Goal: Task Accomplishment & Management: Use online tool/utility

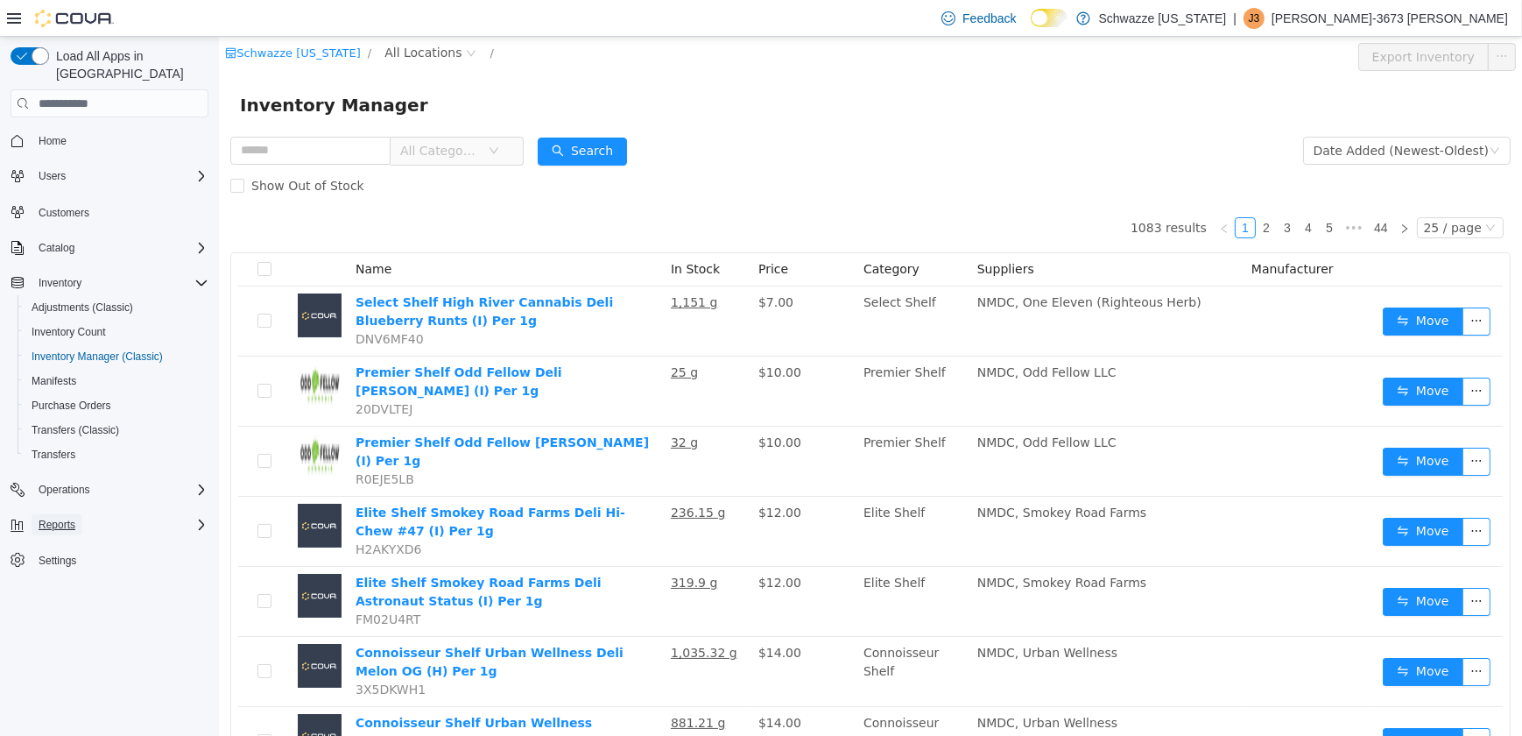
click at [78, 514] on button "Reports" at bounding box center [57, 524] width 51 height 21
click at [52, 591] on span "Reports" at bounding box center [50, 598] width 37 height 14
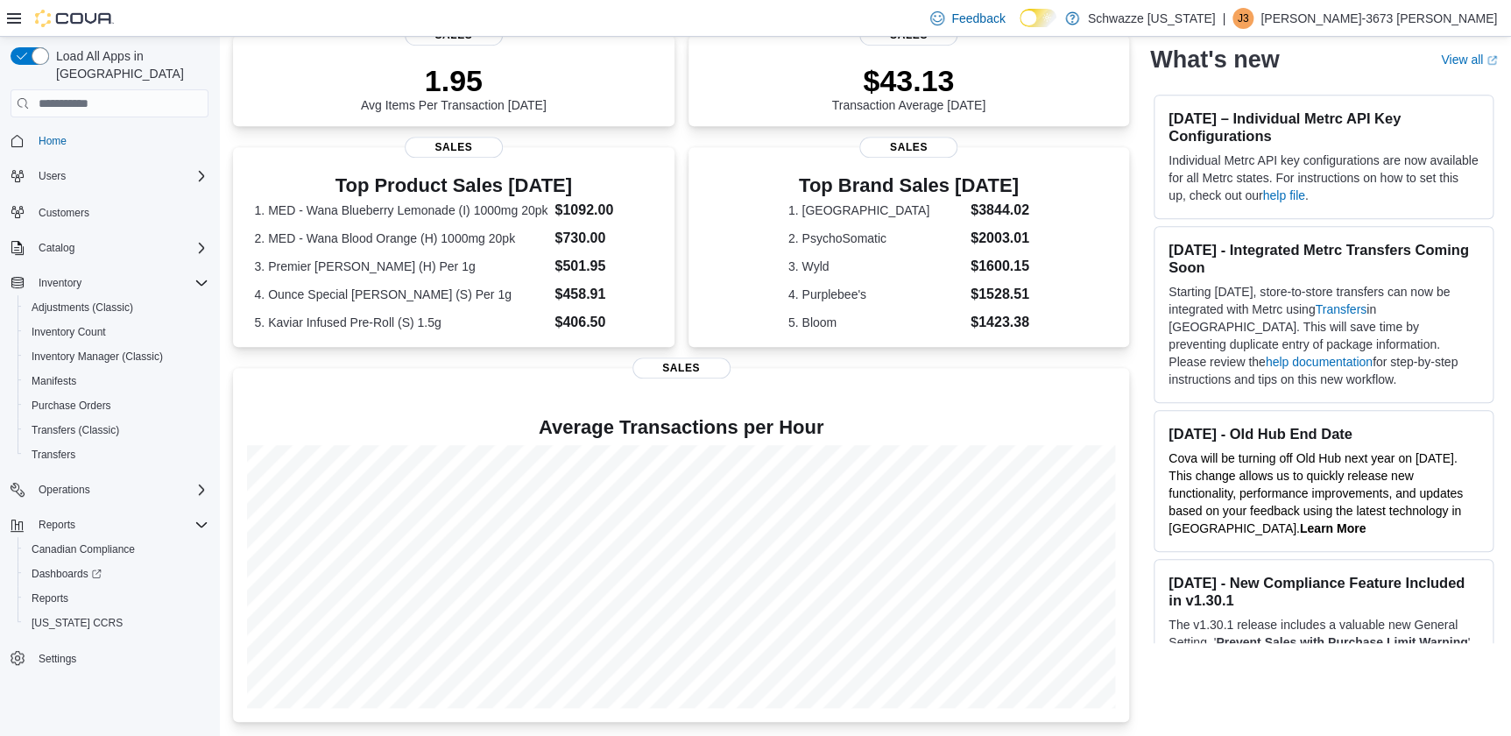
scroll to position [450, 0]
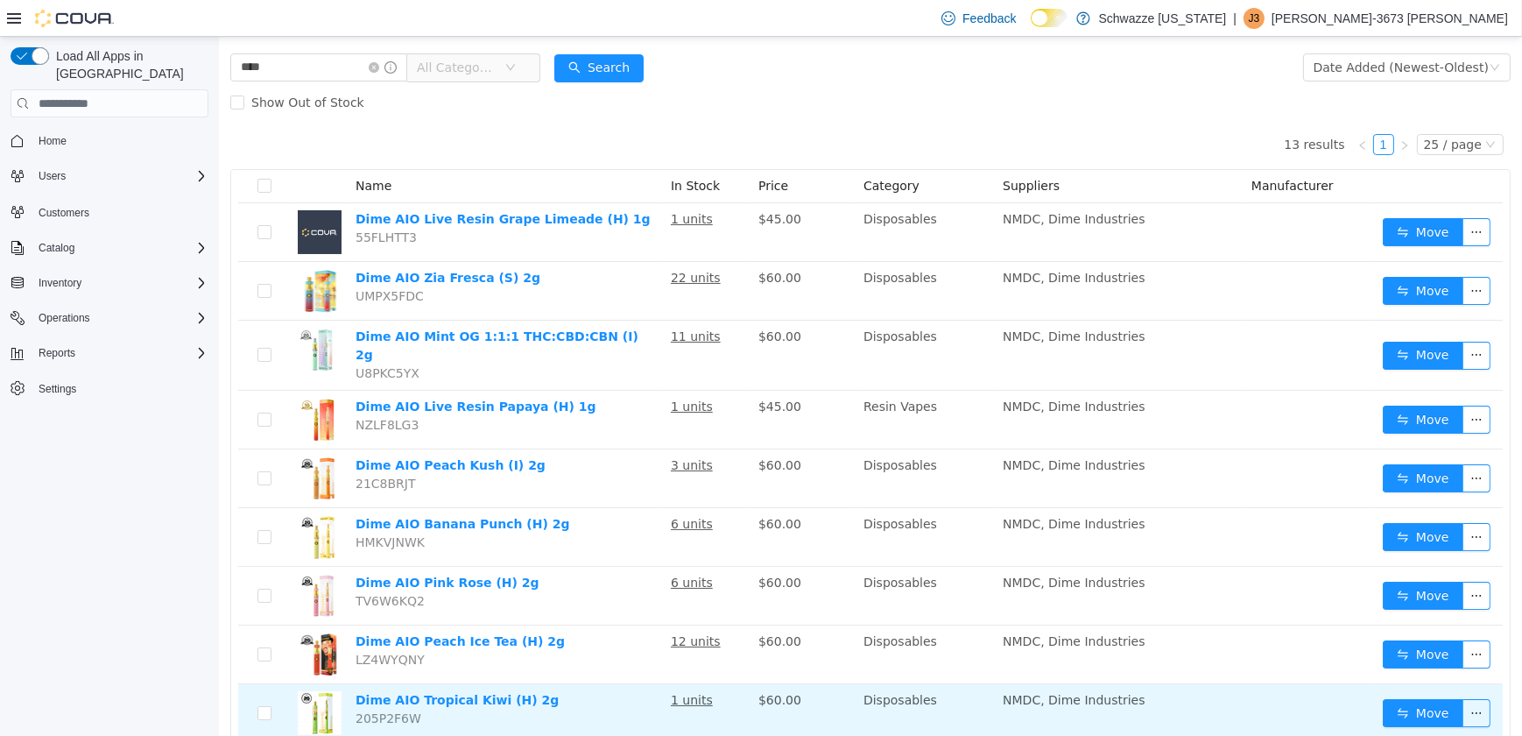
scroll to position [159, 0]
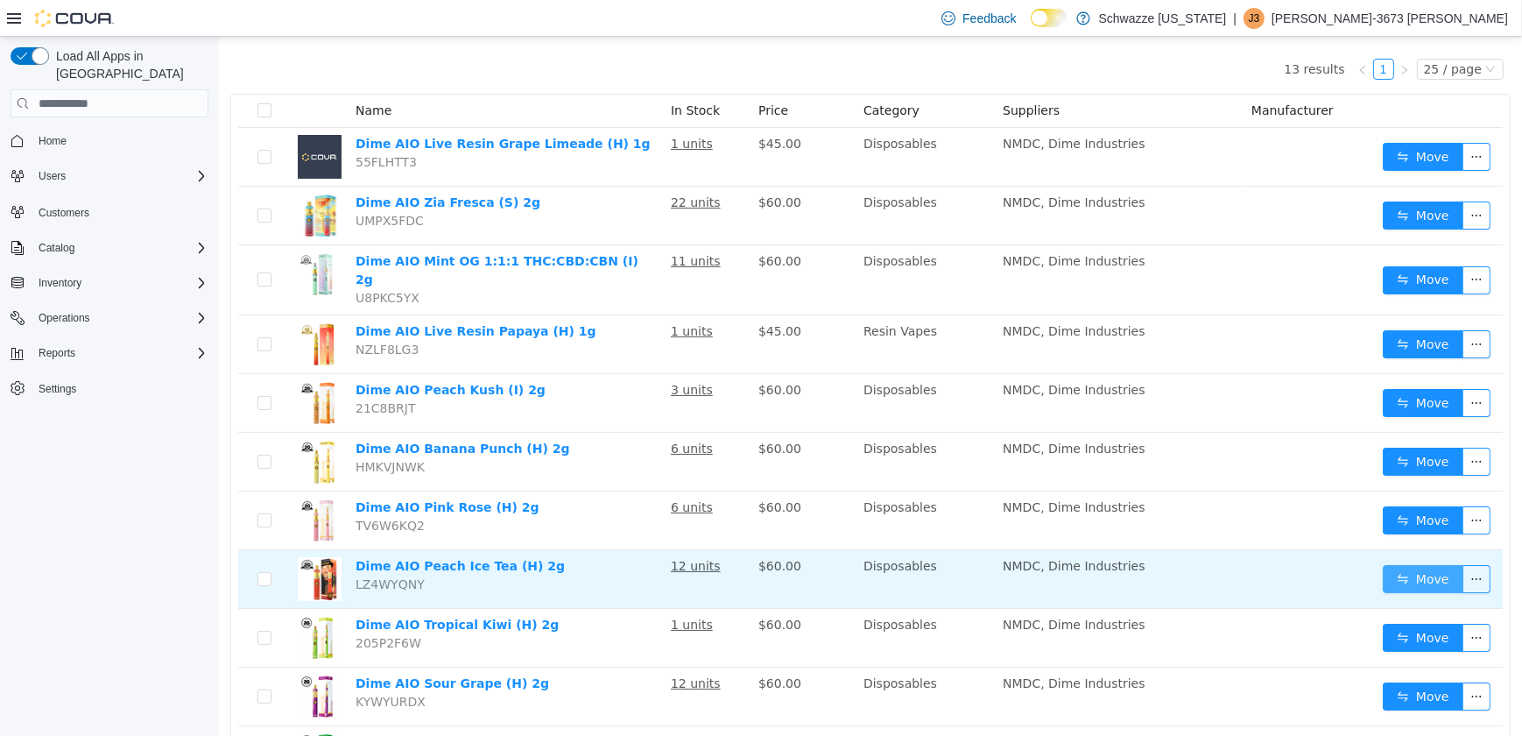
click at [1391, 572] on button "Move" at bounding box center [1422, 579] width 81 height 28
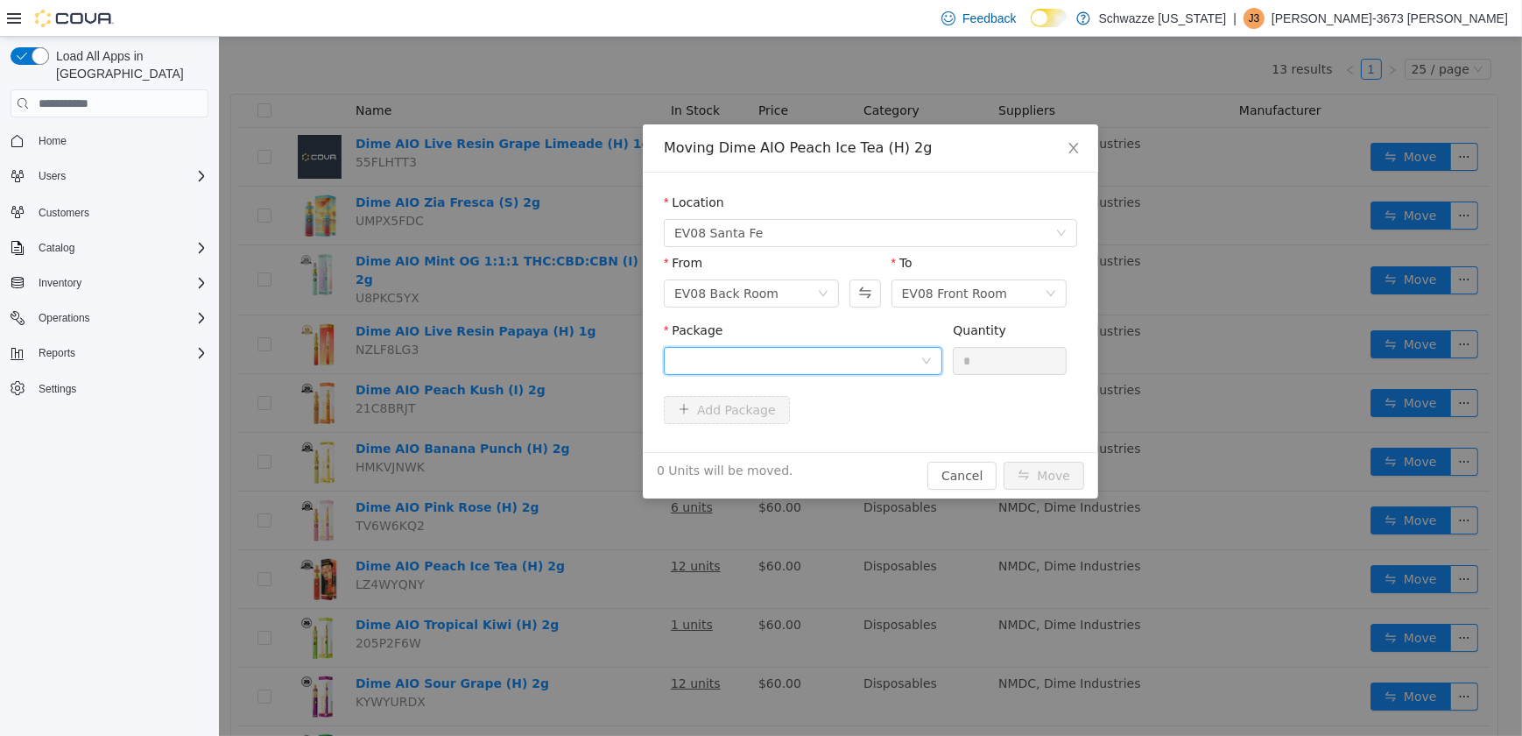
click at [723, 354] on div at bounding box center [797, 361] width 246 height 26
click at [737, 420] on strong "1850585571808193" at bounding box center [742, 425] width 137 height 14
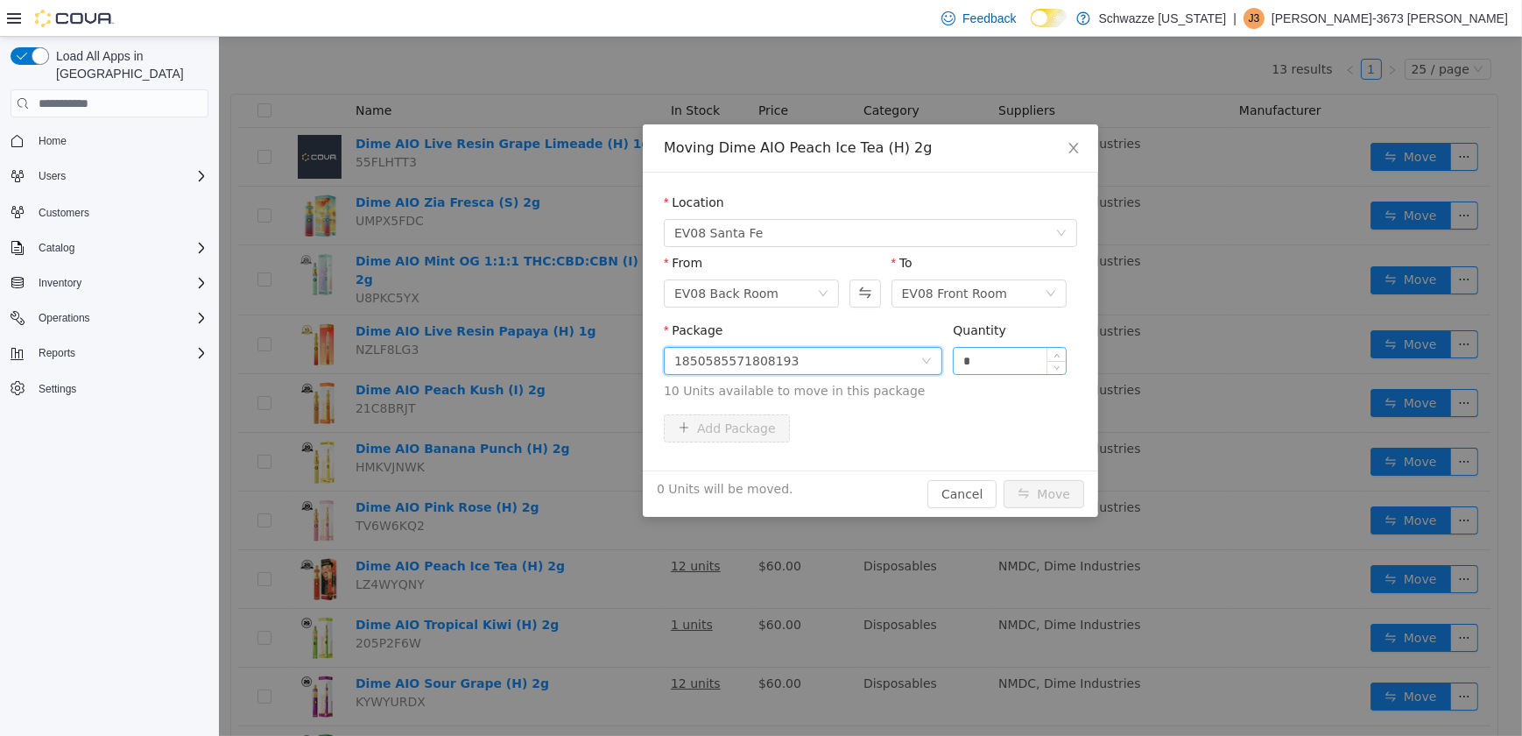
click at [958, 361] on input "*" at bounding box center [1009, 361] width 112 height 26
type input "**"
click at [1032, 491] on button "Move" at bounding box center [1043, 494] width 81 height 28
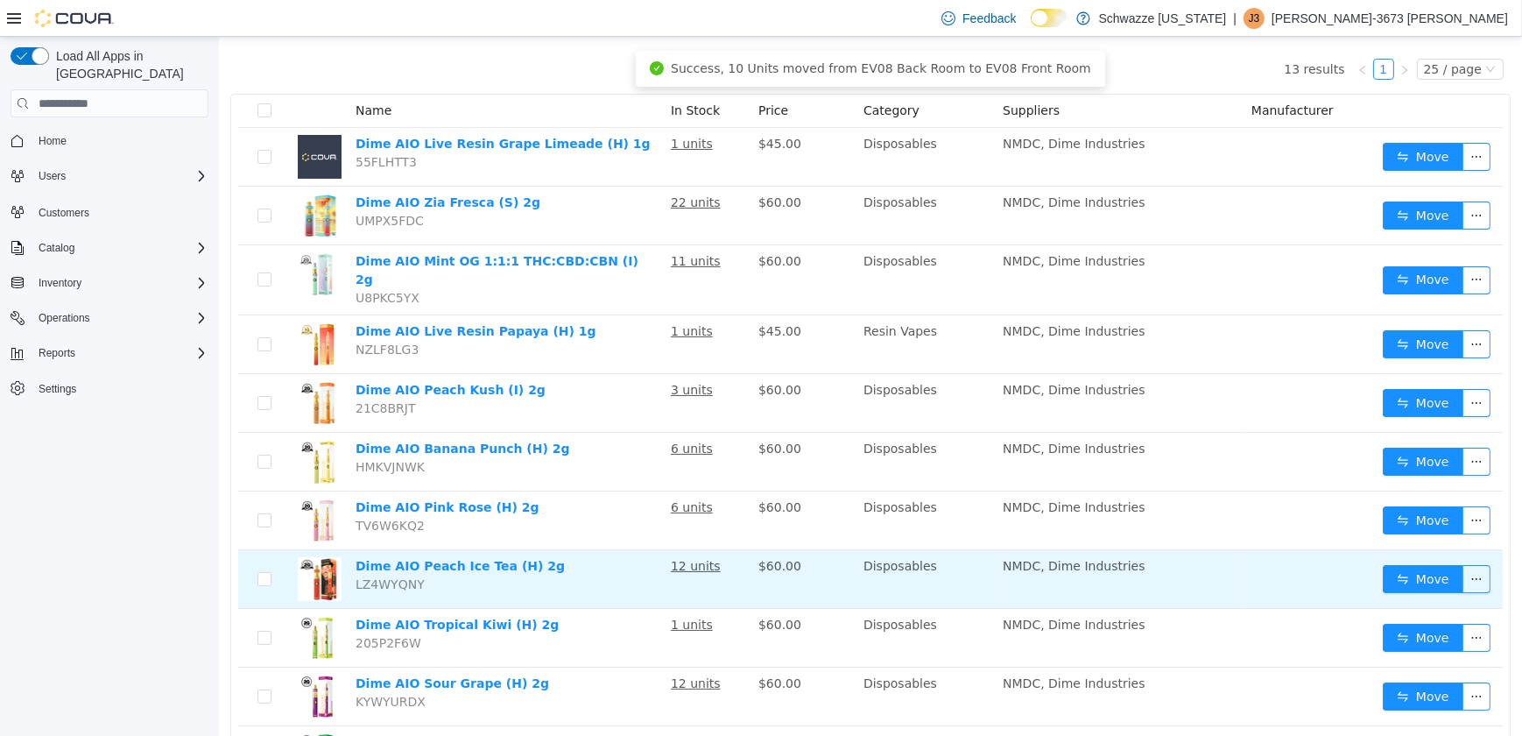
scroll to position [238, 0]
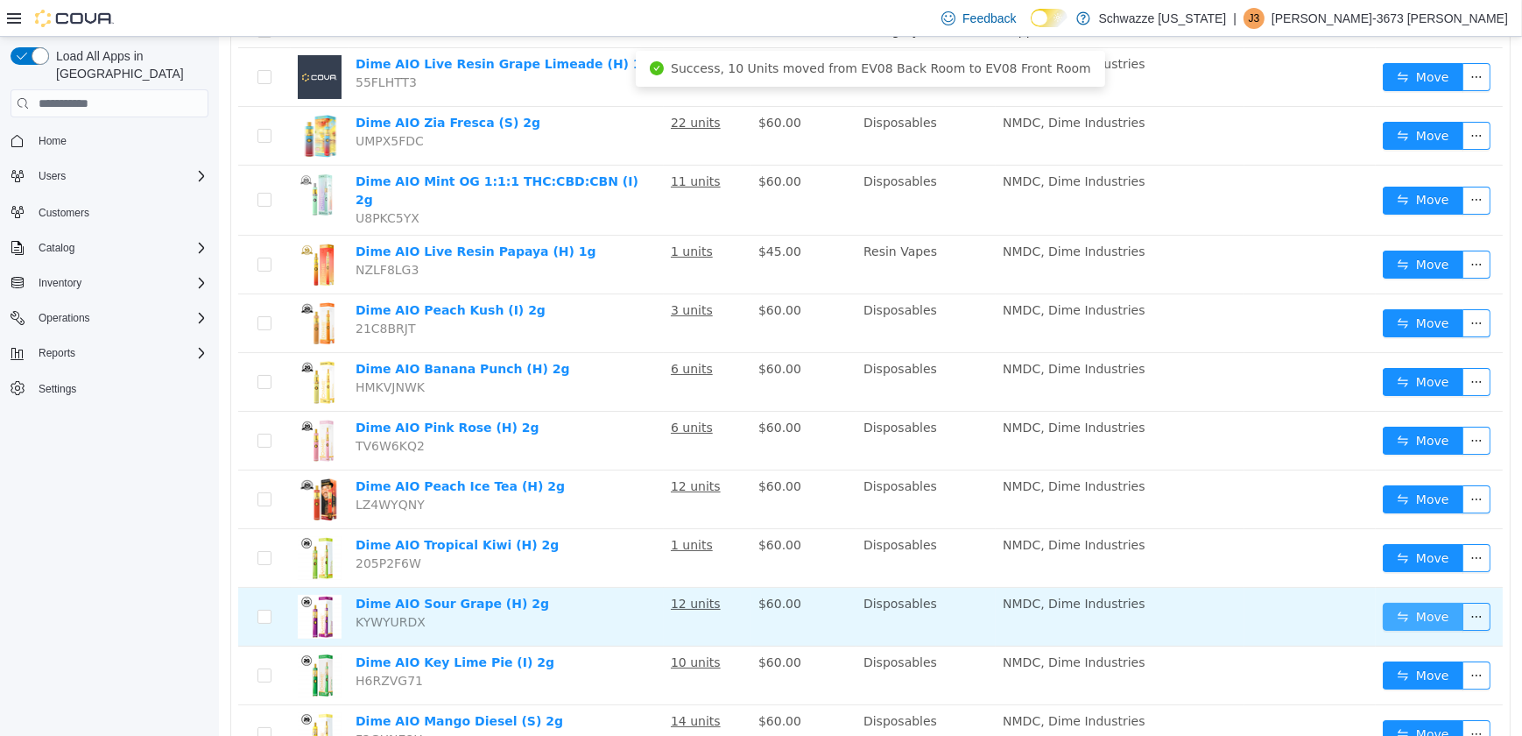
click at [1386, 603] on button "Move" at bounding box center [1422, 617] width 81 height 28
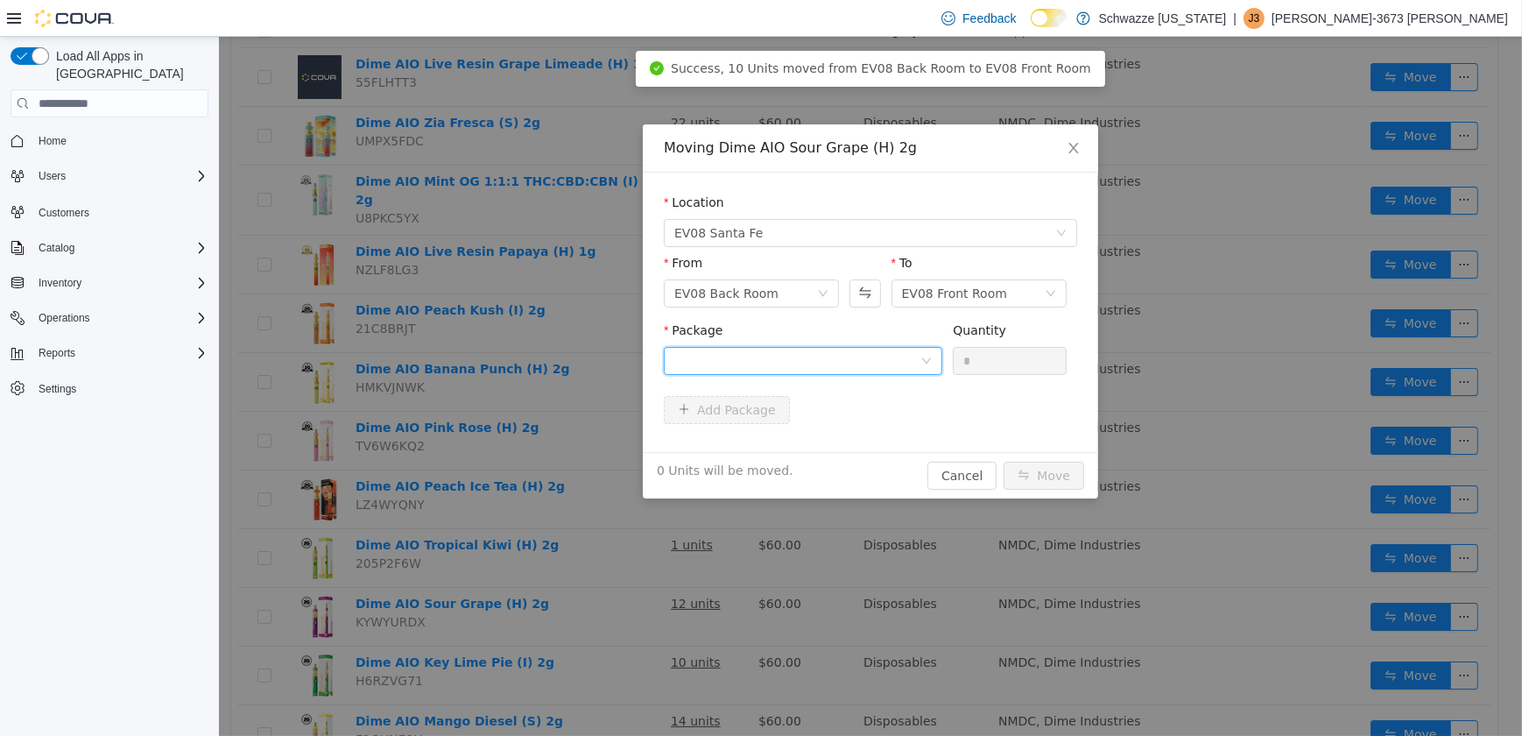
click at [766, 368] on div at bounding box center [797, 361] width 246 height 26
click at [776, 420] on strong "0287287987934614" at bounding box center [742, 425] width 137 height 14
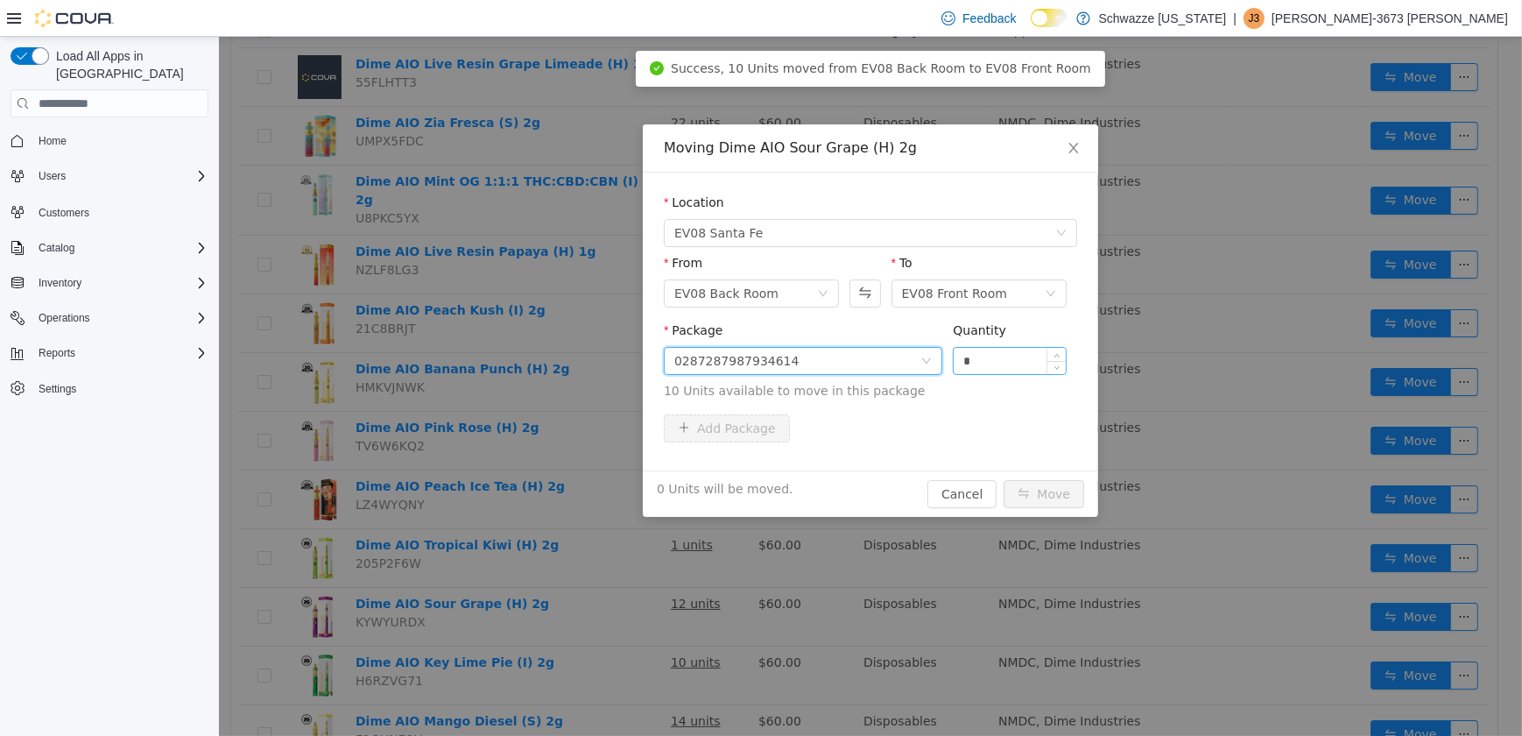
click at [959, 365] on input "*" at bounding box center [1009, 361] width 112 height 26
type input "**"
click at [1045, 499] on button "Move" at bounding box center [1043, 494] width 81 height 28
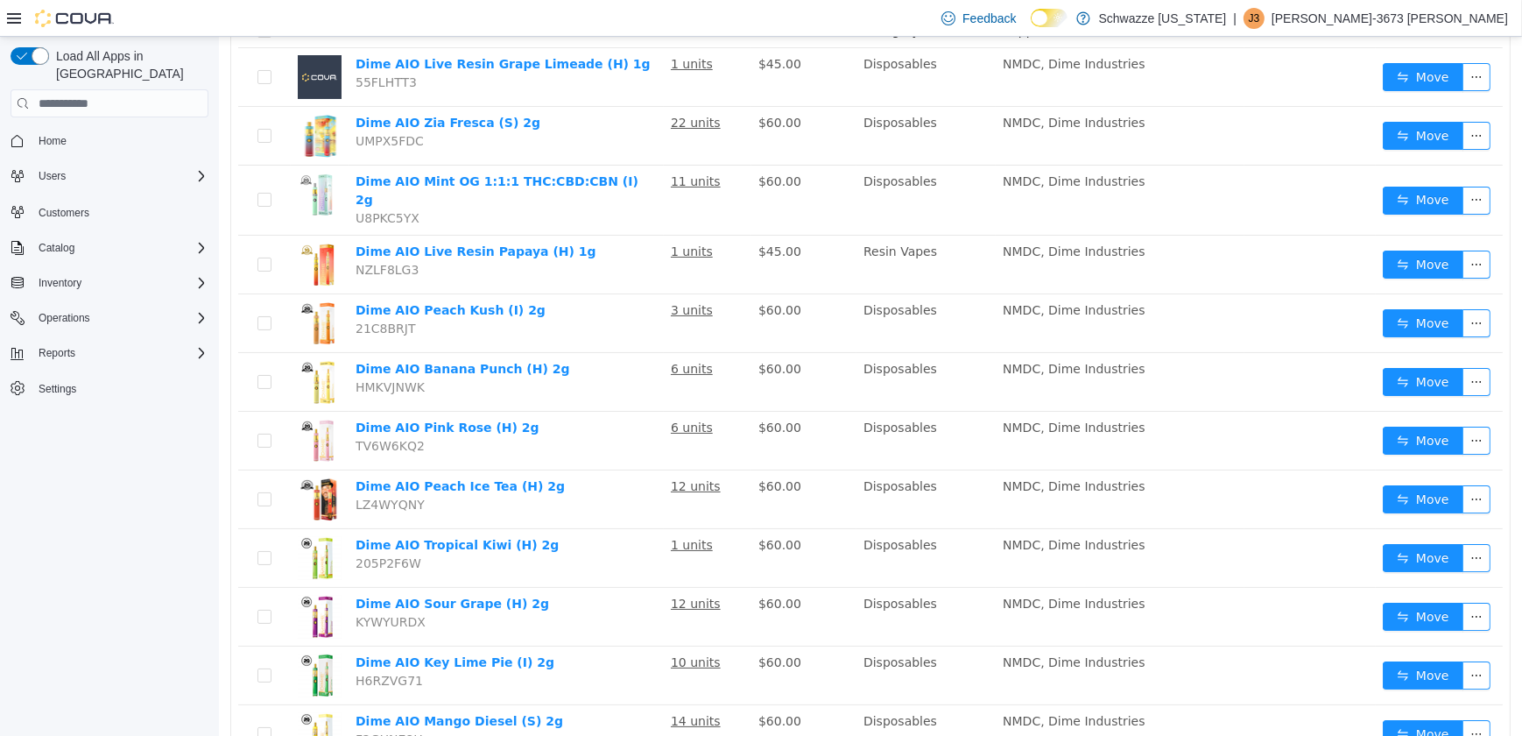
click at [138, 517] on div "Load All Apps in New Hub Home Users Customers Catalog Inventory Operations Repo…" at bounding box center [109, 390] width 219 height 706
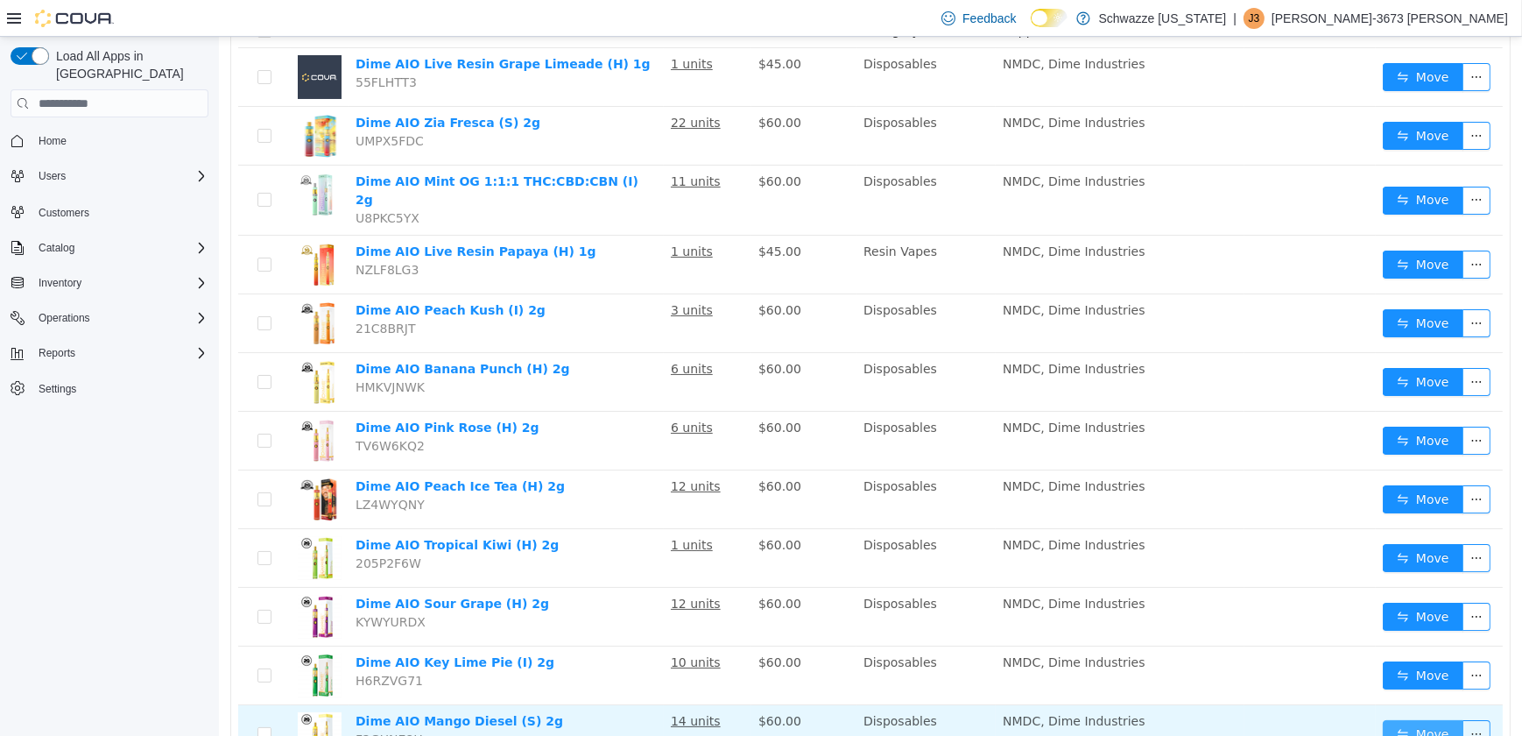
click at [1408, 724] on button "Move" at bounding box center [1422, 734] width 81 height 28
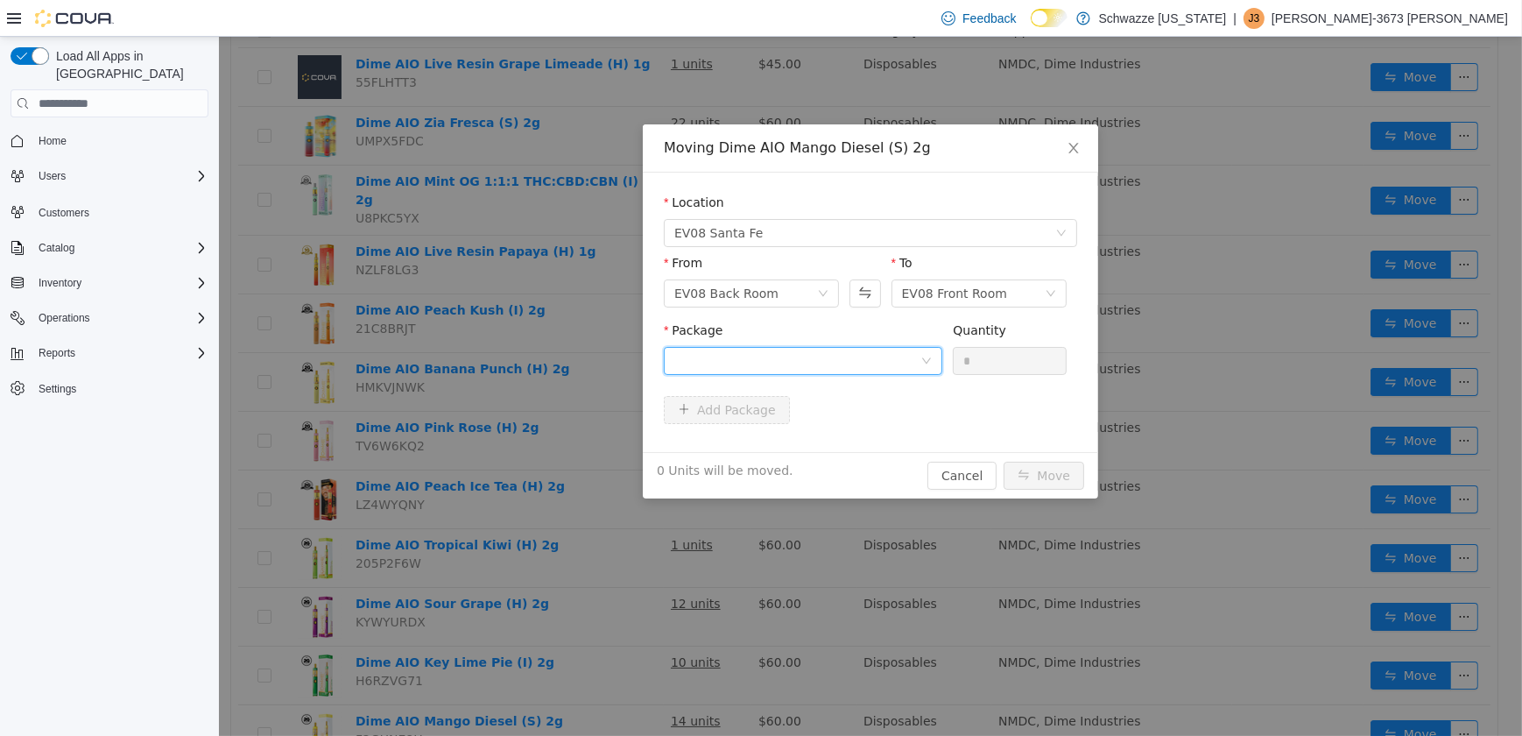
click at [784, 347] on div at bounding box center [802, 361] width 279 height 28
click at [761, 442] on li "5753401684302864 Quantity : 1 Unit" at bounding box center [802, 434] width 279 height 47
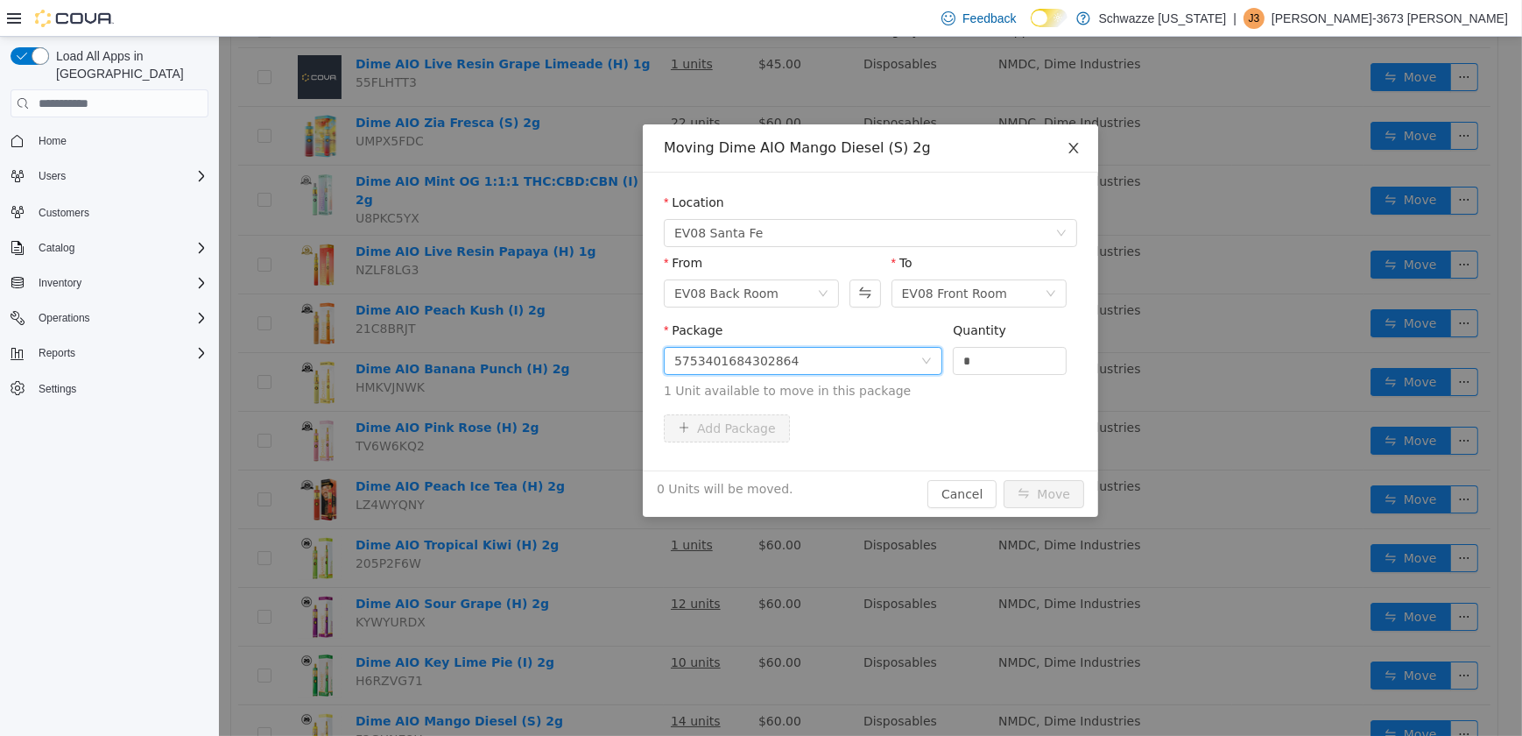
click at [1081, 140] on span "Close" at bounding box center [1073, 148] width 49 height 49
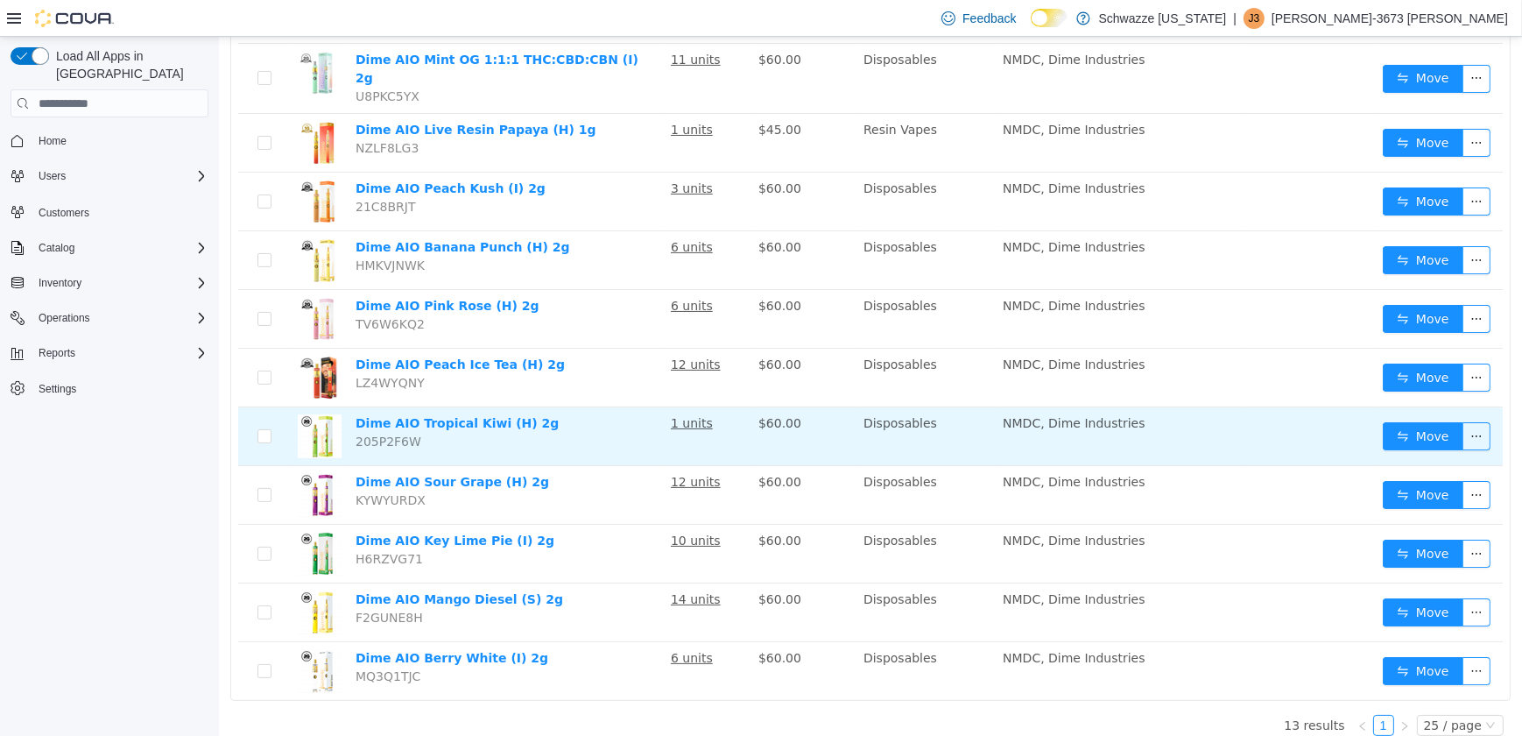
scroll to position [363, 0]
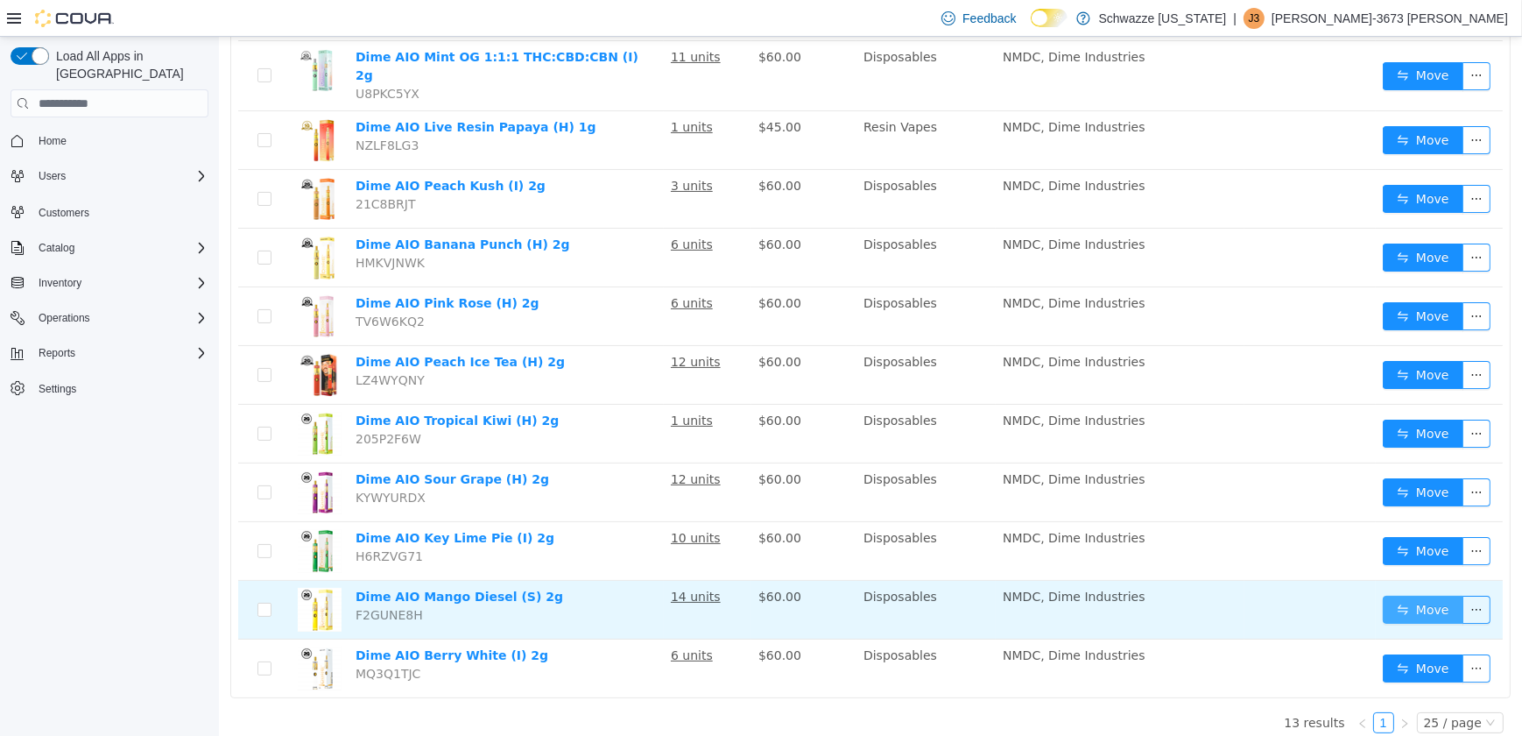
click at [1414, 596] on button "Move" at bounding box center [1422, 610] width 81 height 28
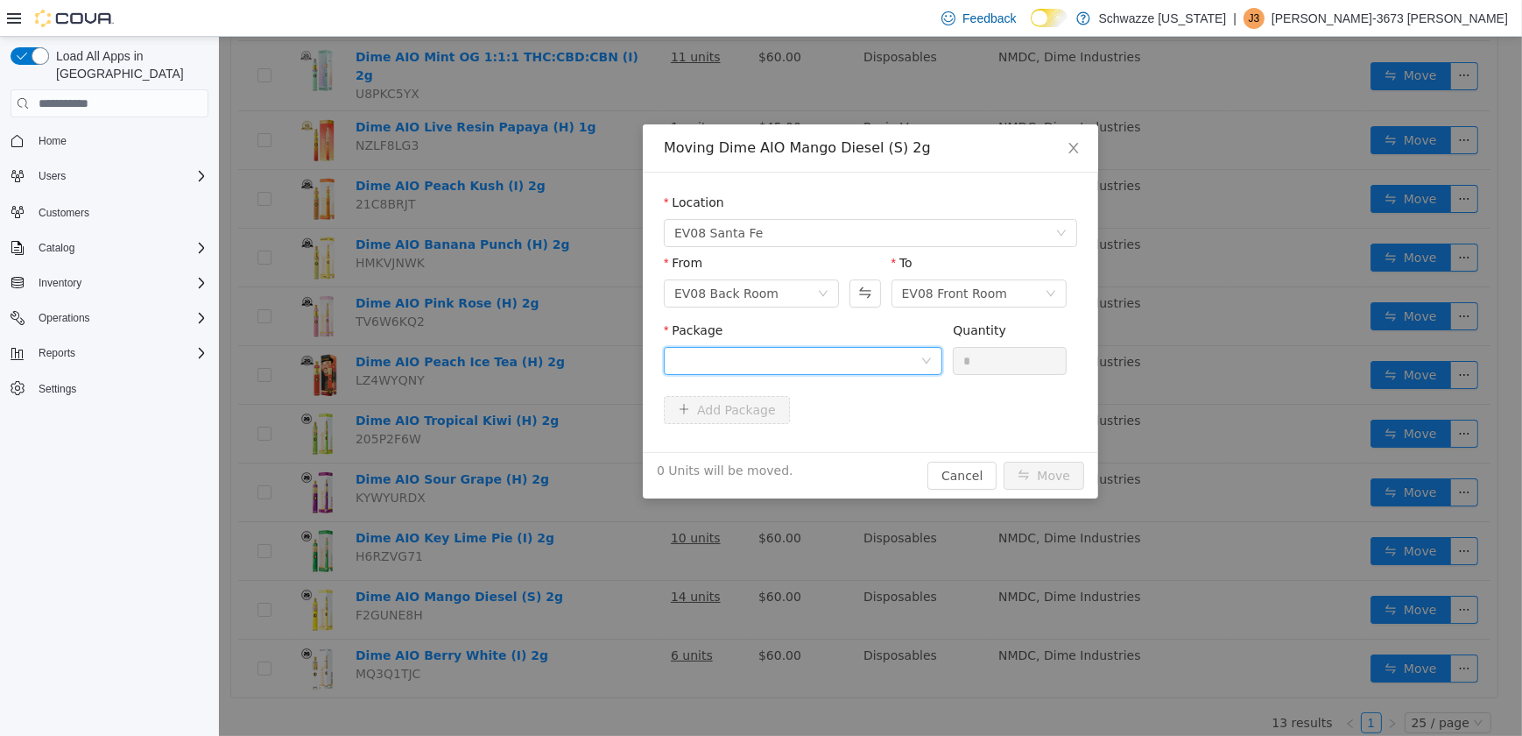
click at [816, 354] on div at bounding box center [797, 361] width 246 height 26
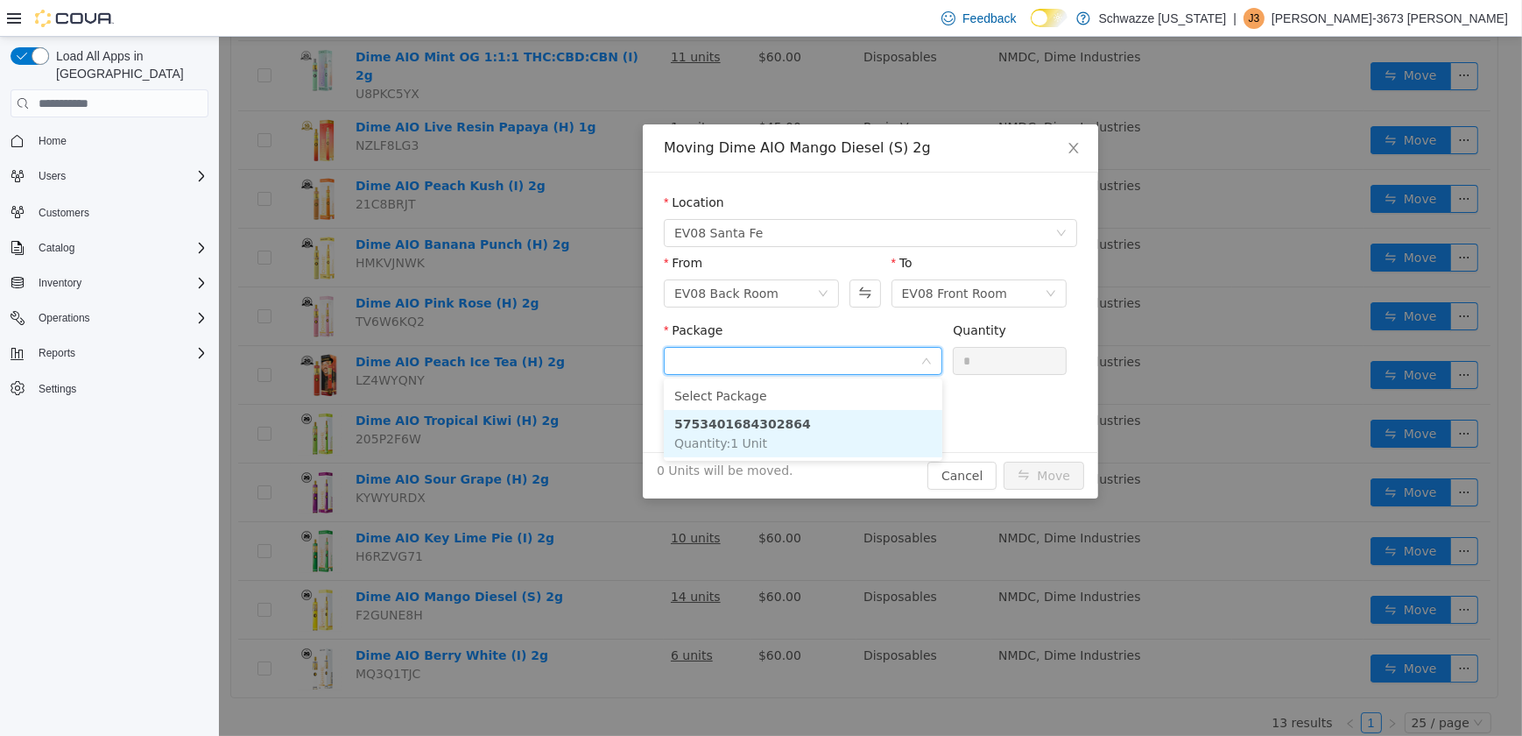
click at [816, 413] on li "5753401684302864 Quantity : 1 Unit" at bounding box center [802, 433] width 279 height 47
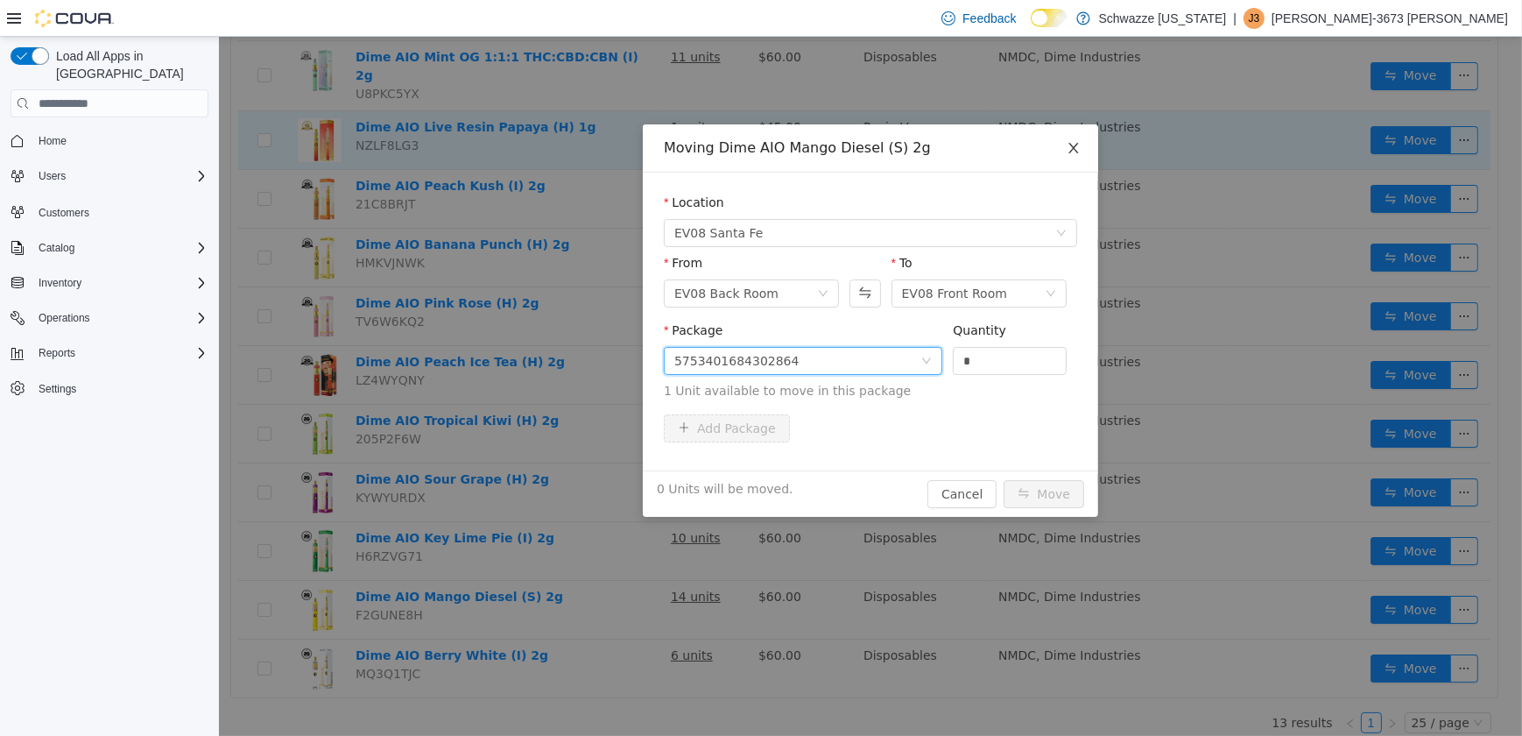
click at [1064, 148] on span "Close" at bounding box center [1073, 148] width 49 height 49
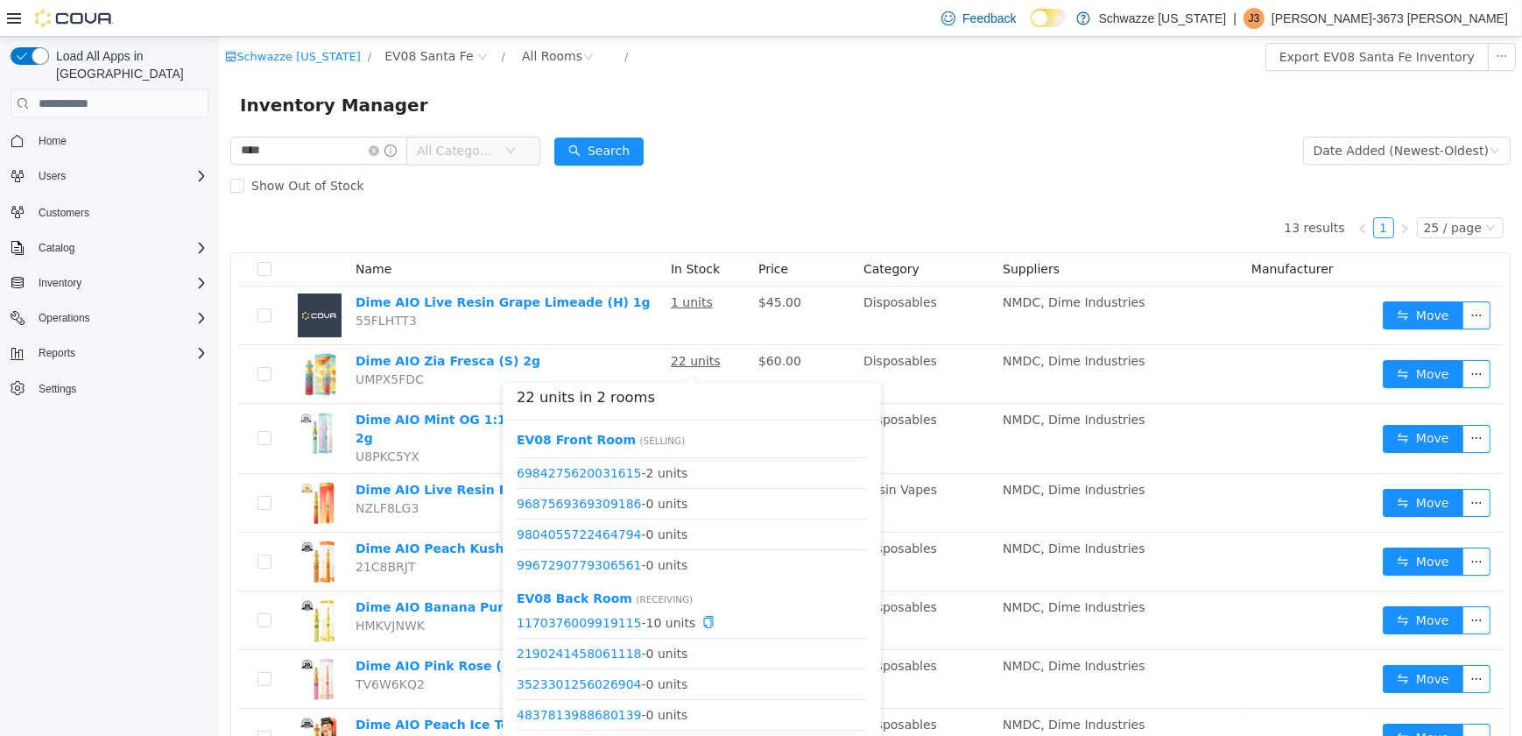
scroll to position [79, 0]
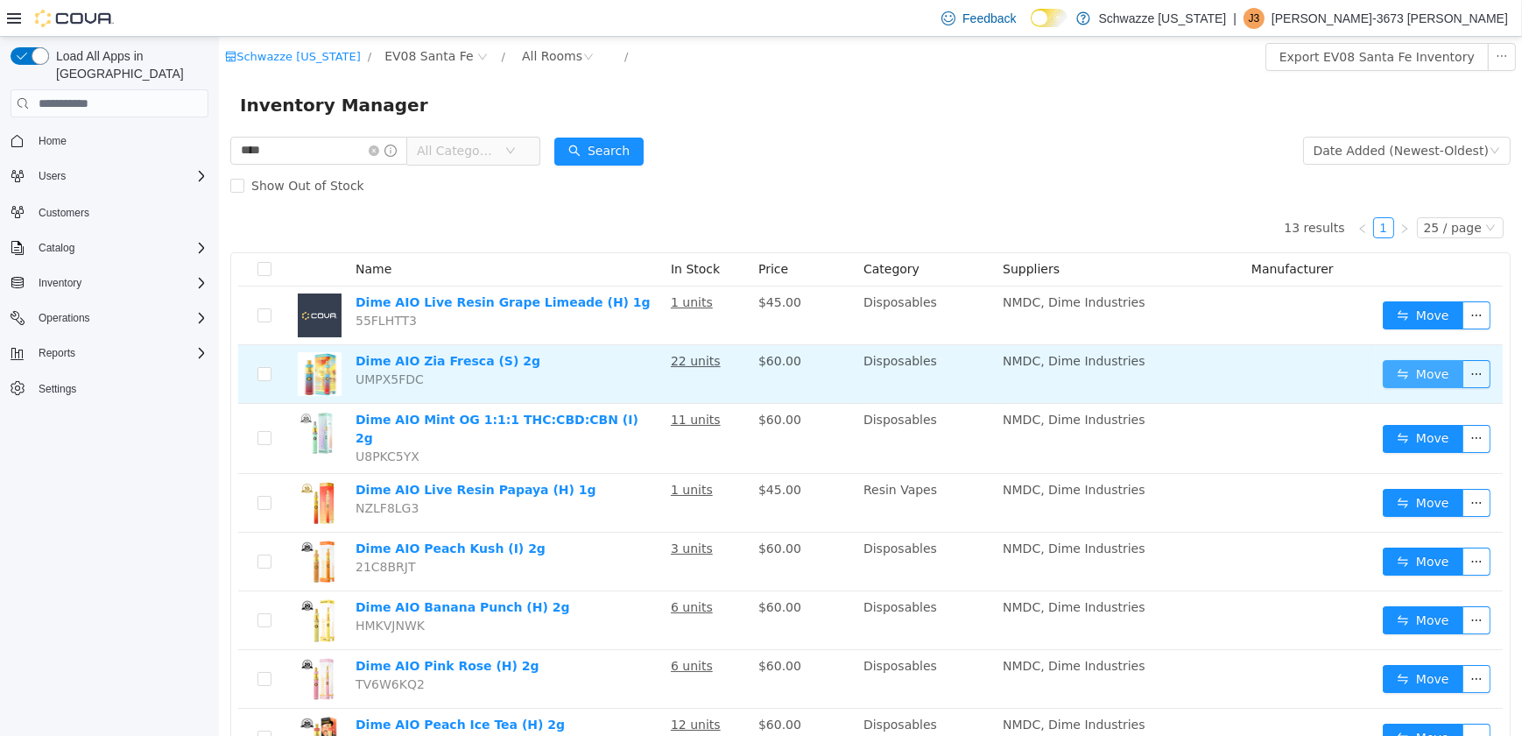
click at [1406, 371] on button "Move" at bounding box center [1422, 374] width 81 height 28
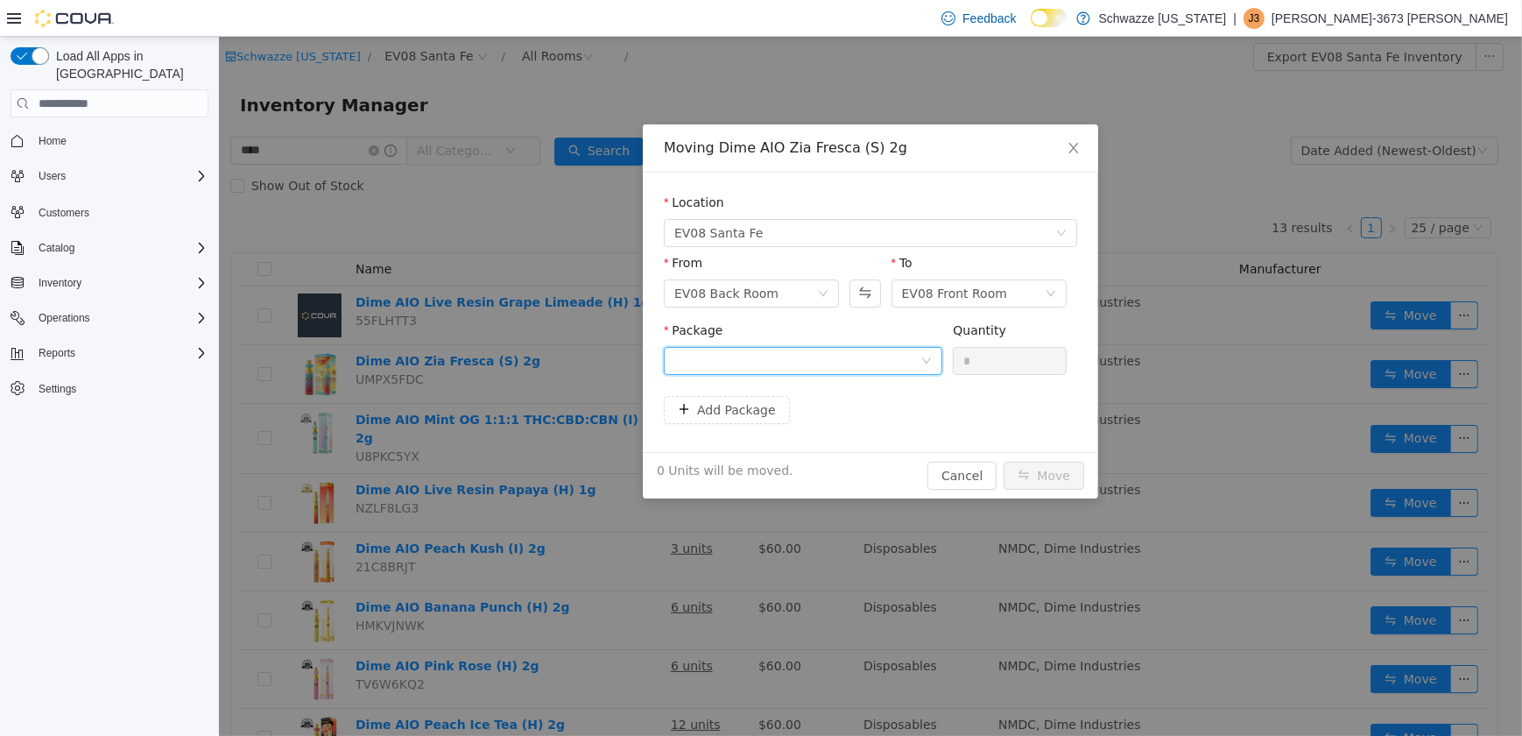
click at [823, 360] on div at bounding box center [797, 361] width 246 height 26
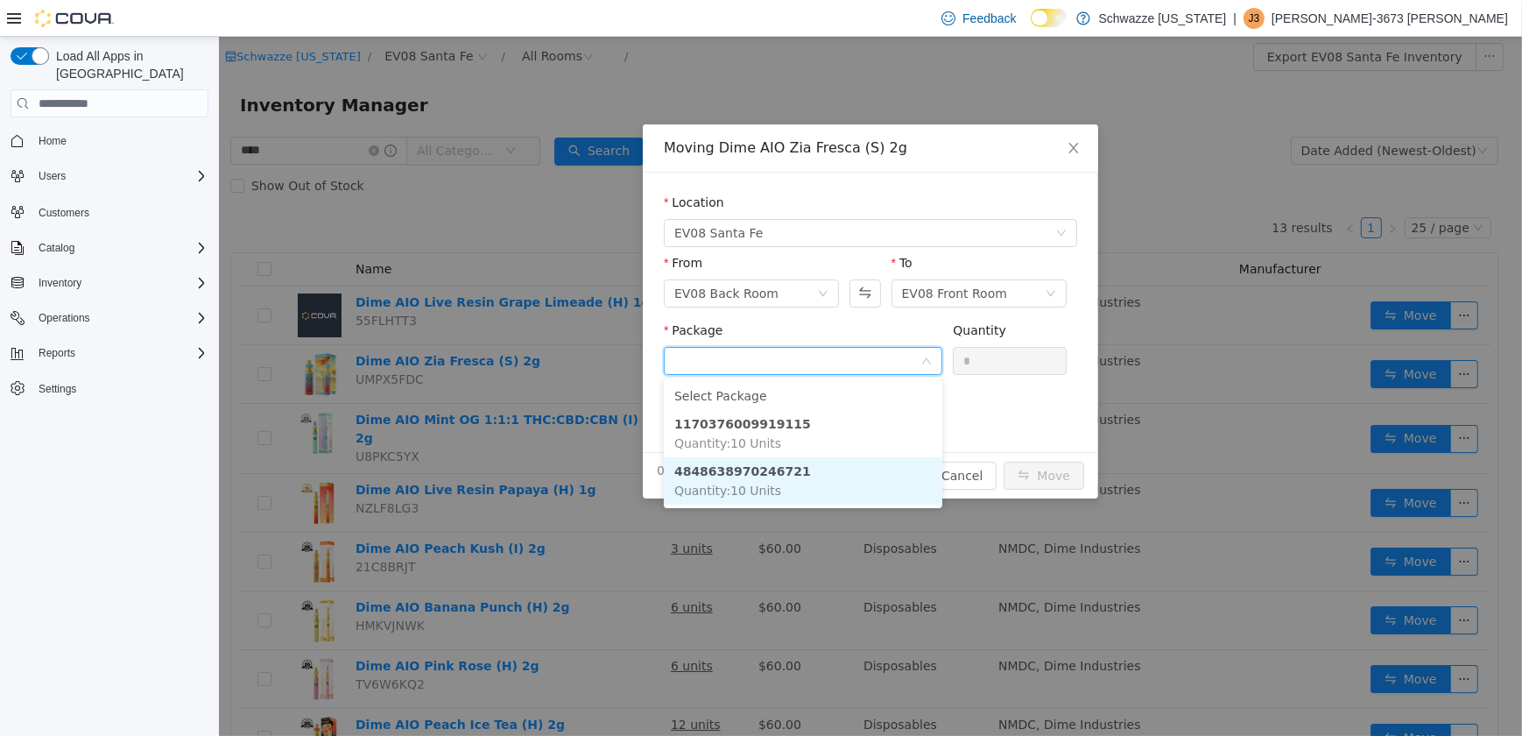
click at [825, 466] on li "4848638970246721 Quantity : 10 Units" at bounding box center [802, 480] width 279 height 47
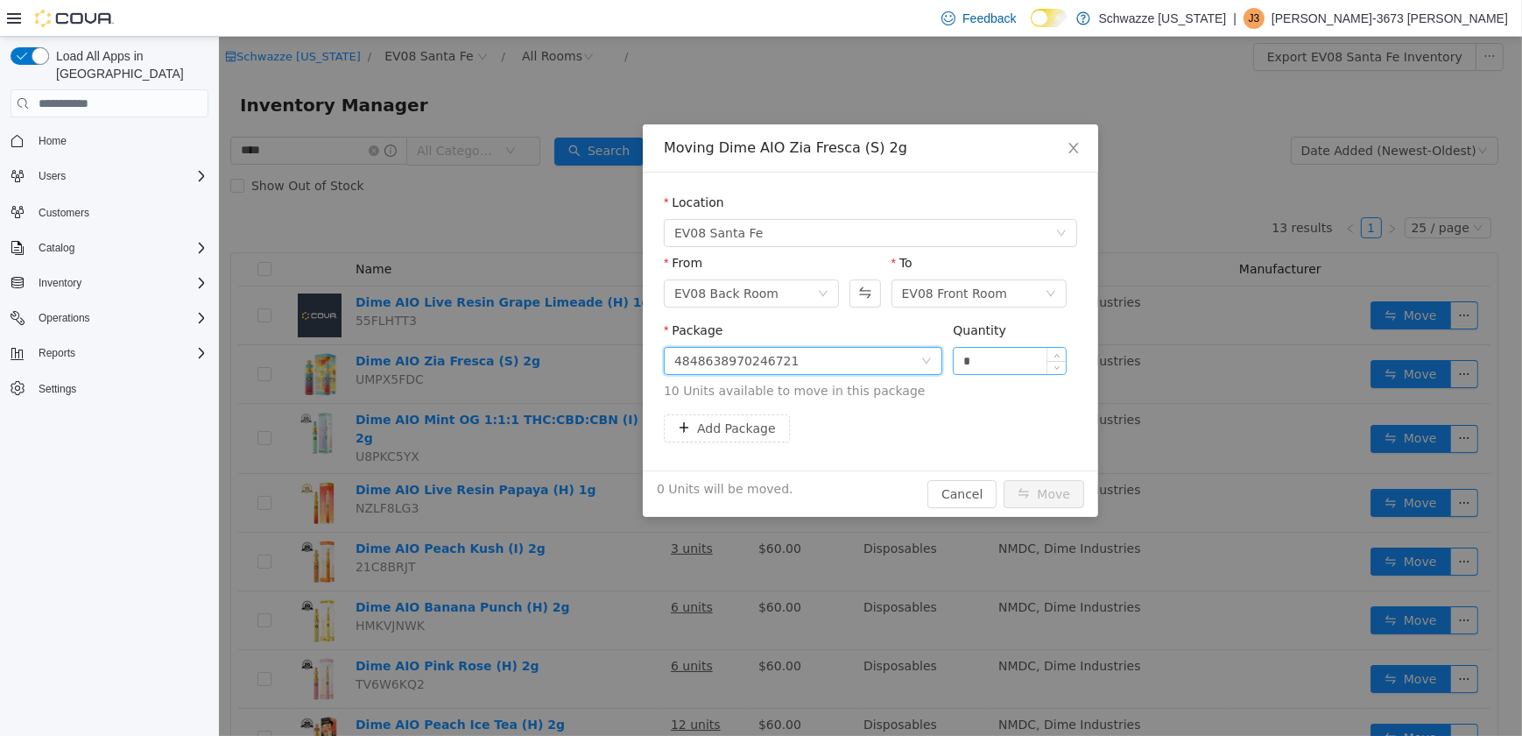
click at [962, 358] on input "*" at bounding box center [1009, 361] width 112 height 26
type input "**"
drag, startPoint x: 1013, startPoint y: 486, endPoint x: 1000, endPoint y: 478, distance: 14.6
click at [1013, 485] on button "Move" at bounding box center [1043, 494] width 81 height 28
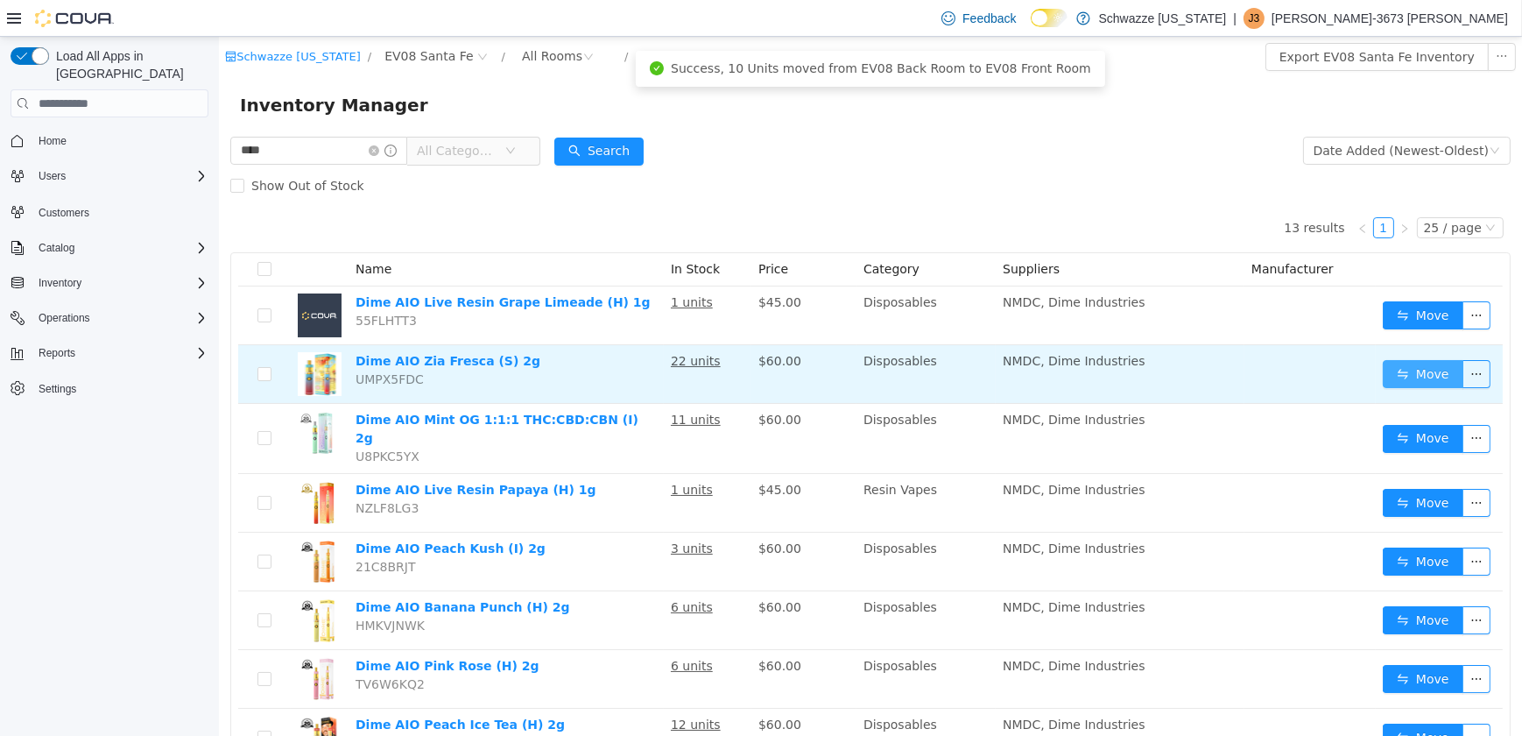
click at [1382, 377] on button "Move" at bounding box center [1422, 374] width 81 height 28
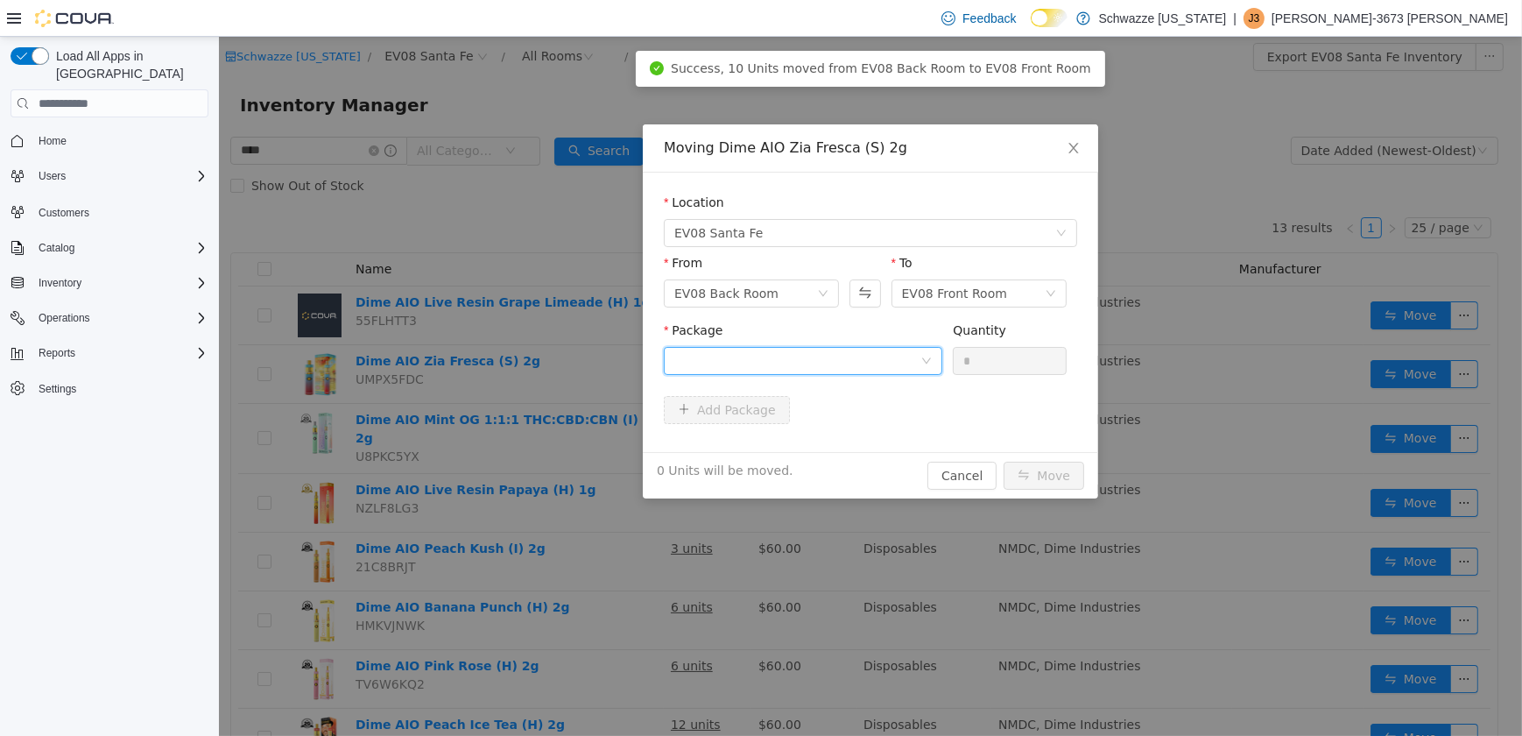
click at [786, 357] on div at bounding box center [797, 361] width 246 height 26
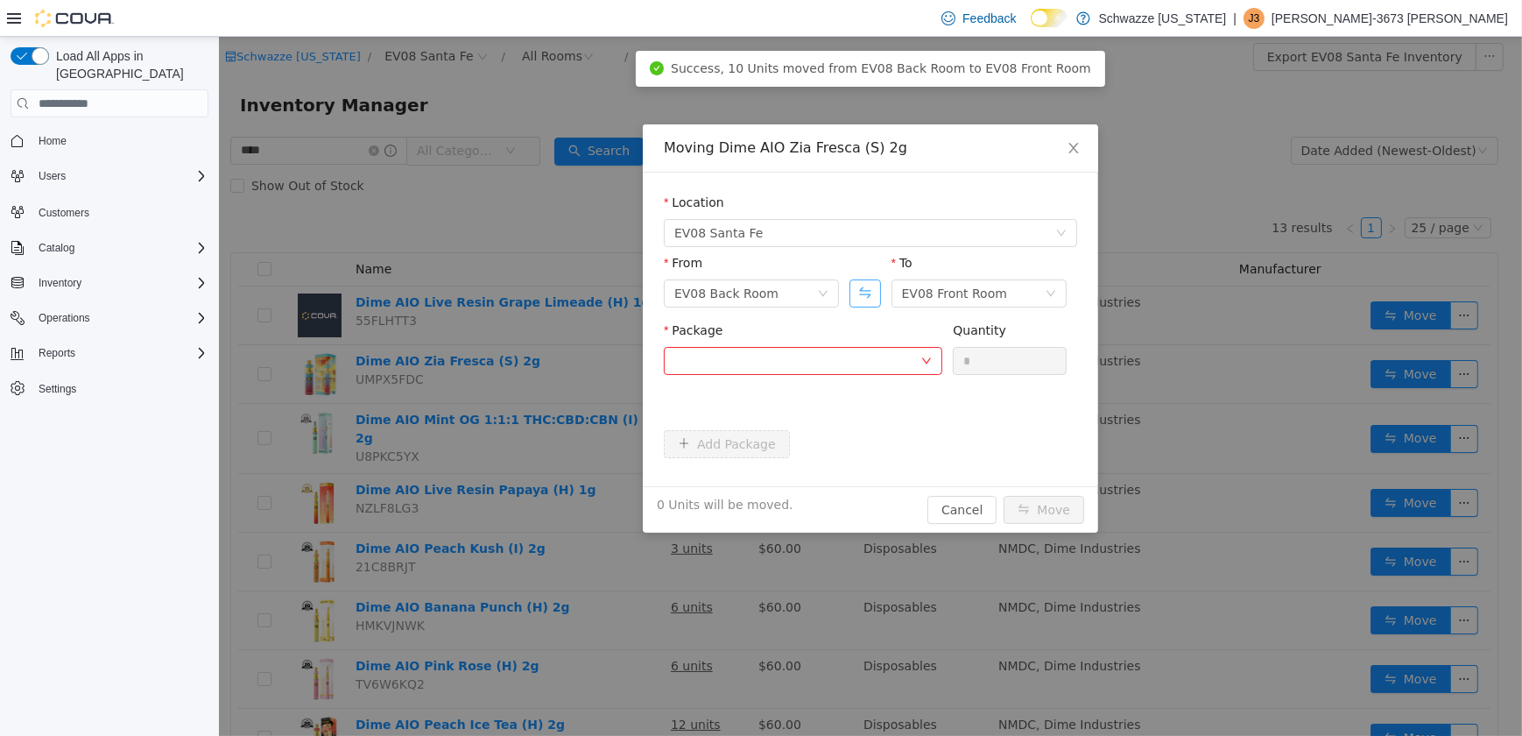
click at [866, 298] on button "Swap" at bounding box center [864, 293] width 31 height 28
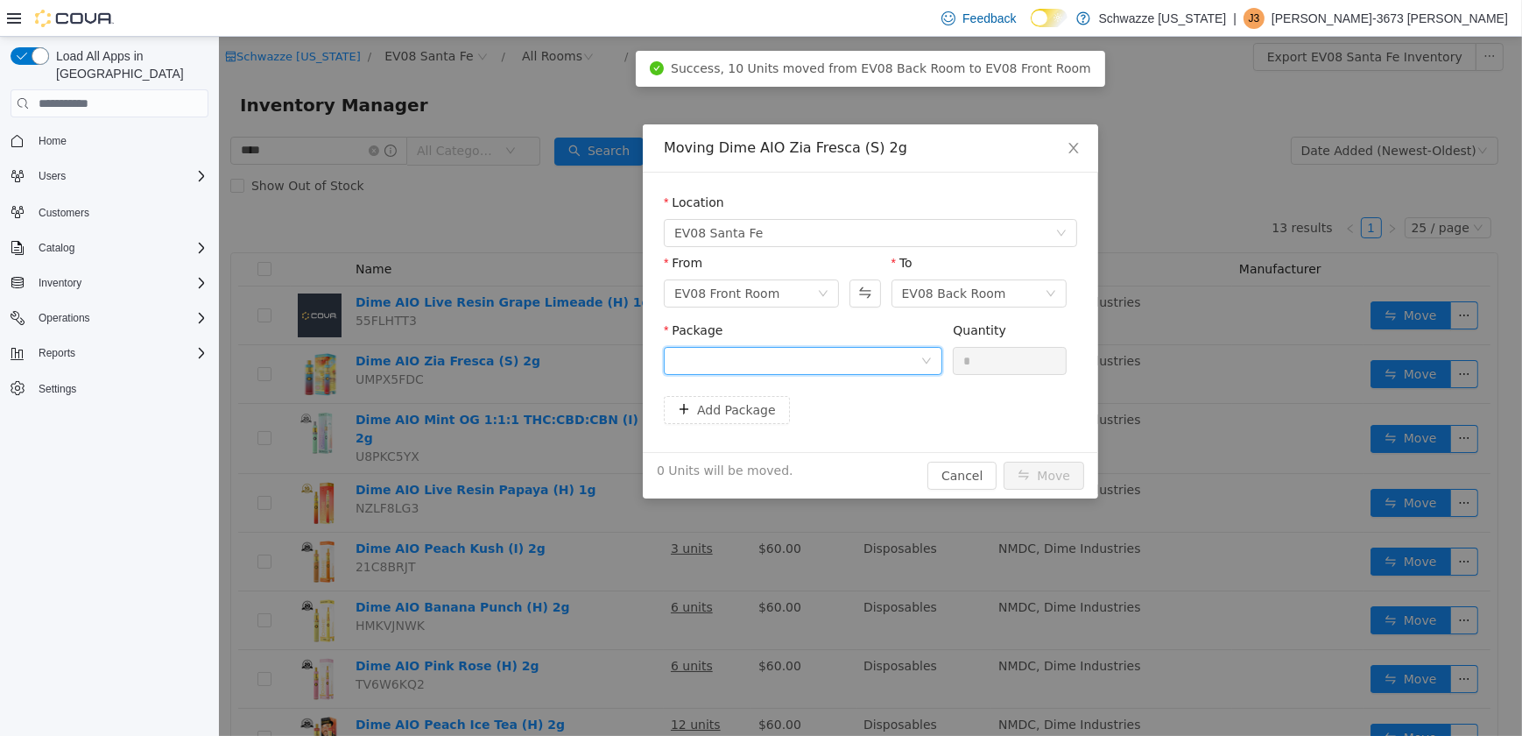
click at [805, 364] on div at bounding box center [797, 361] width 246 height 26
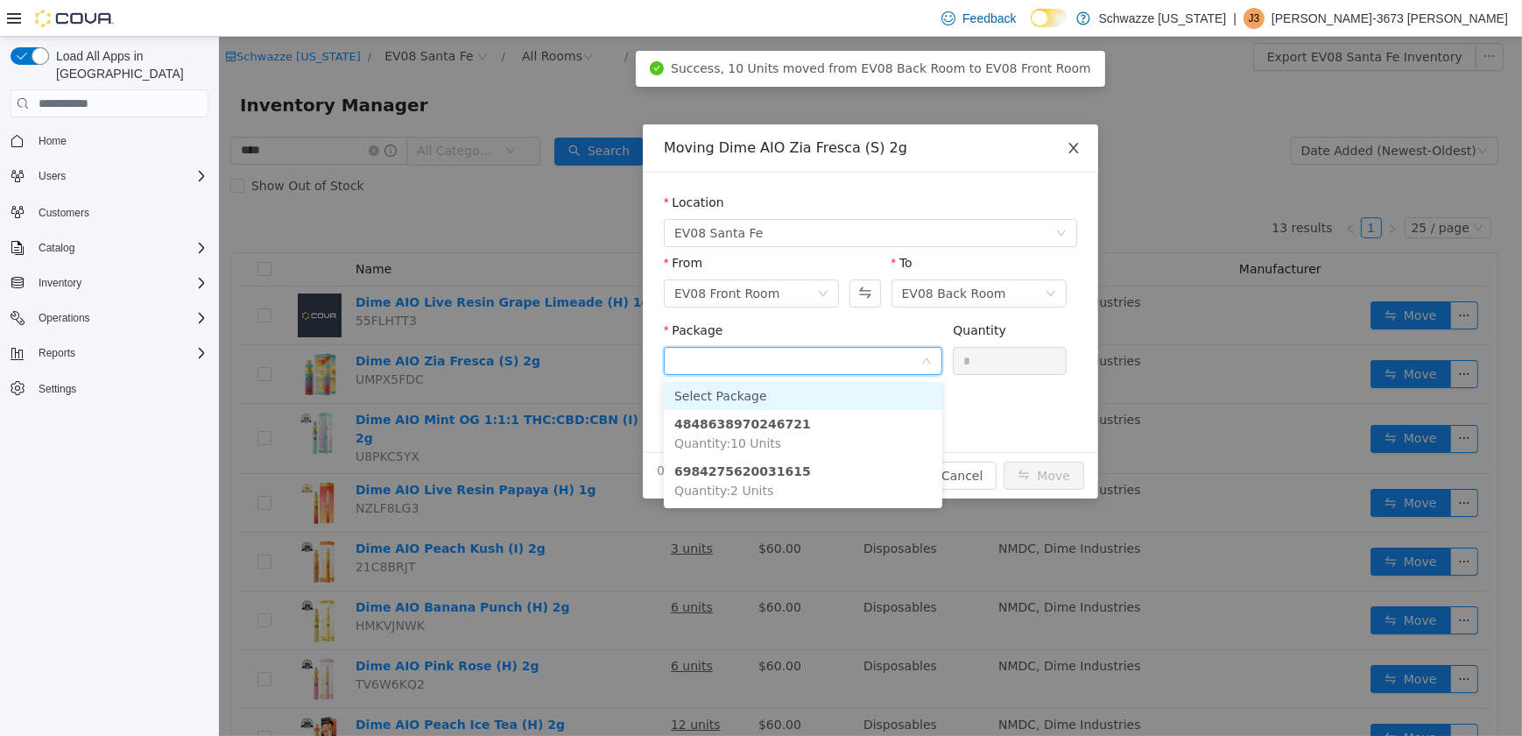
click at [1066, 151] on icon "icon: close" at bounding box center [1073, 148] width 14 height 14
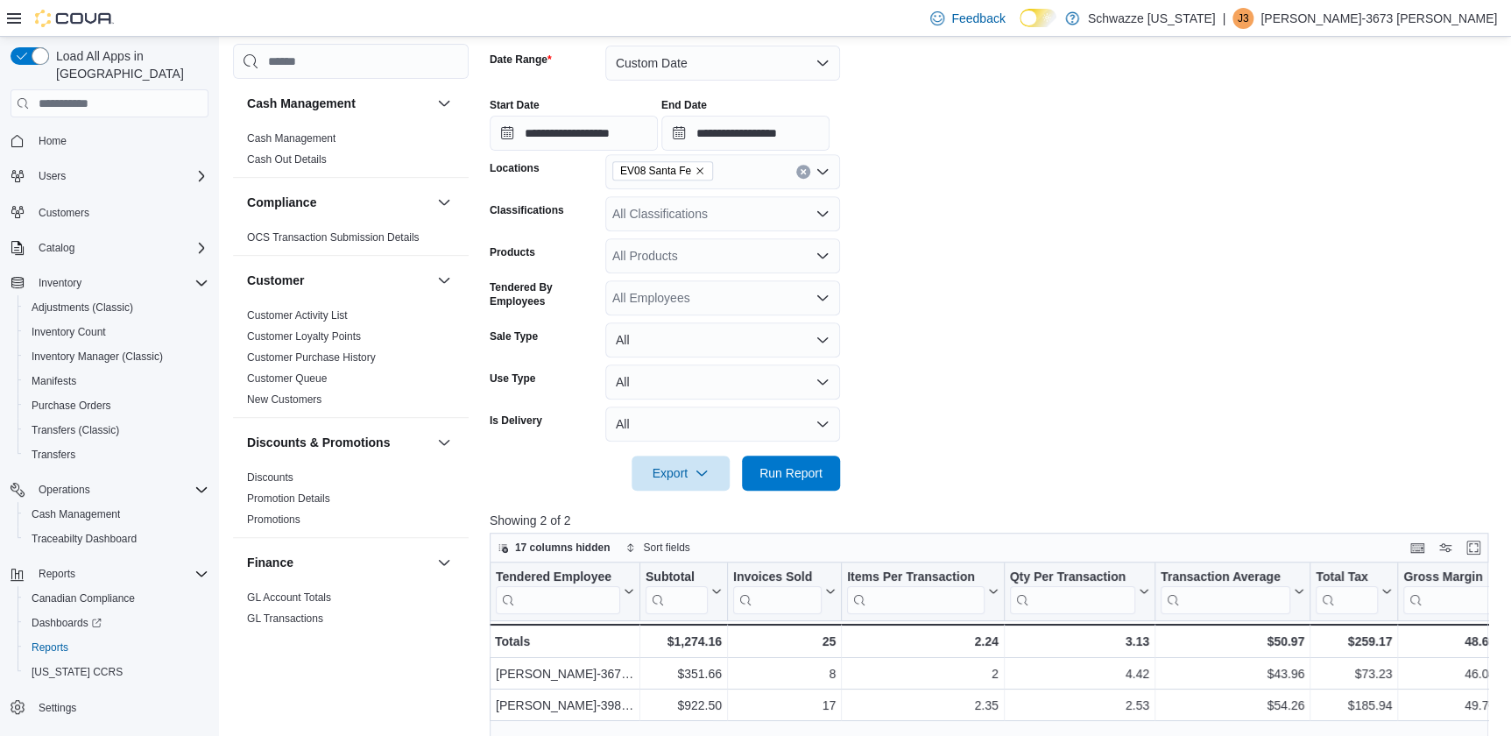
scroll to position [1035, 0]
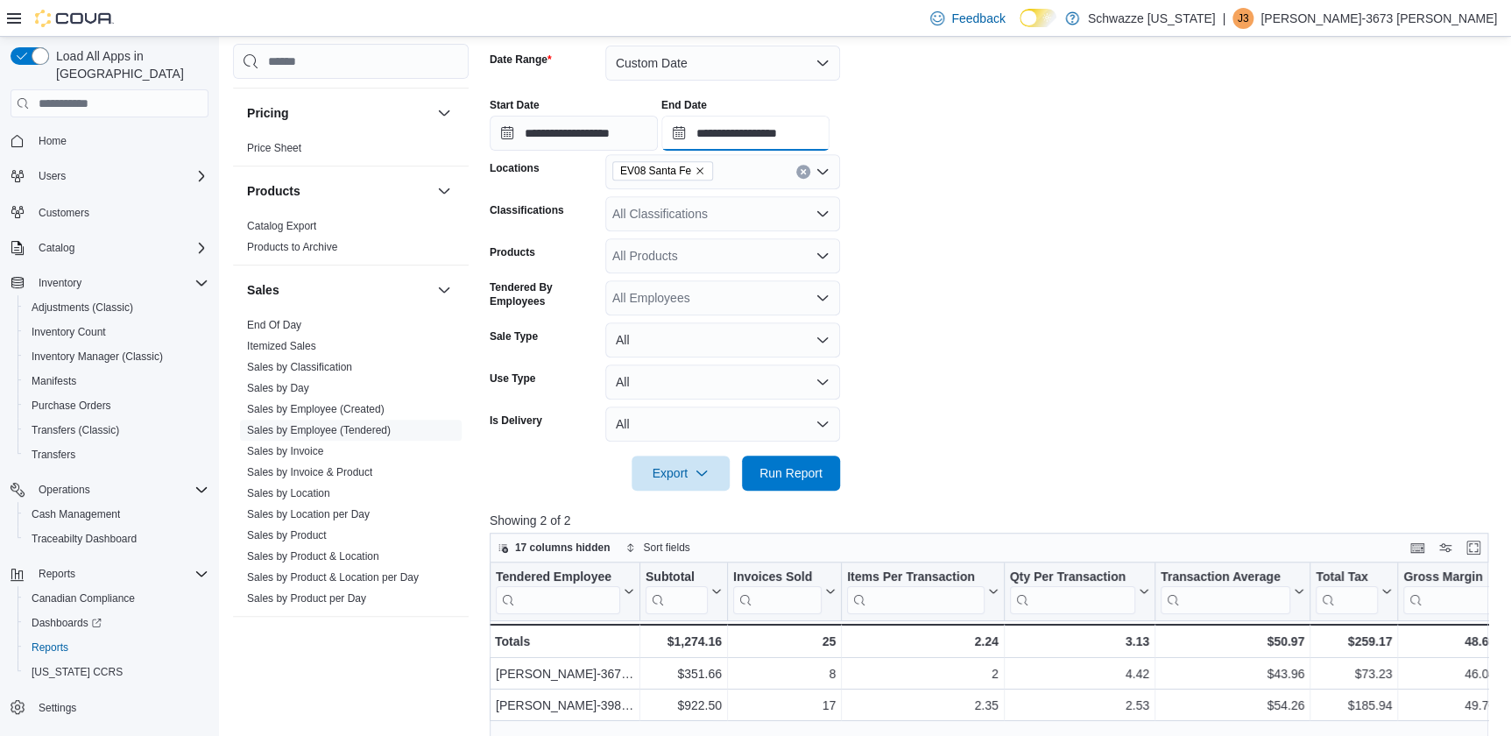
click at [795, 132] on input "**********" at bounding box center [745, 133] width 168 height 35
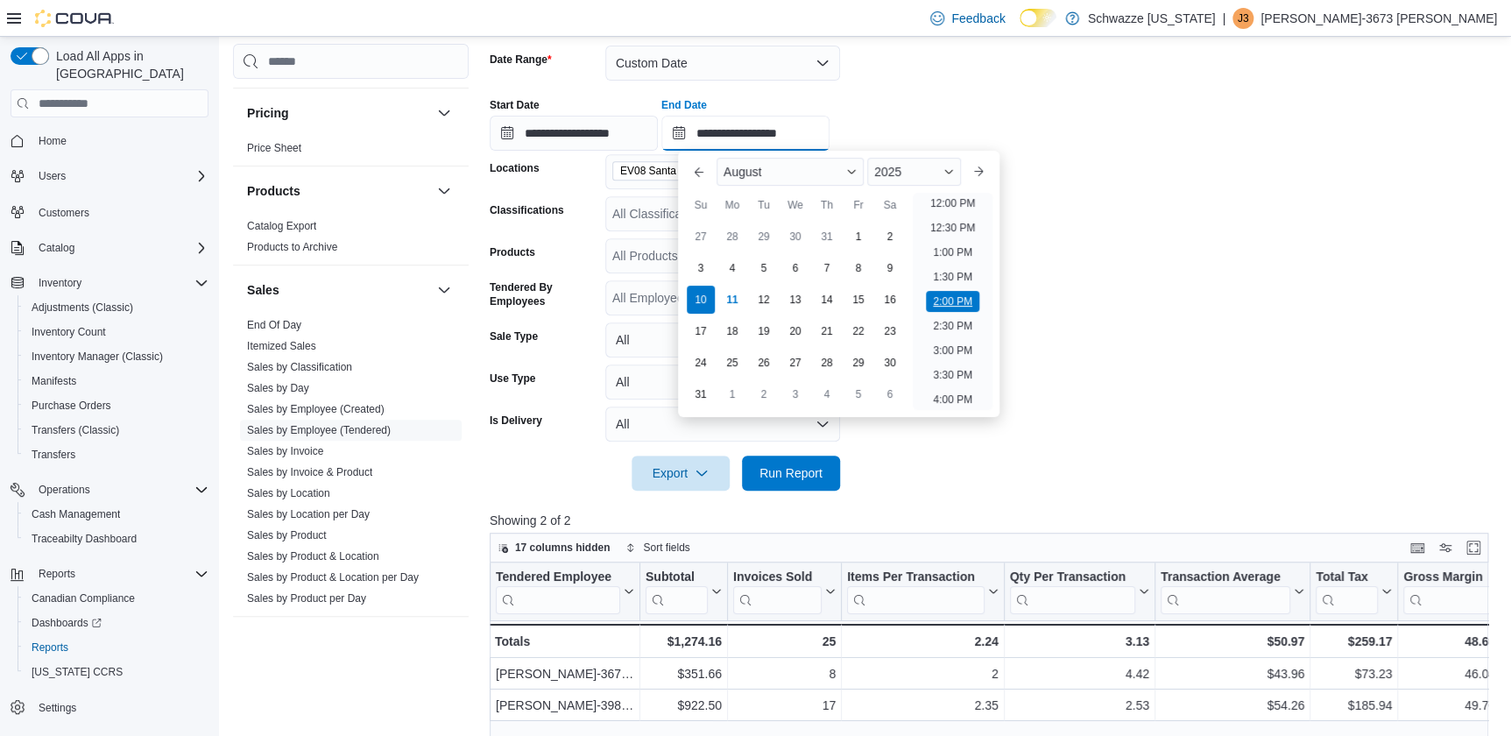
scroll to position [422, 0]
click at [950, 221] on li "9:00 AM" at bounding box center [953, 225] width 53 height 21
type input "**********"
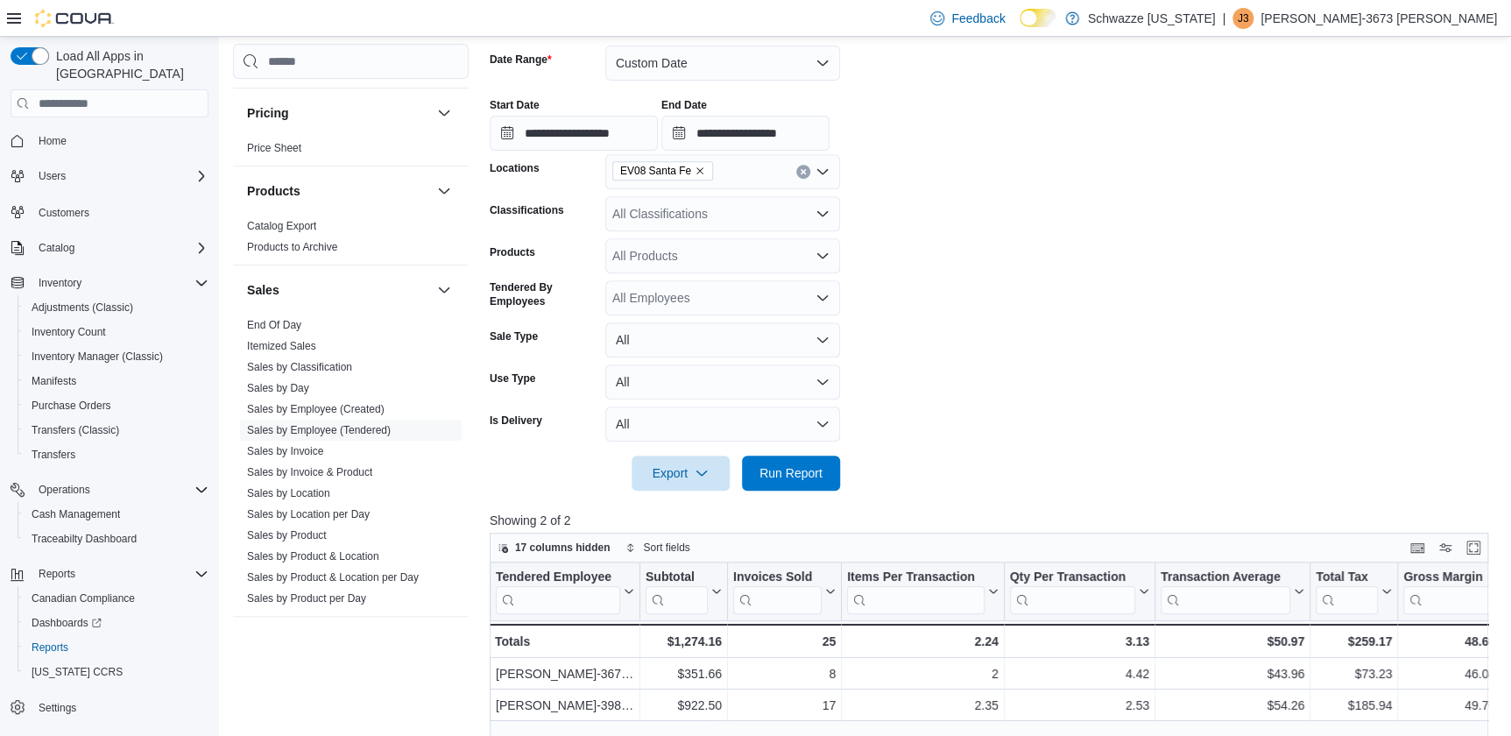
click at [978, 151] on div at bounding box center [994, 153] width 1009 height 4
click at [752, 117] on input "**********" at bounding box center [745, 133] width 168 height 35
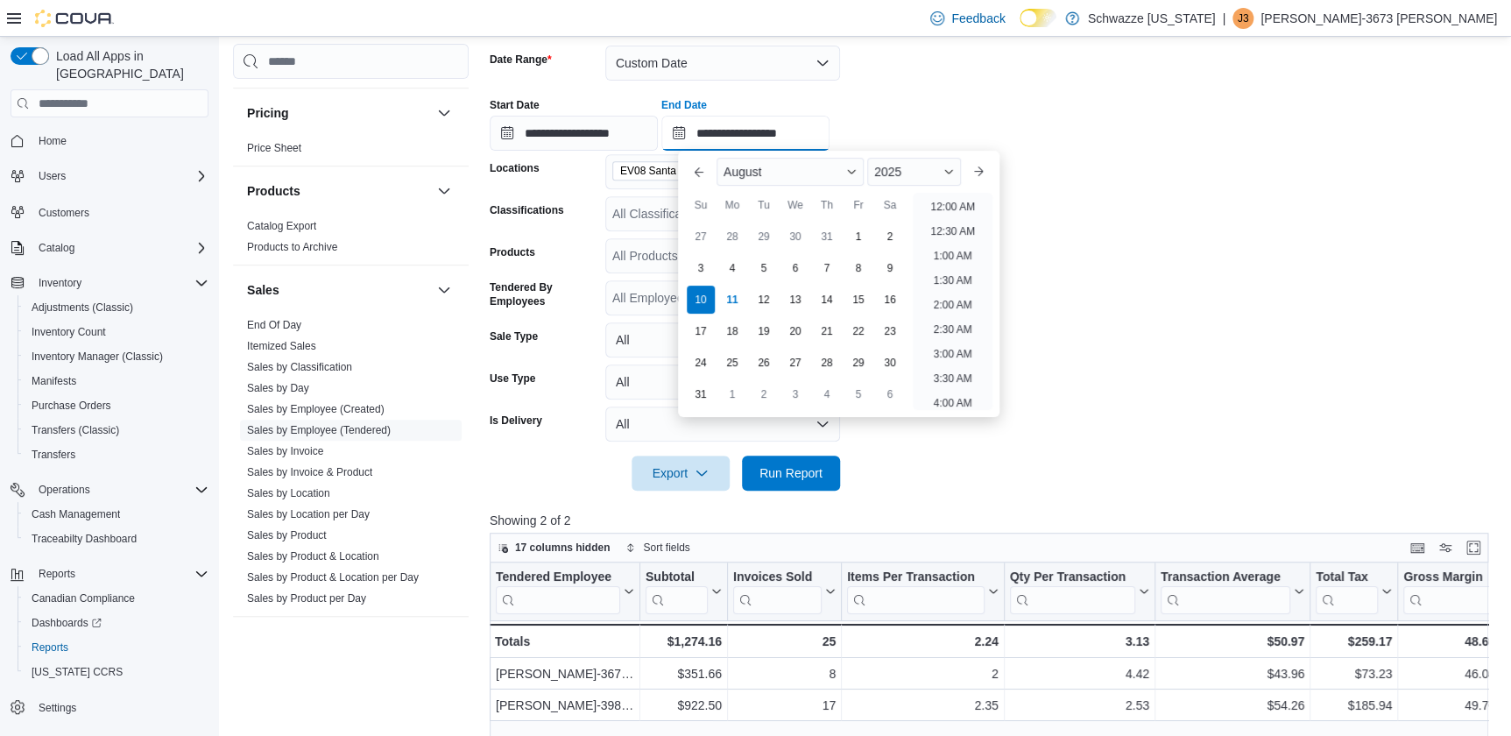
scroll to position [496, 0]
click at [727, 291] on div "11" at bounding box center [732, 299] width 31 height 31
click at [586, 108] on div "Start Date" at bounding box center [574, 105] width 168 height 14
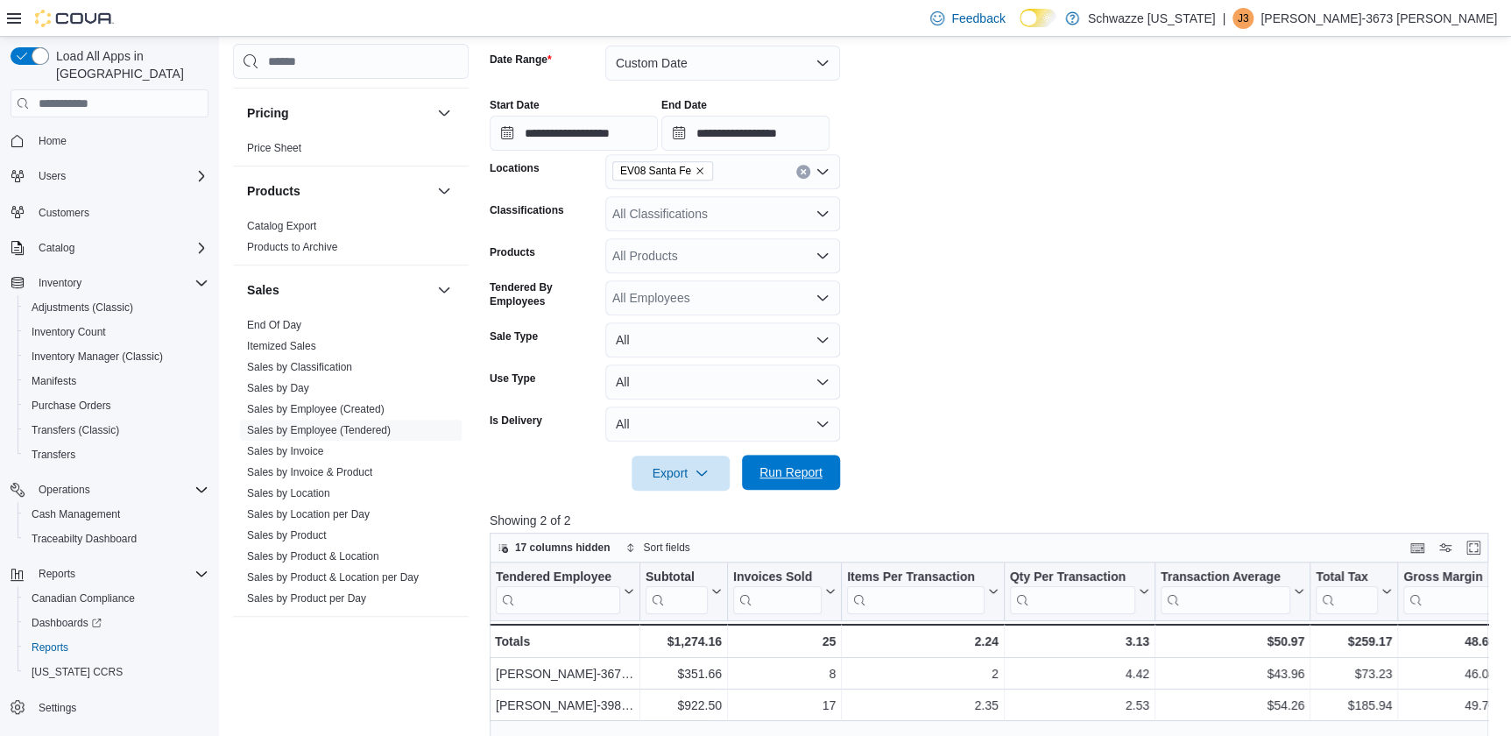
click at [827, 474] on span "Run Report" at bounding box center [790, 472] width 77 height 35
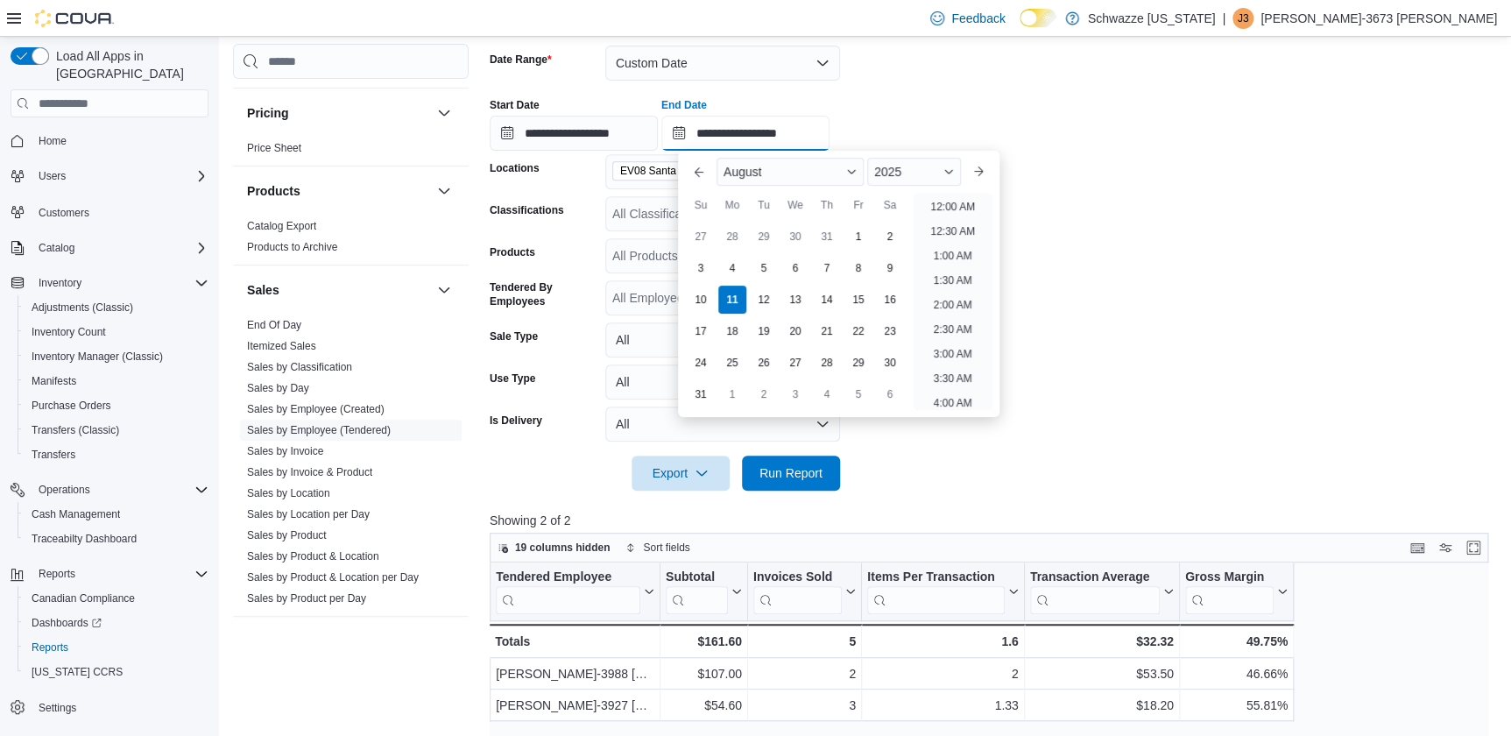
click at [759, 145] on input "**********" at bounding box center [745, 133] width 168 height 35
drag, startPoint x: 944, startPoint y: 195, endPoint x: 934, endPoint y: 198, distance: 10.8
click at [945, 195] on li "10:00 AM" at bounding box center [952, 201] width 59 height 21
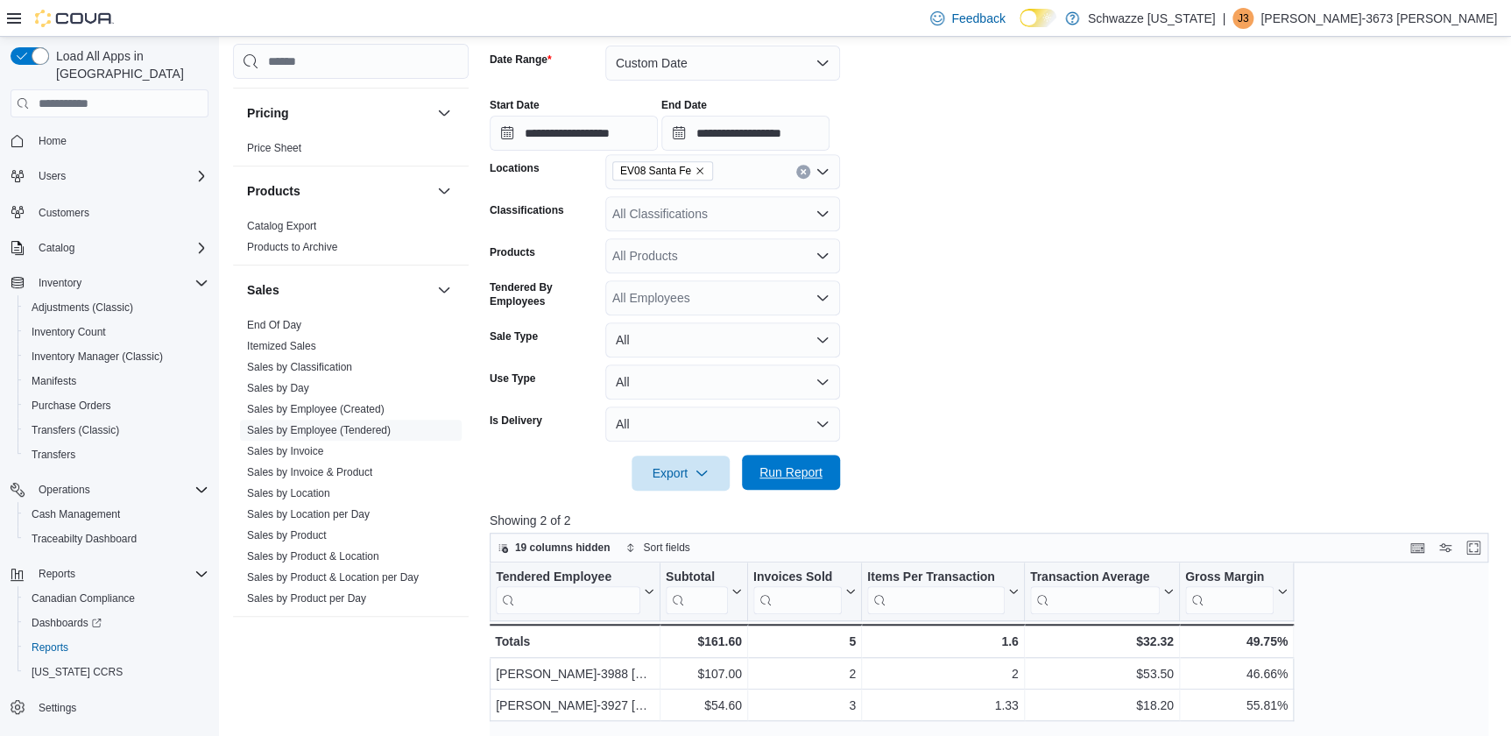
click at [779, 472] on span "Run Report" at bounding box center [790, 472] width 63 height 18
click at [801, 131] on input "**********" at bounding box center [745, 133] width 168 height 35
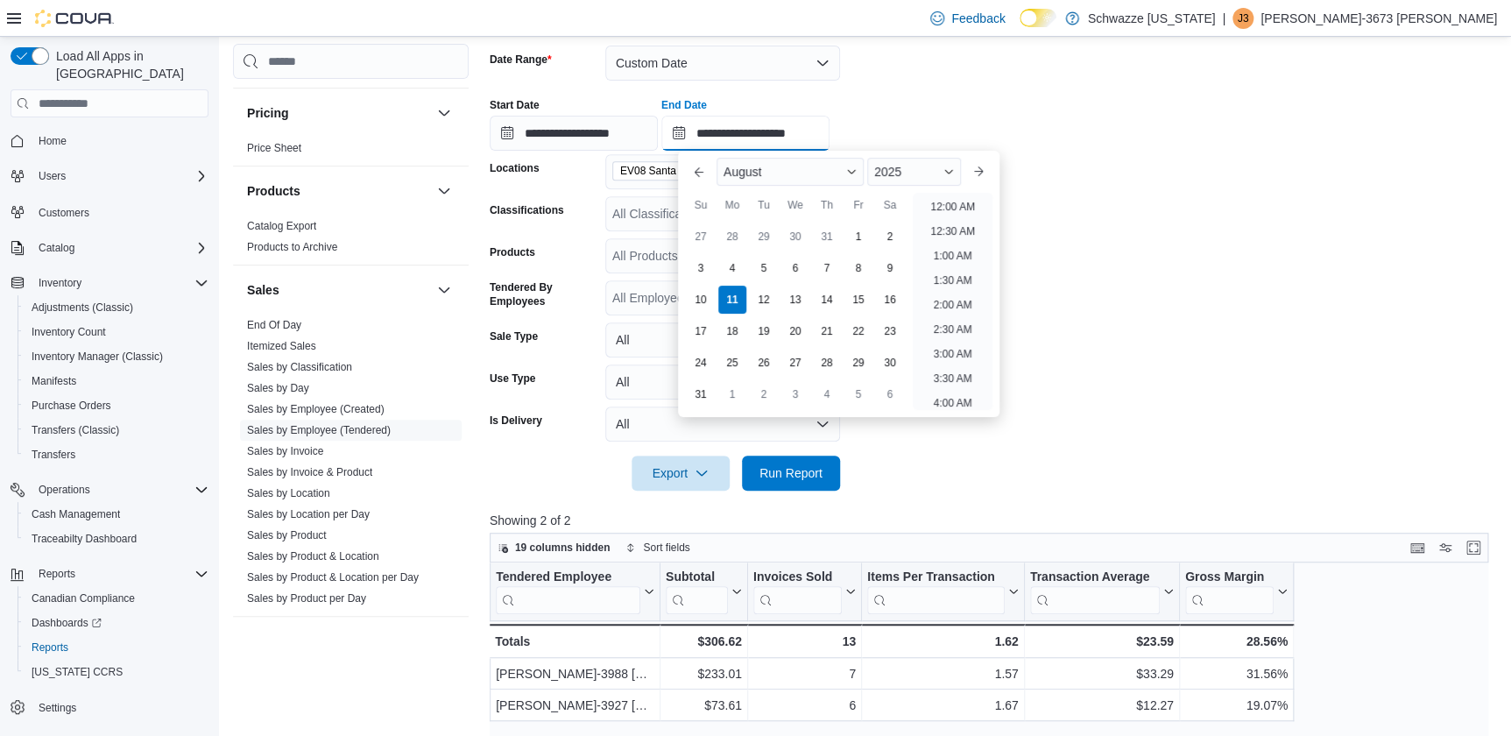
scroll to position [493, 0]
click at [955, 247] on li "11:00 AM" at bounding box center [952, 253] width 59 height 21
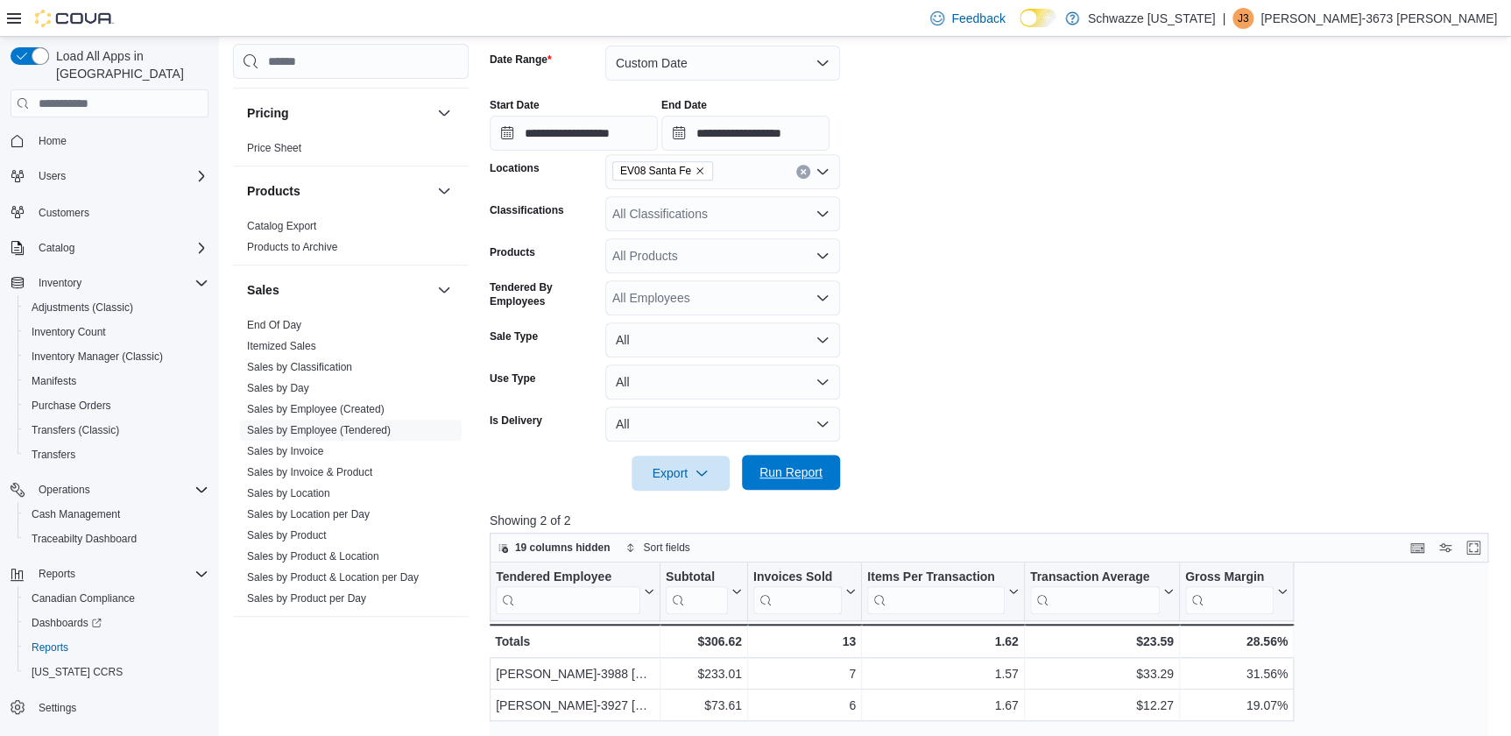
click at [806, 465] on span "Run Report" at bounding box center [790, 472] width 63 height 18
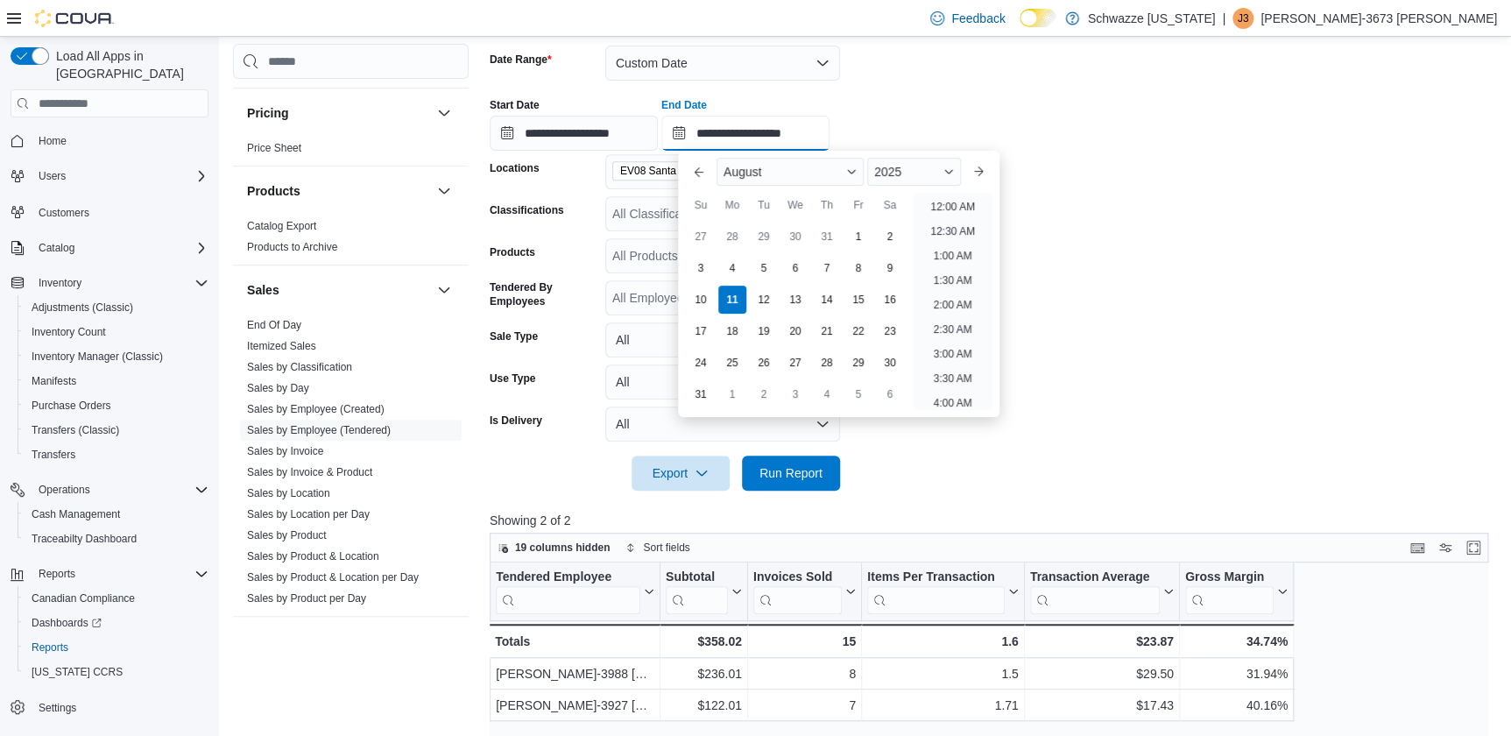
click at [794, 128] on input "**********" at bounding box center [745, 133] width 168 height 35
click at [940, 196] on li "12:00 PM" at bounding box center [952, 201] width 59 height 21
type input "**********"
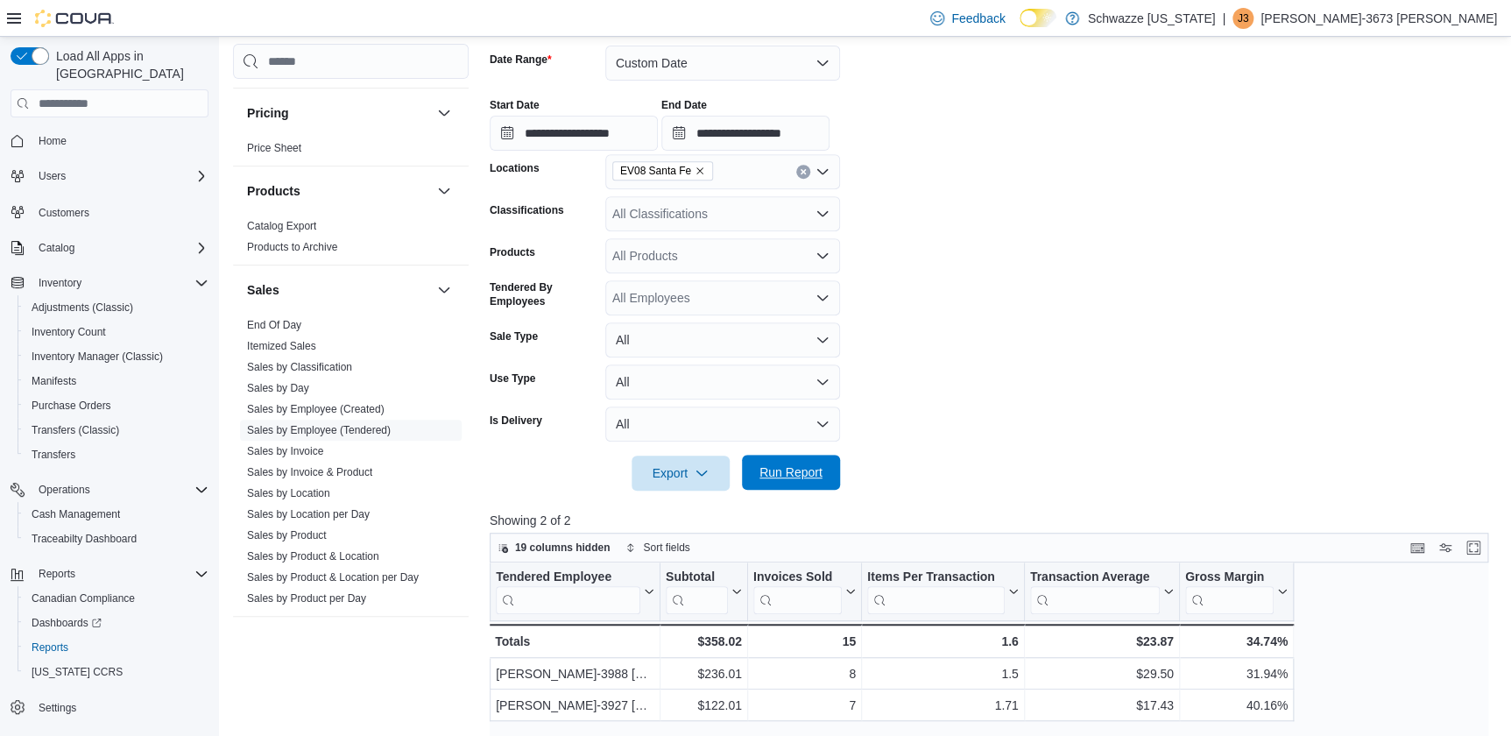
click at [778, 467] on span "Run Report" at bounding box center [790, 472] width 63 height 18
click at [823, 477] on span "Run Report" at bounding box center [790, 472] width 77 height 35
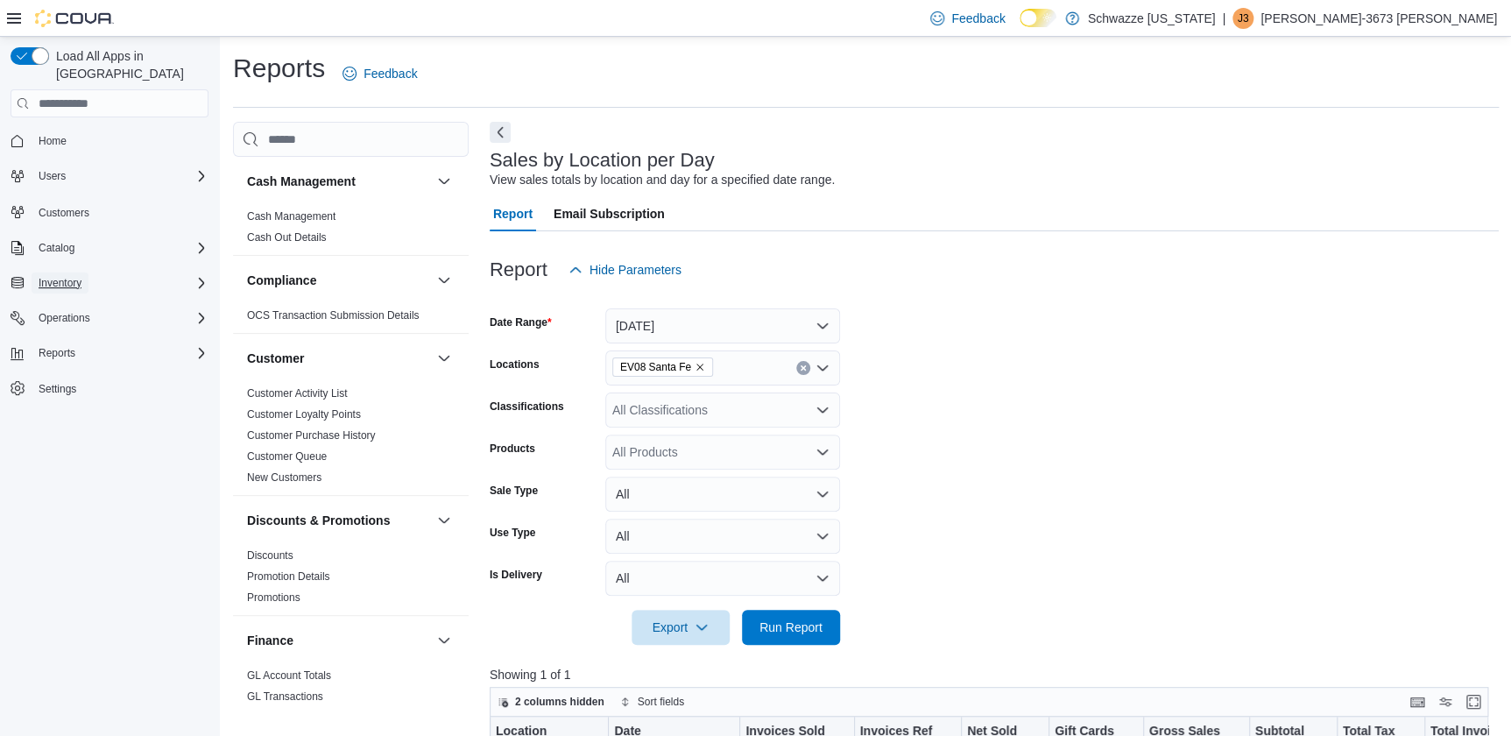
click at [53, 272] on span "Inventory" at bounding box center [60, 282] width 43 height 21
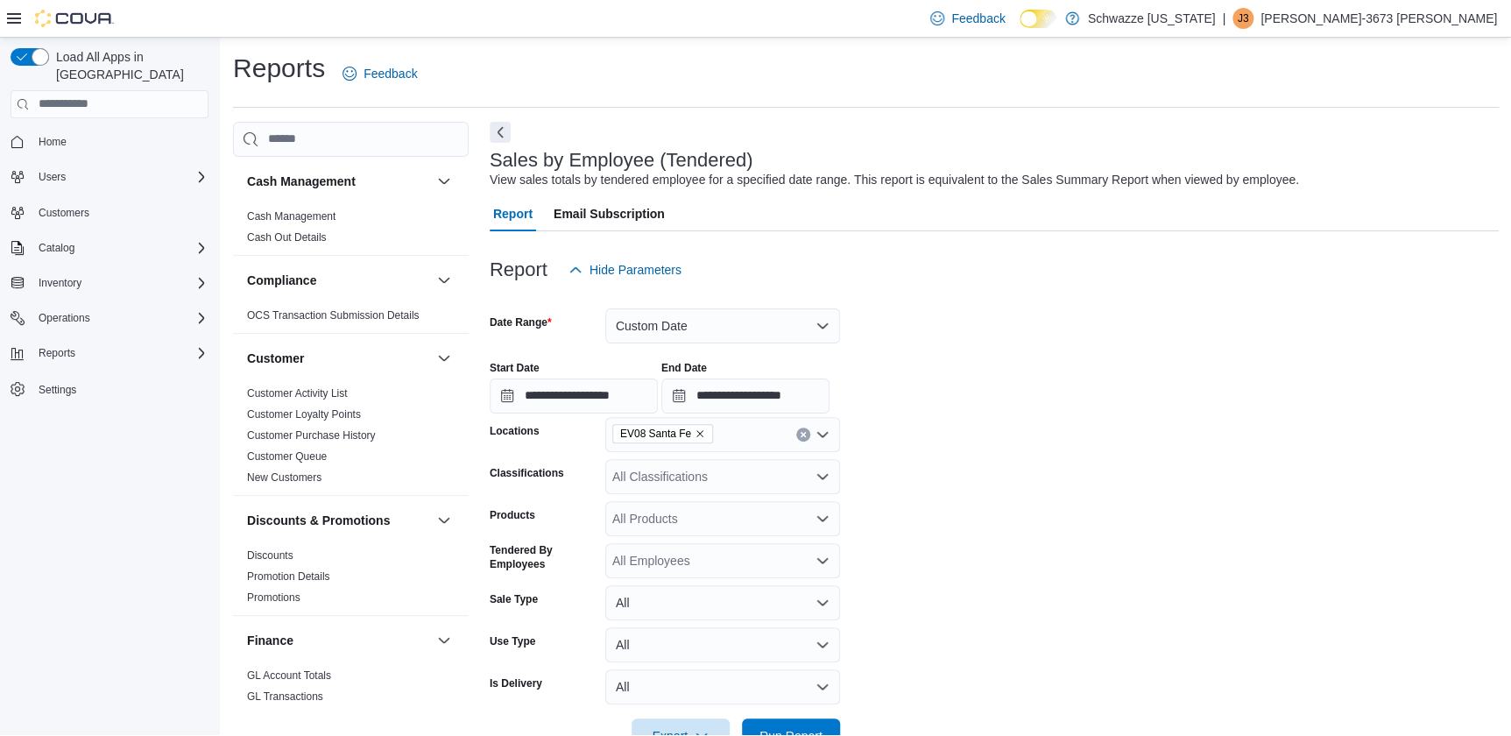
scroll to position [40, 0]
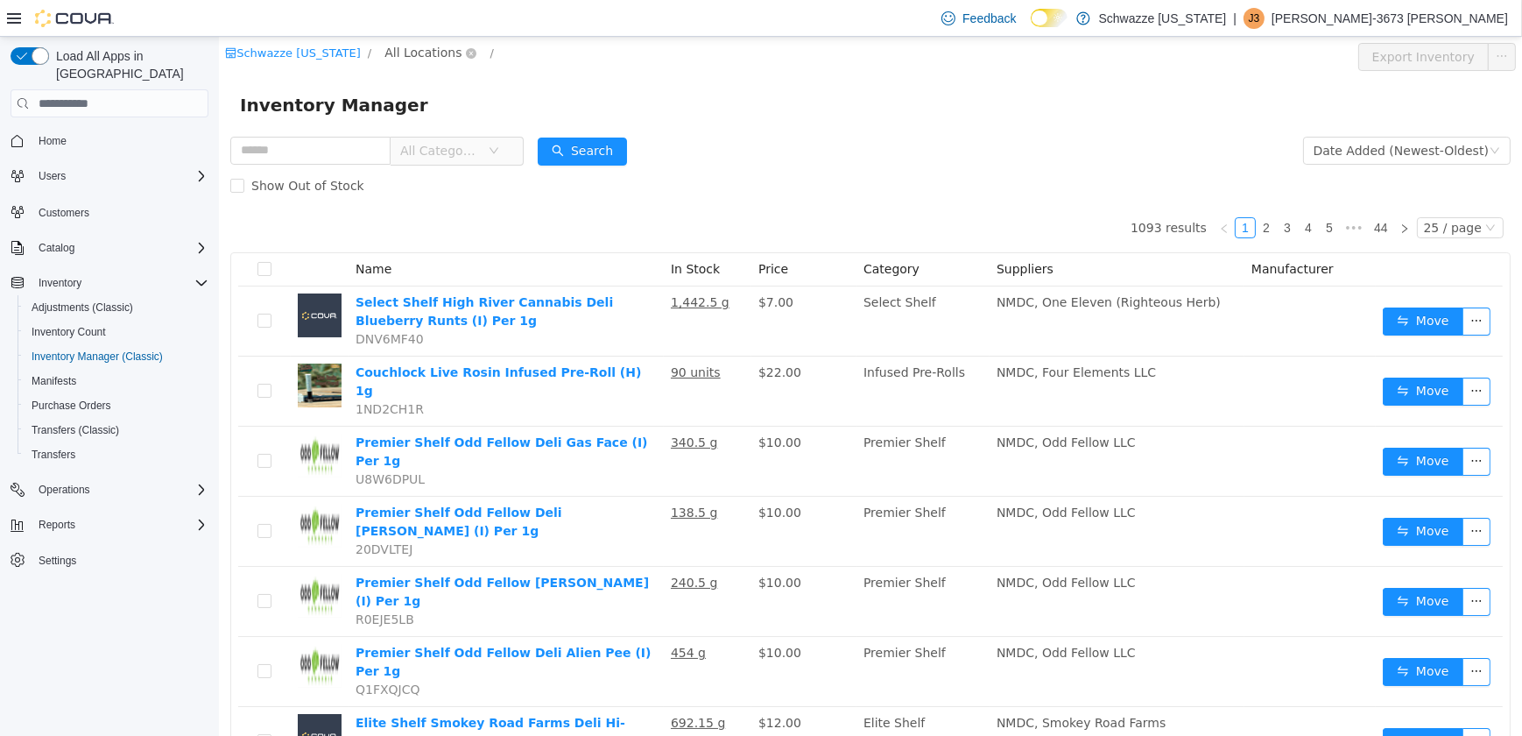
click at [384, 59] on span "All Locations" at bounding box center [422, 52] width 77 height 19
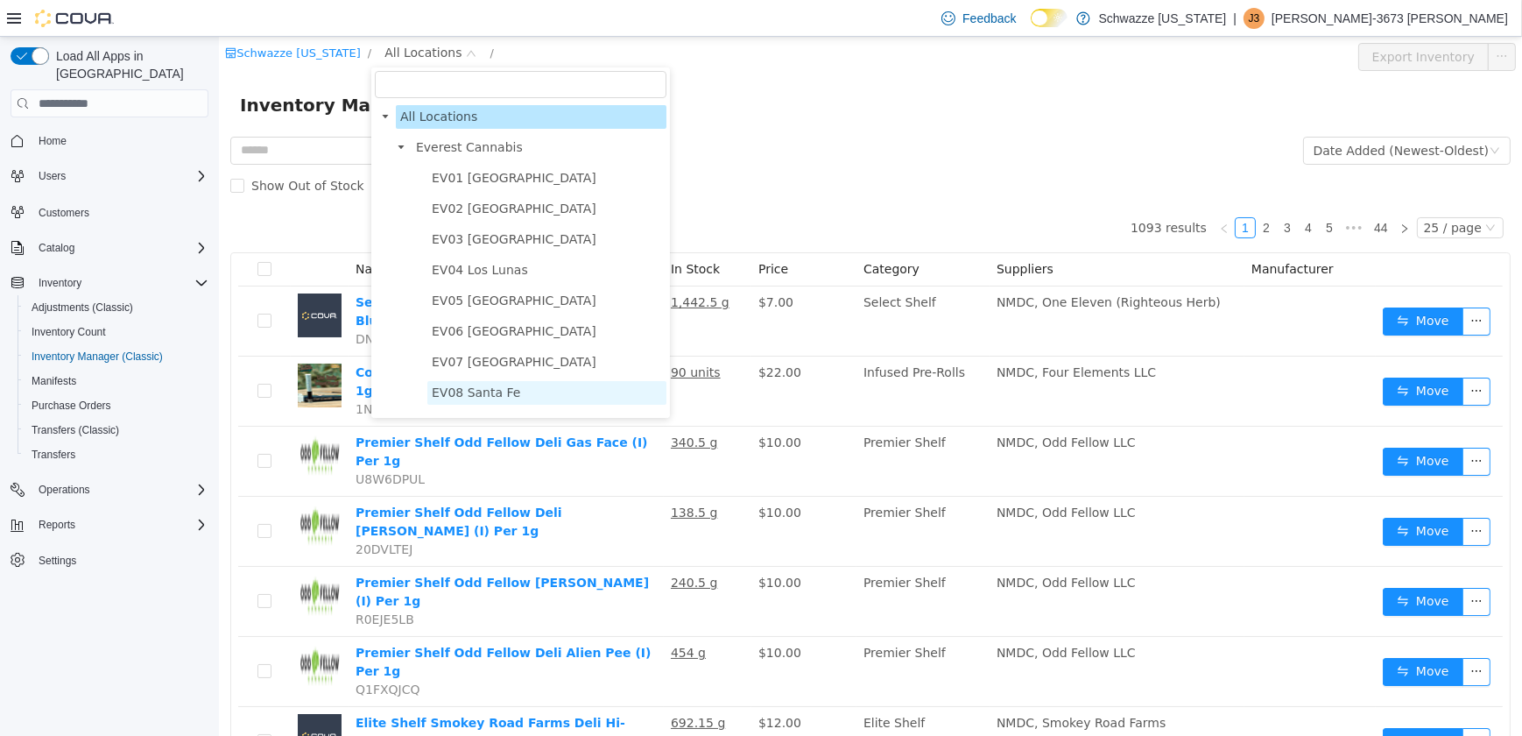
click at [444, 392] on span "EV08 Santa Fe" at bounding box center [475, 392] width 88 height 14
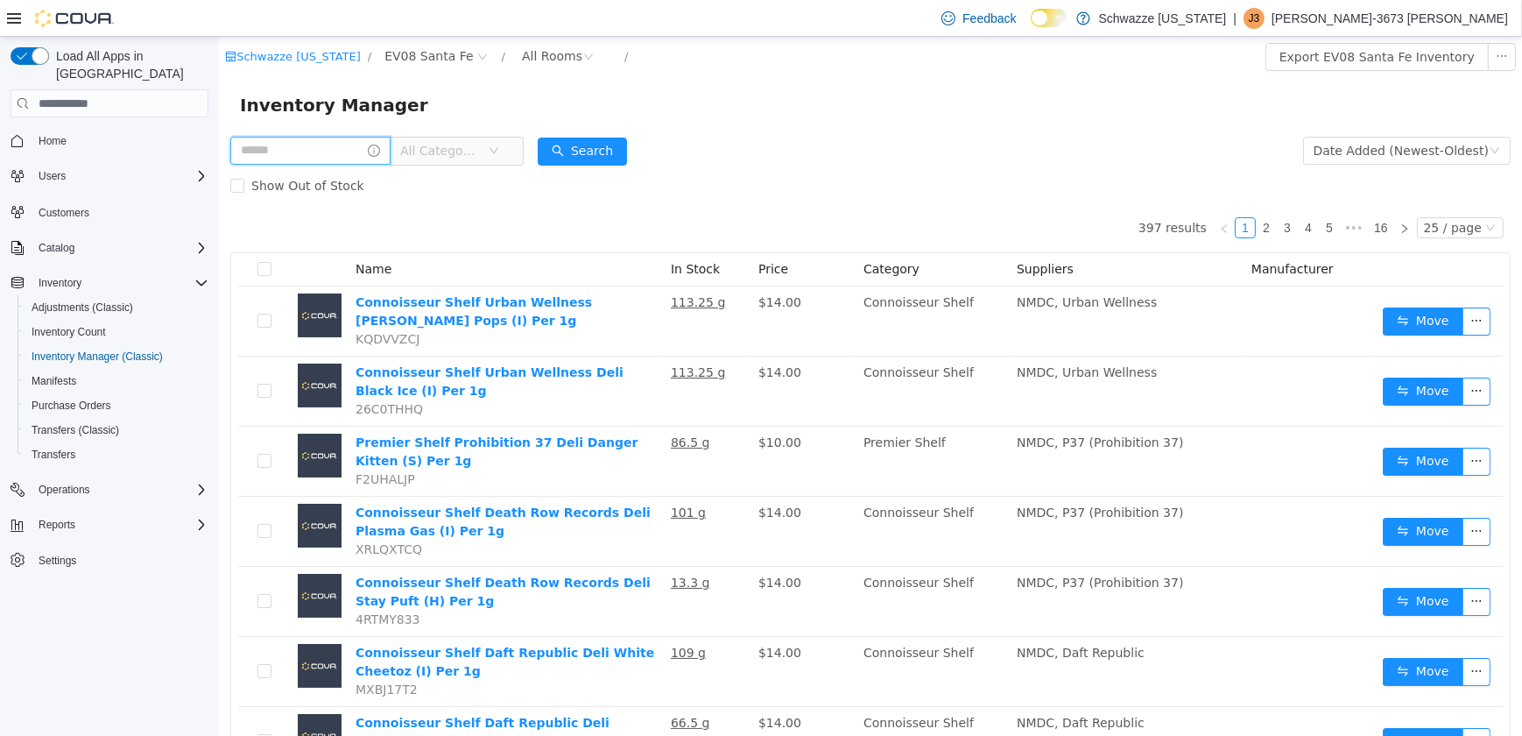
click at [310, 150] on input "text" at bounding box center [310, 151] width 160 height 28
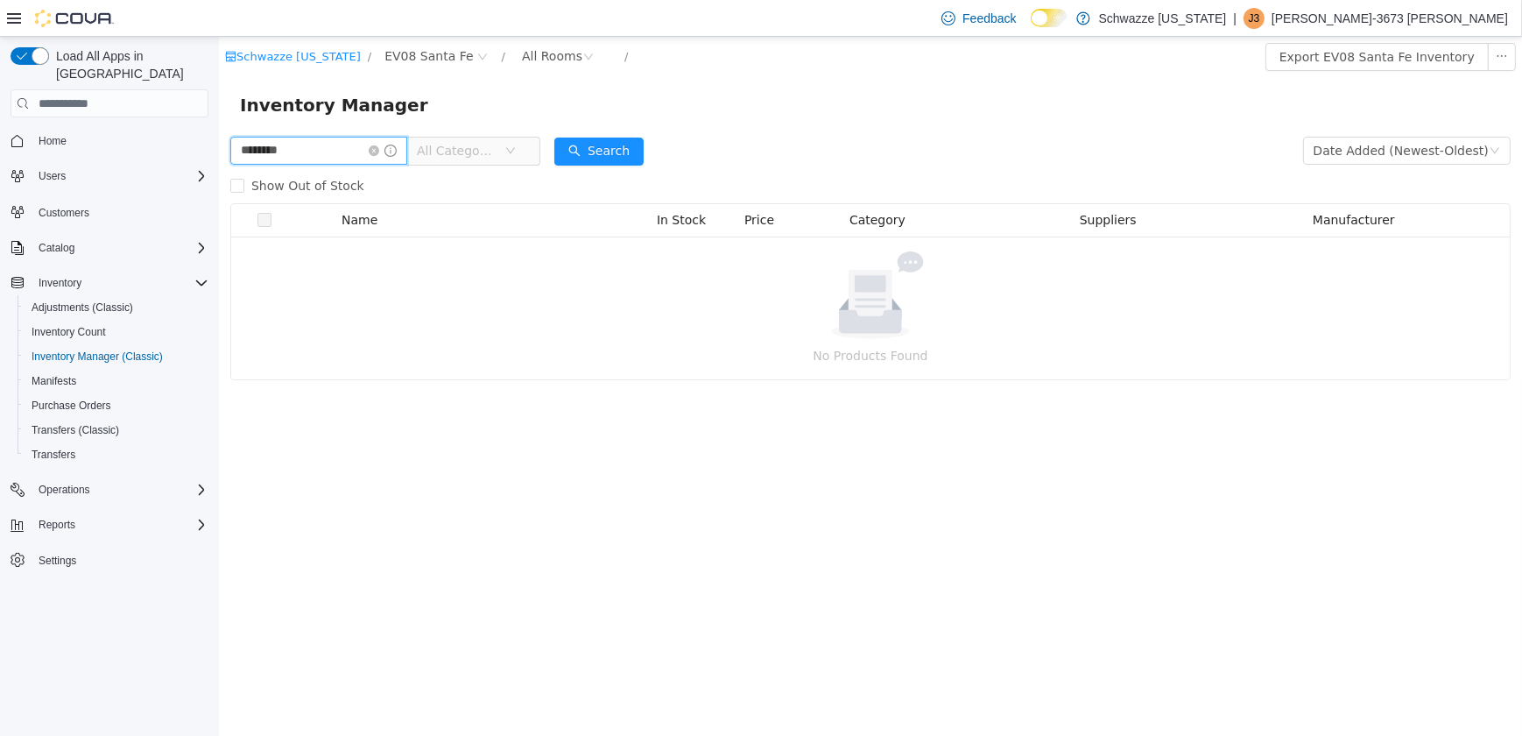
type input "********"
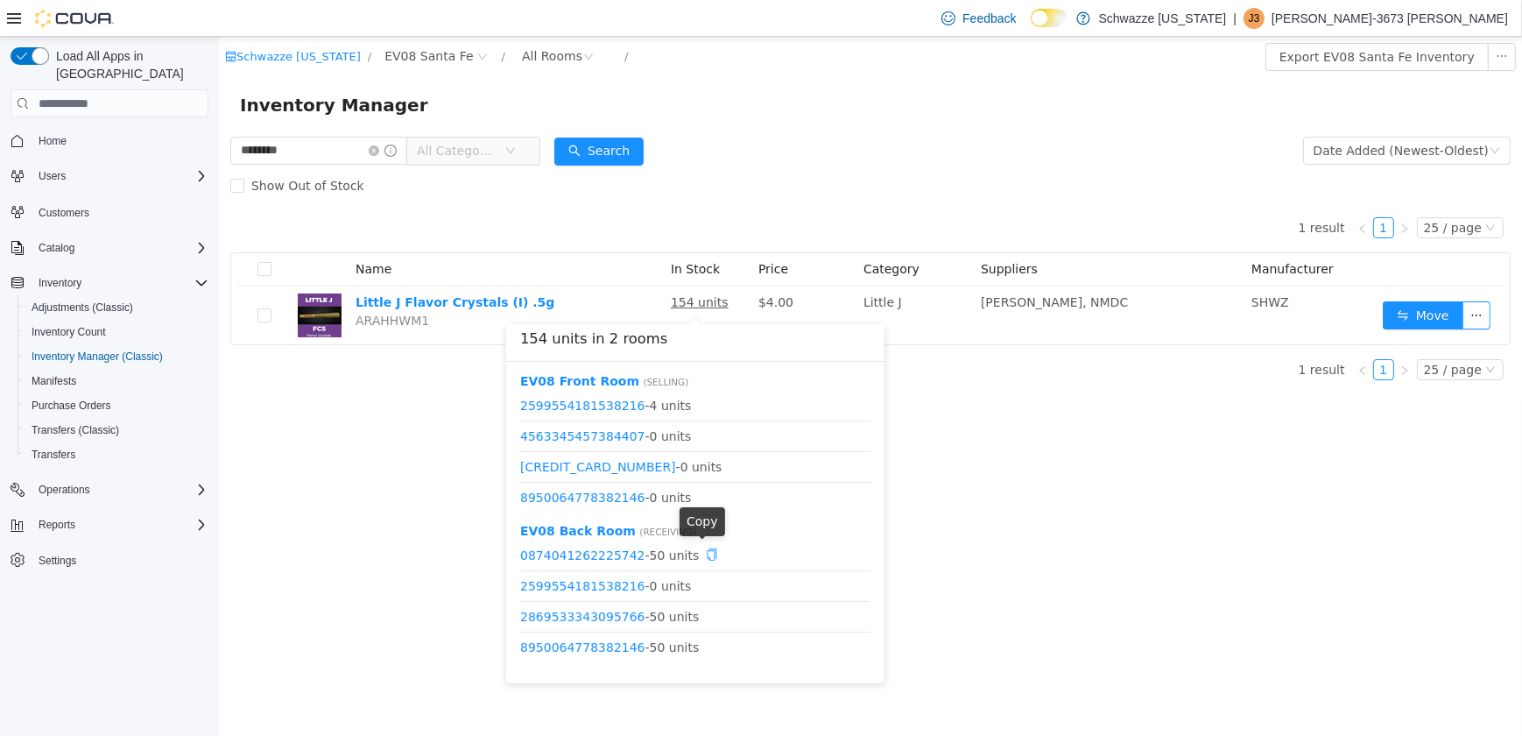
drag, startPoint x: 699, startPoint y: 553, endPoint x: 879, endPoint y: 522, distance: 183.0
click at [705, 553] on icon "icon: copy" at bounding box center [711, 554] width 12 height 12
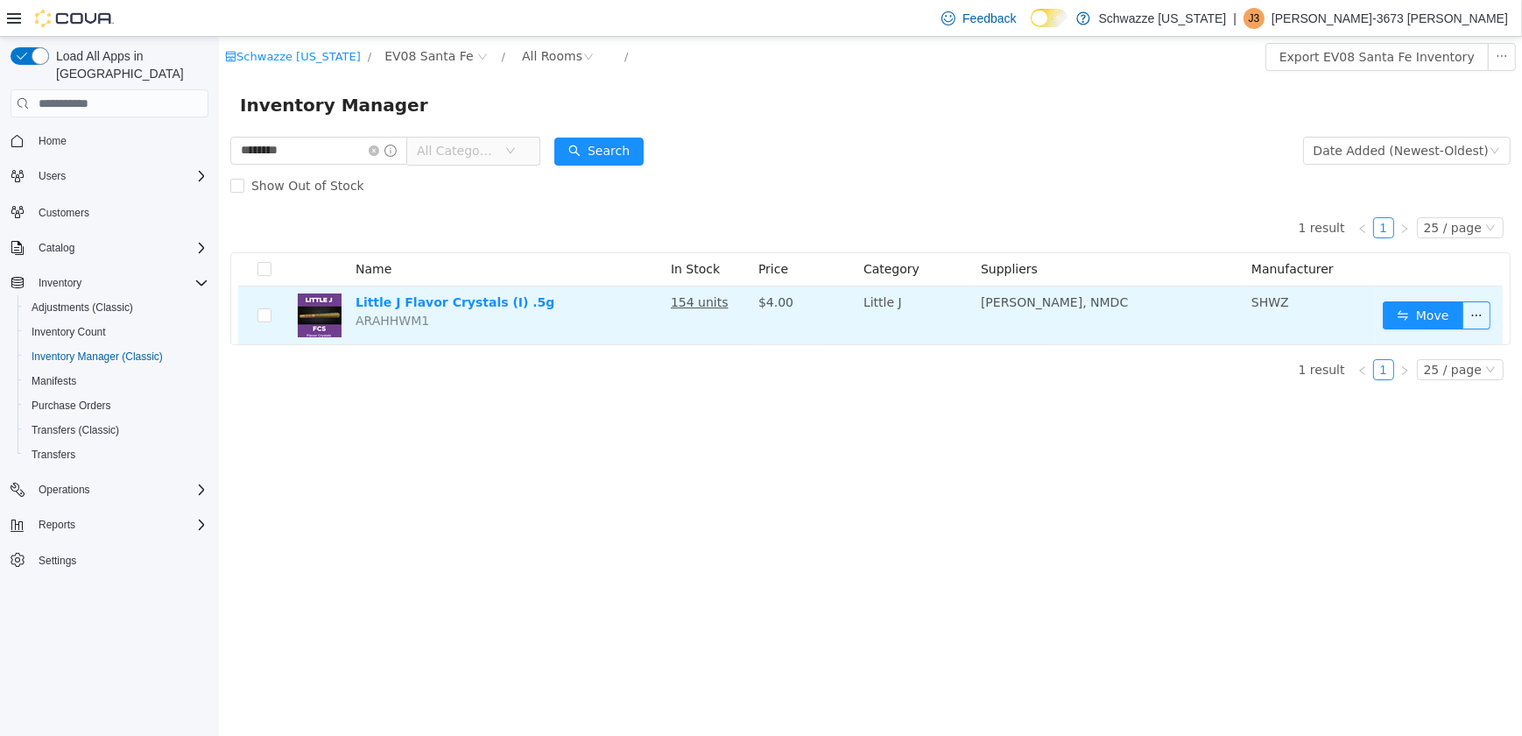
click at [1442, 295] on td "Move" at bounding box center [1438, 315] width 127 height 58
click at [1405, 321] on button "Move" at bounding box center [1422, 315] width 81 height 28
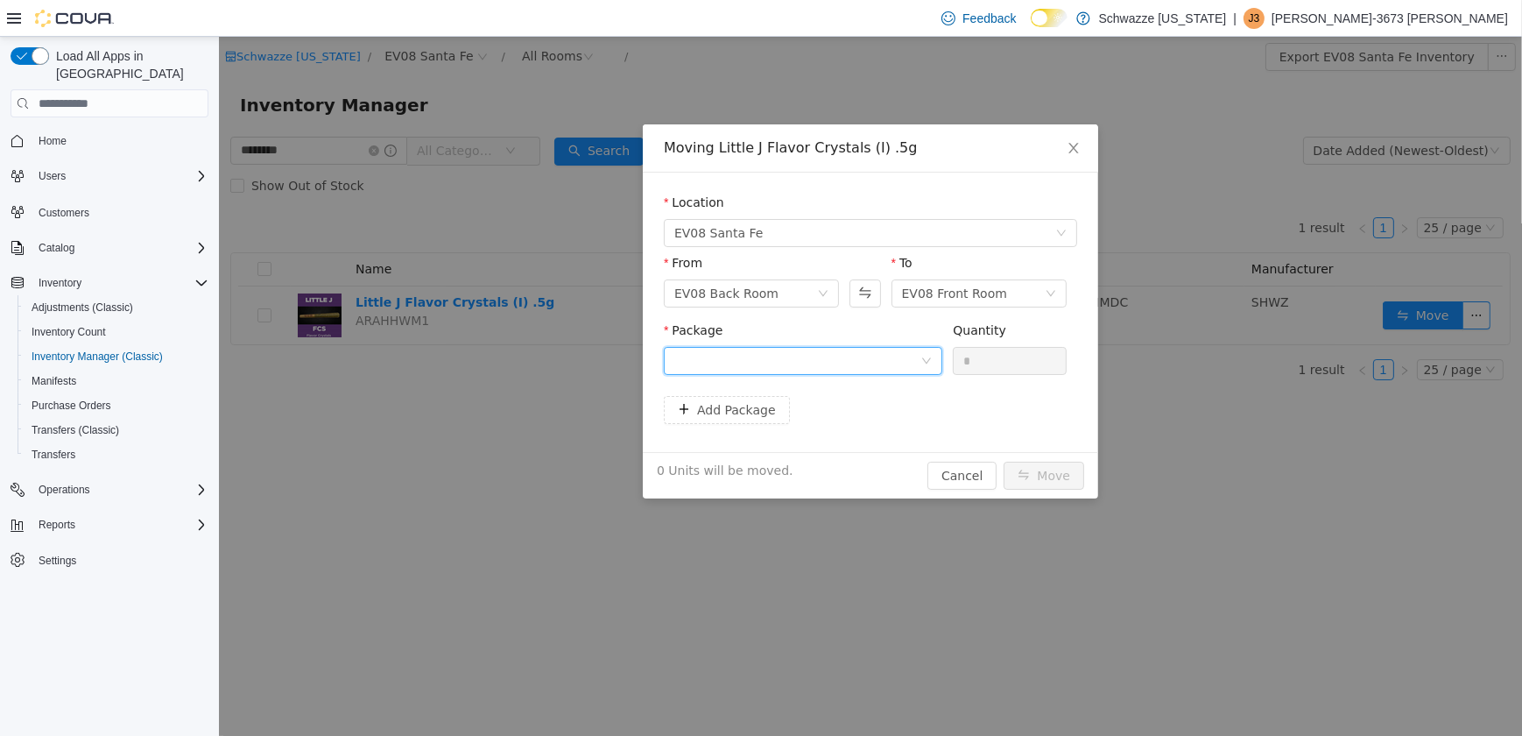
click at [865, 361] on div at bounding box center [797, 361] width 246 height 26
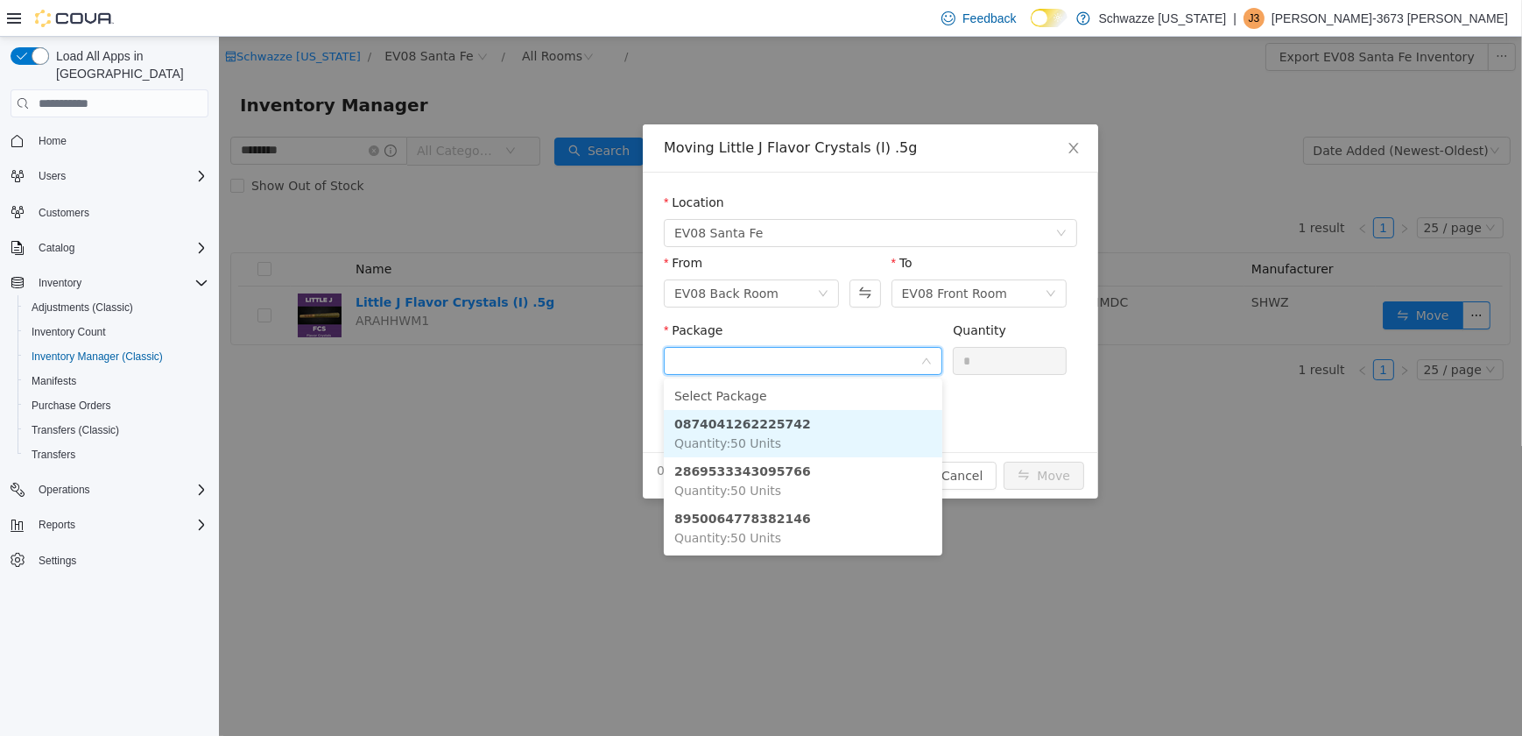
click at [836, 436] on li "0874041262225742 Quantity : 50 Units" at bounding box center [802, 433] width 279 height 47
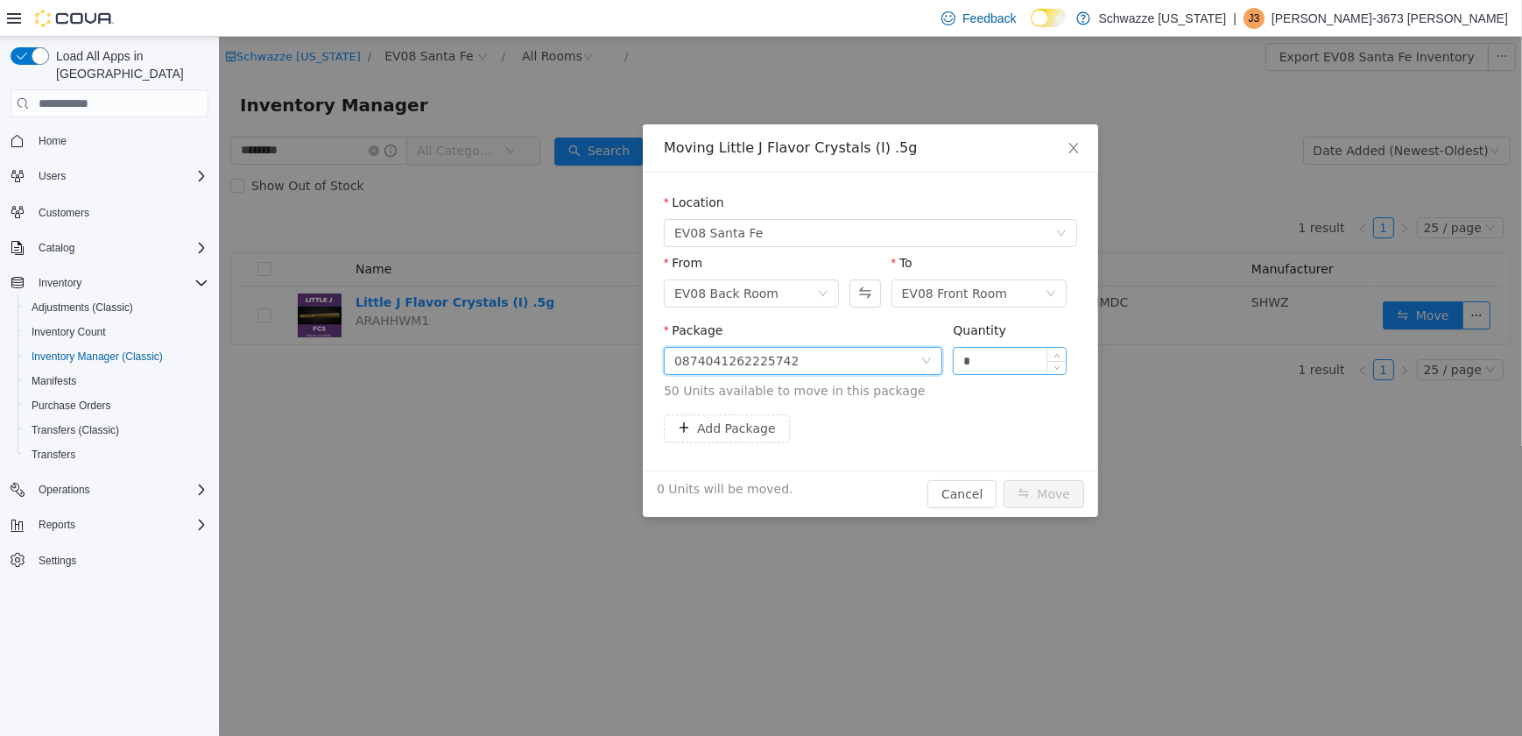
click at [963, 371] on input "*" at bounding box center [1009, 361] width 112 height 26
type input "**"
click at [1048, 503] on button "Move" at bounding box center [1043, 494] width 81 height 28
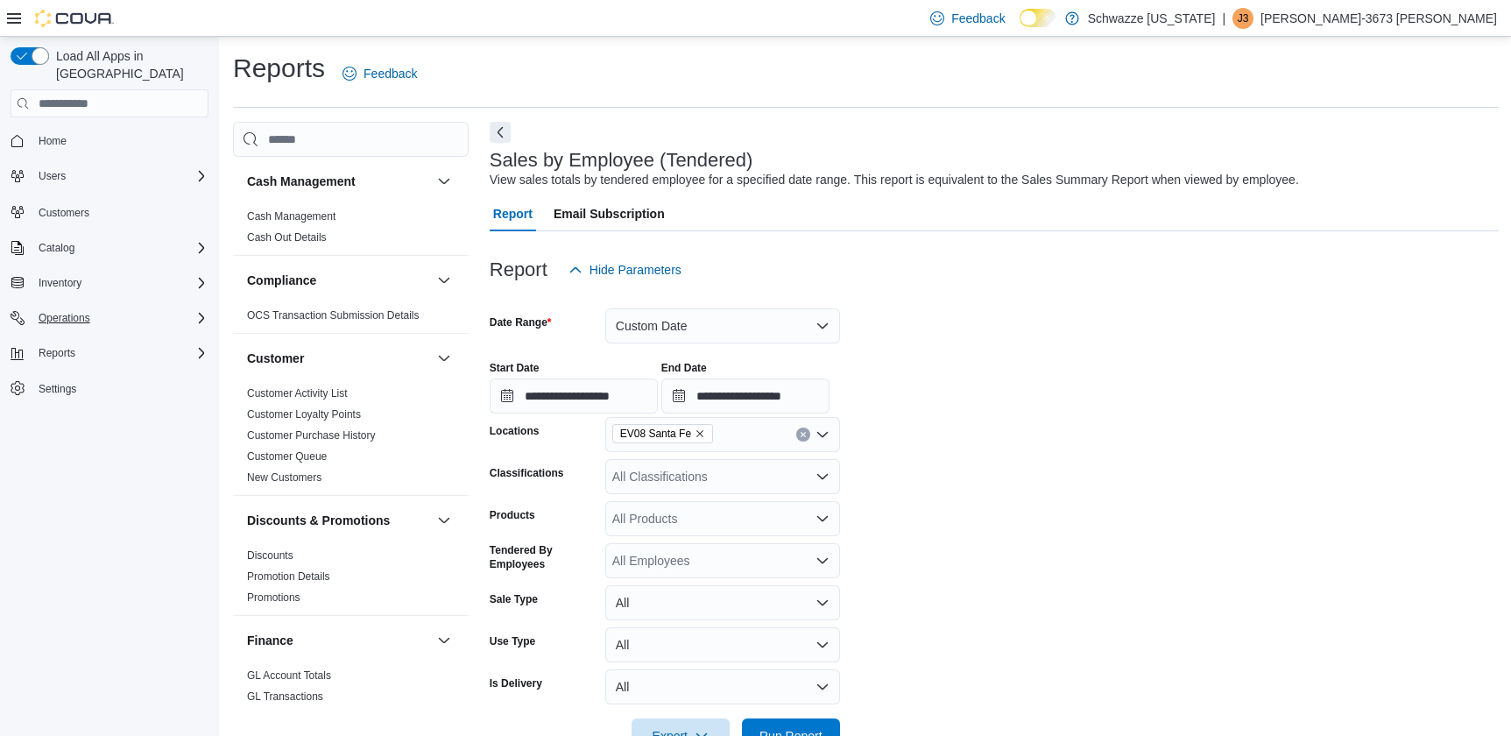
scroll to position [40, 0]
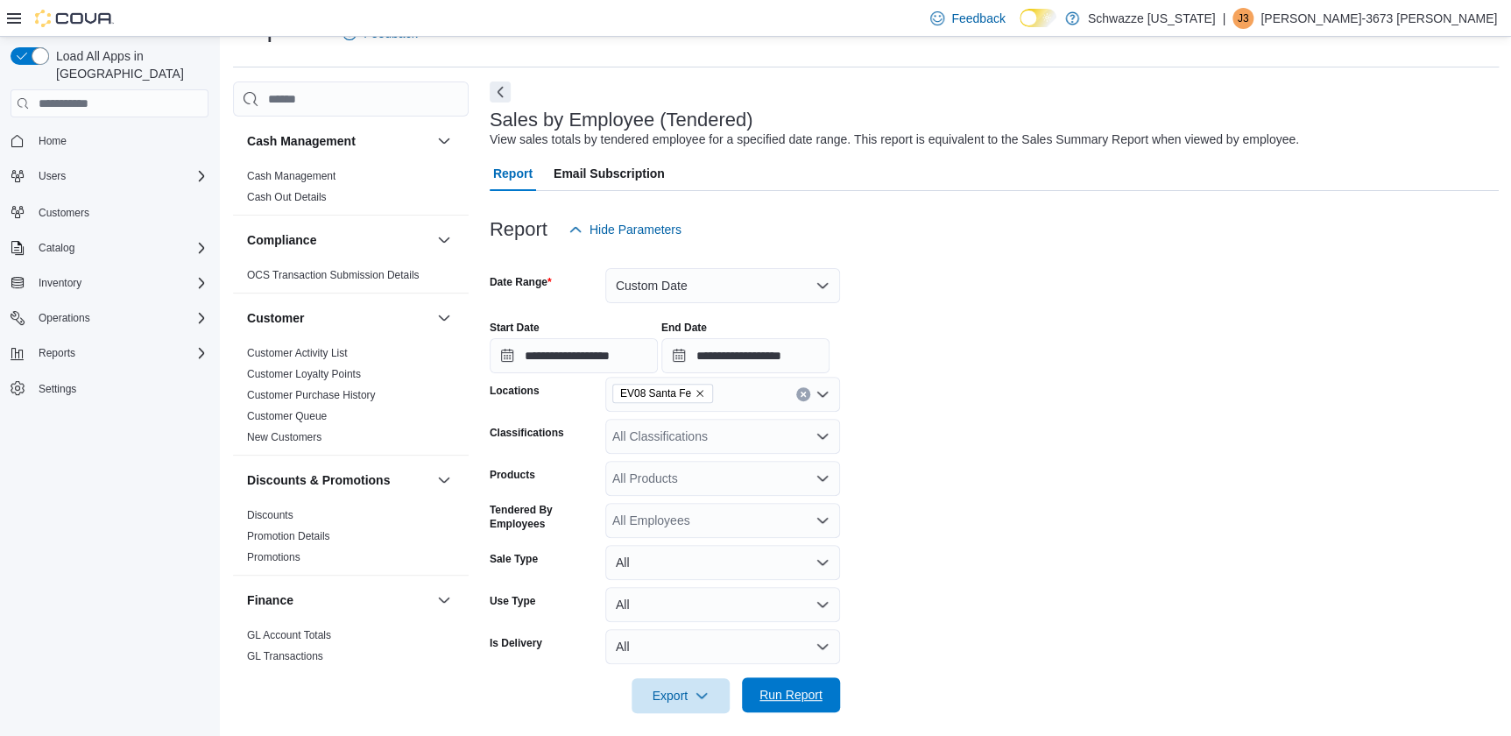
click at [766, 690] on span "Run Report" at bounding box center [790, 695] width 63 height 18
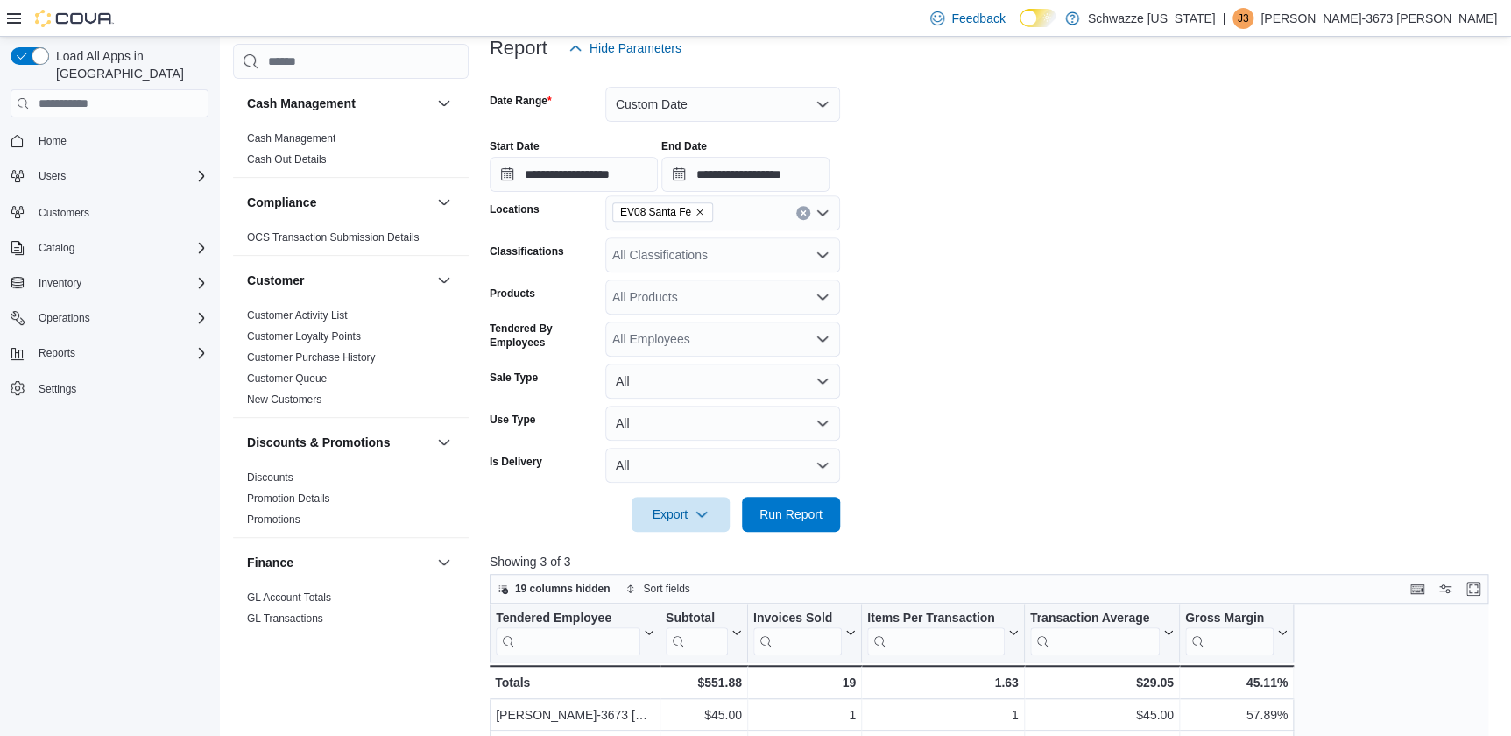
scroll to position [200, 0]
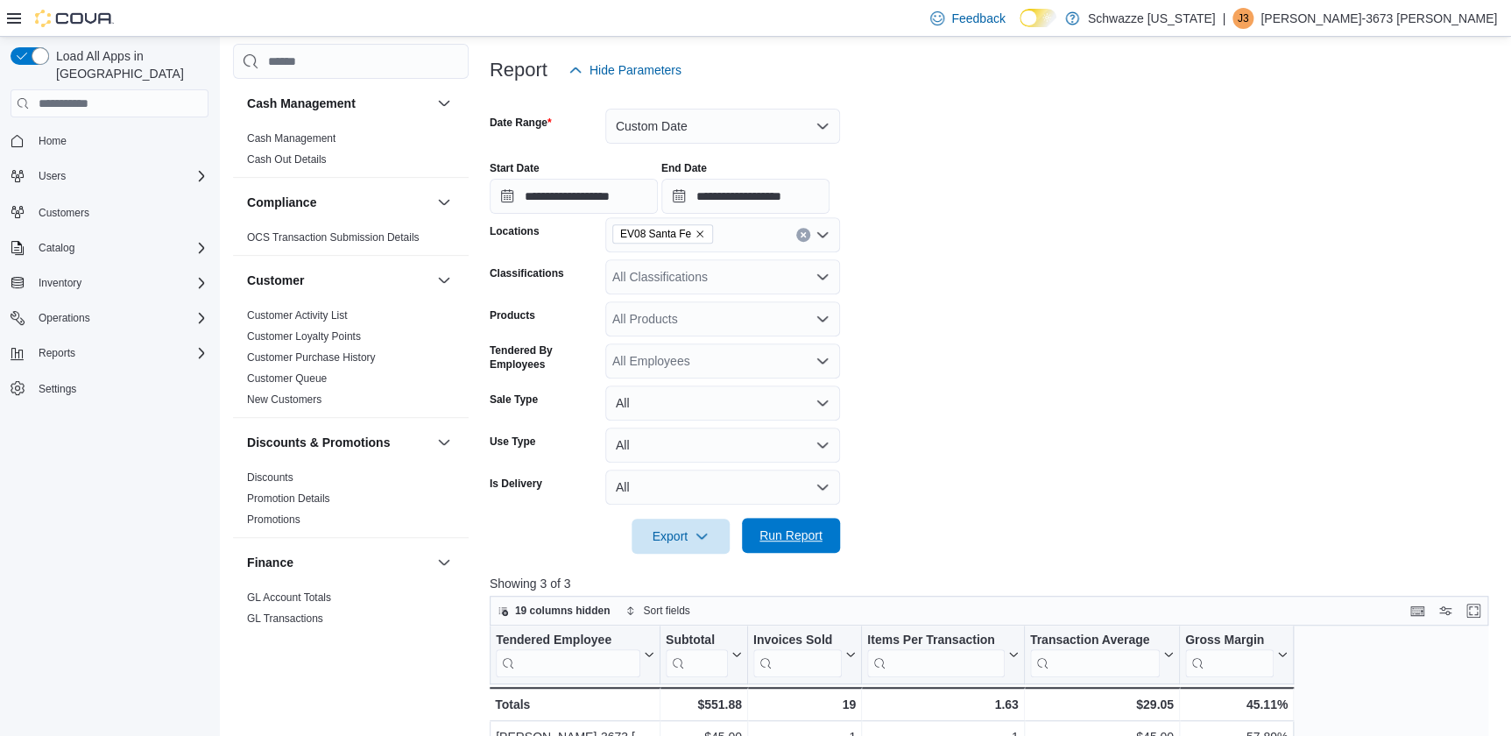
click at [790, 548] on span "Run Report" at bounding box center [790, 535] width 77 height 35
click at [806, 188] on input "**********" at bounding box center [745, 196] width 168 height 35
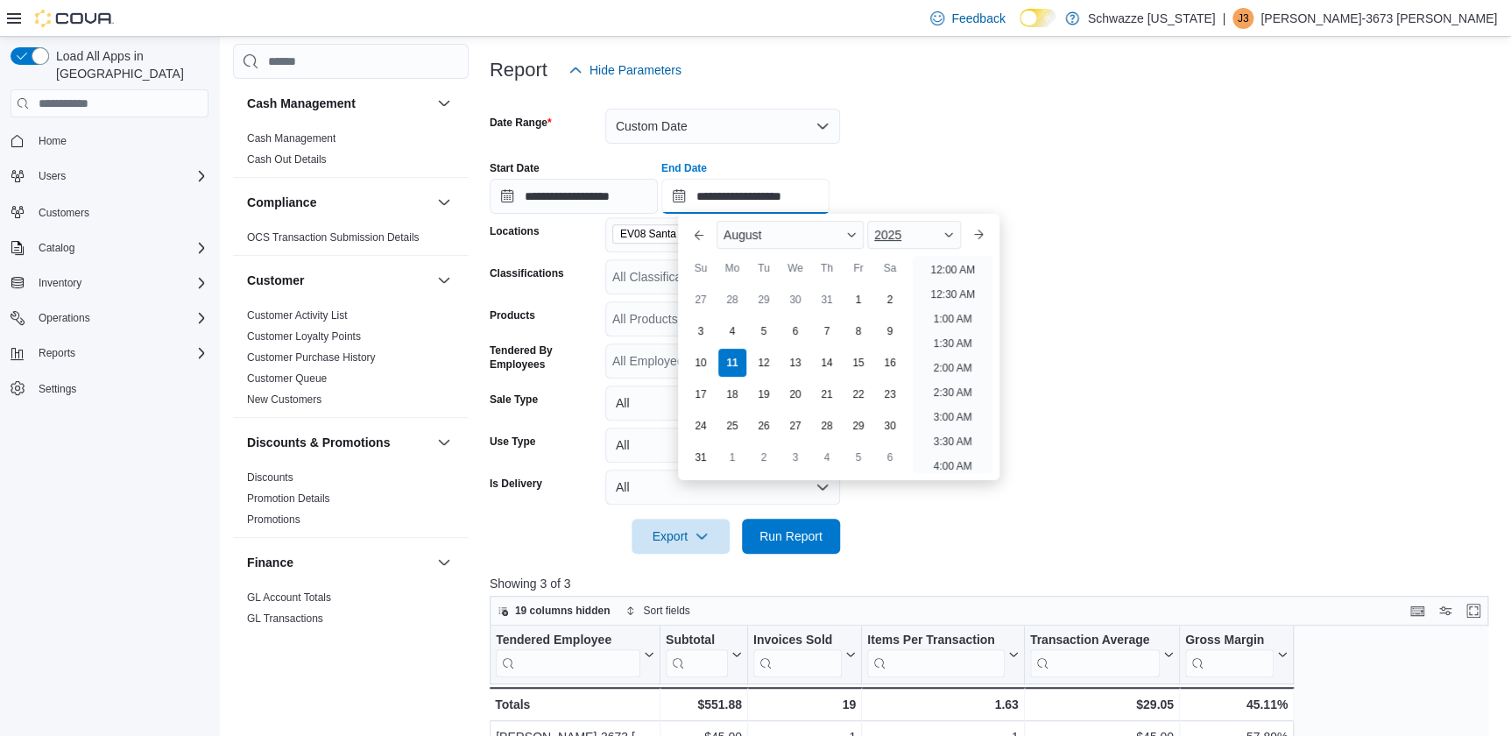
scroll to position [642, 0]
click at [948, 258] on li "1:00 PM" at bounding box center [952, 265] width 53 height 21
type input "**********"
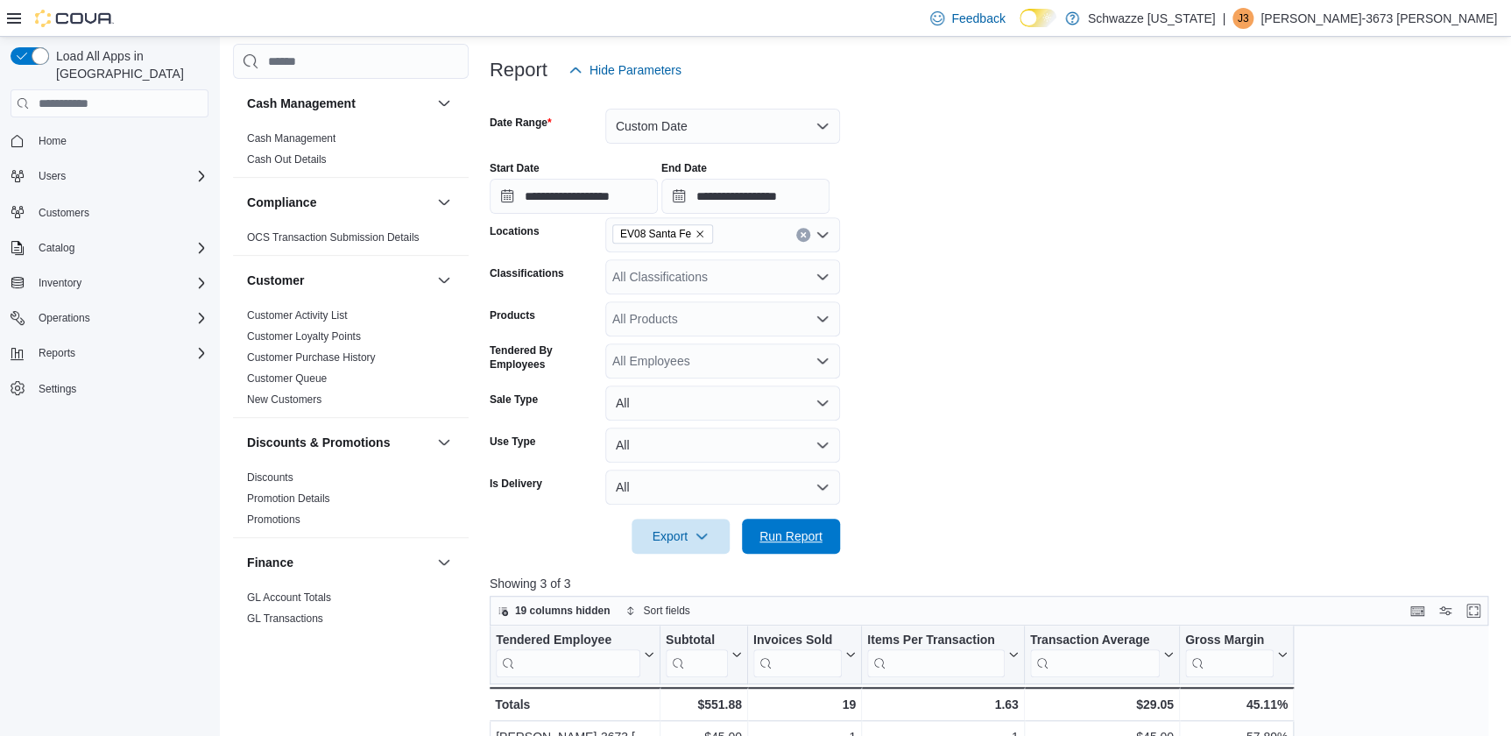
click at [768, 541] on span "Run Report" at bounding box center [790, 536] width 63 height 18
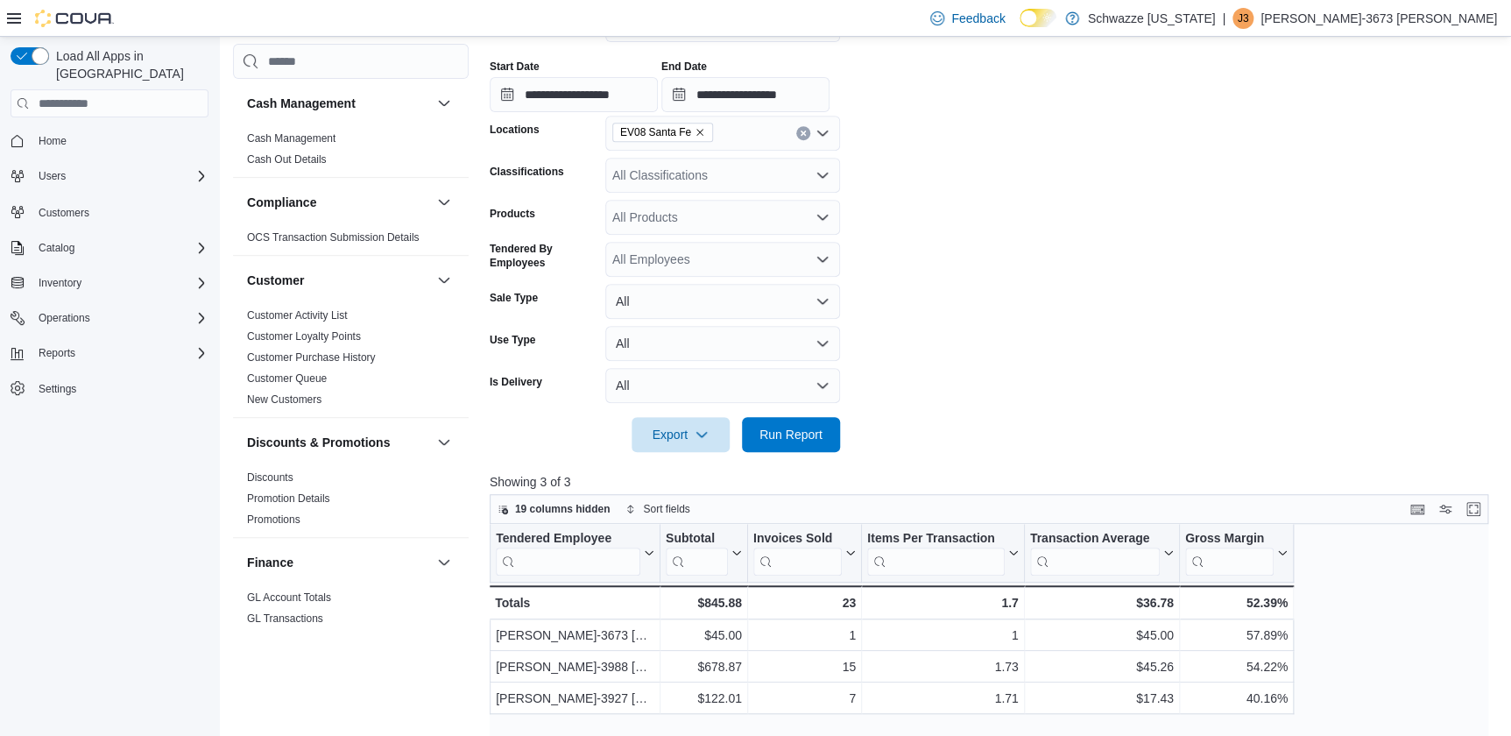
scroll to position [359, 0]
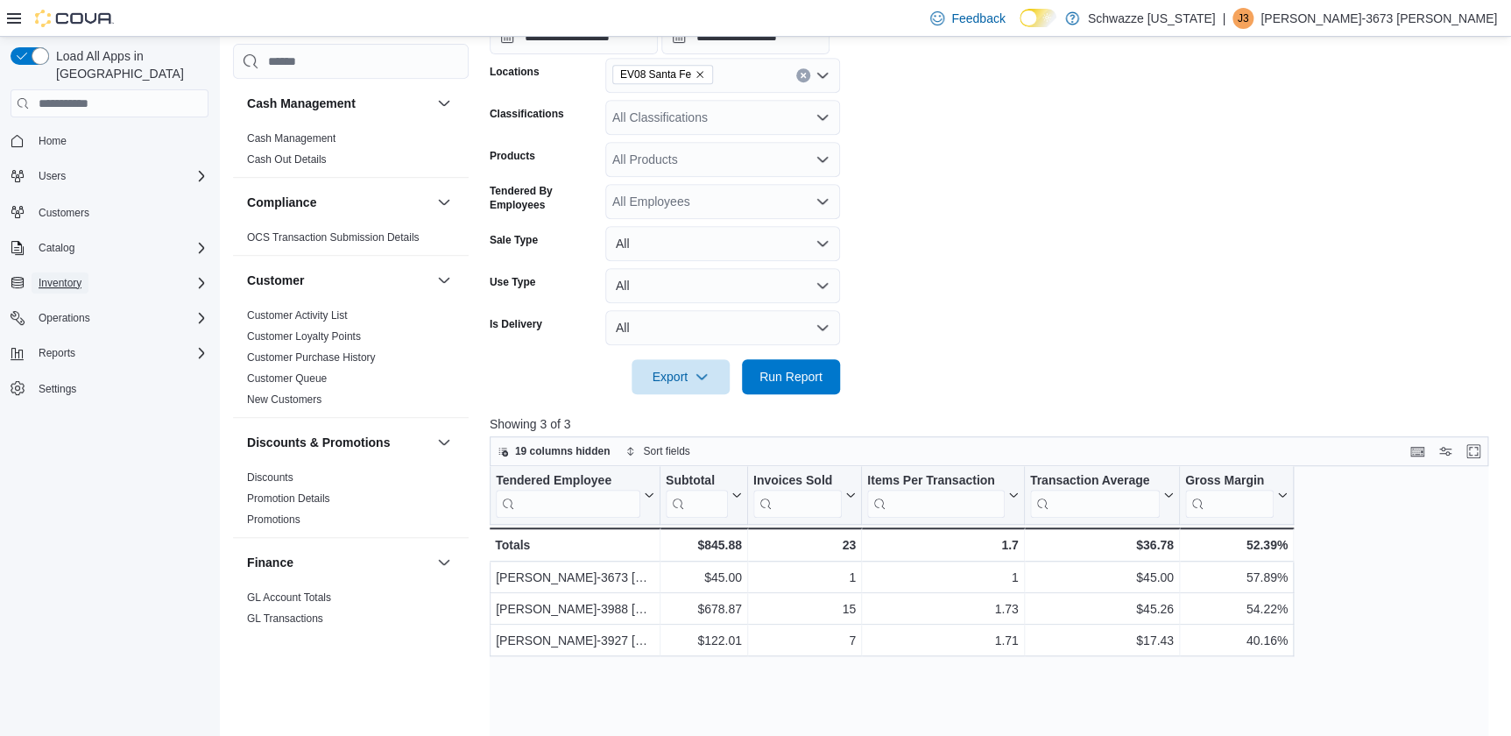
click at [47, 276] on span "Inventory" at bounding box center [60, 283] width 43 height 14
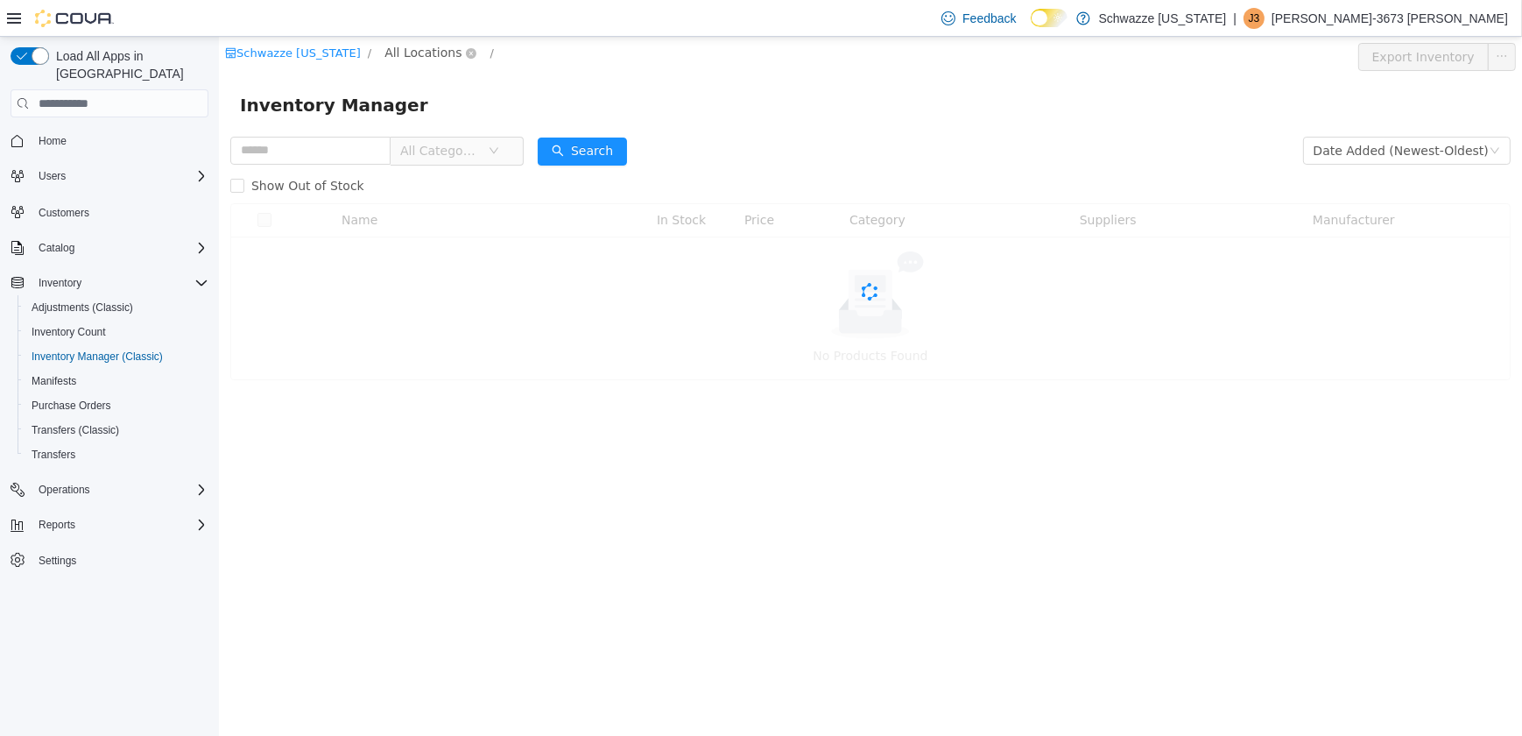
click at [394, 44] on span "All Locations" at bounding box center [422, 52] width 77 height 19
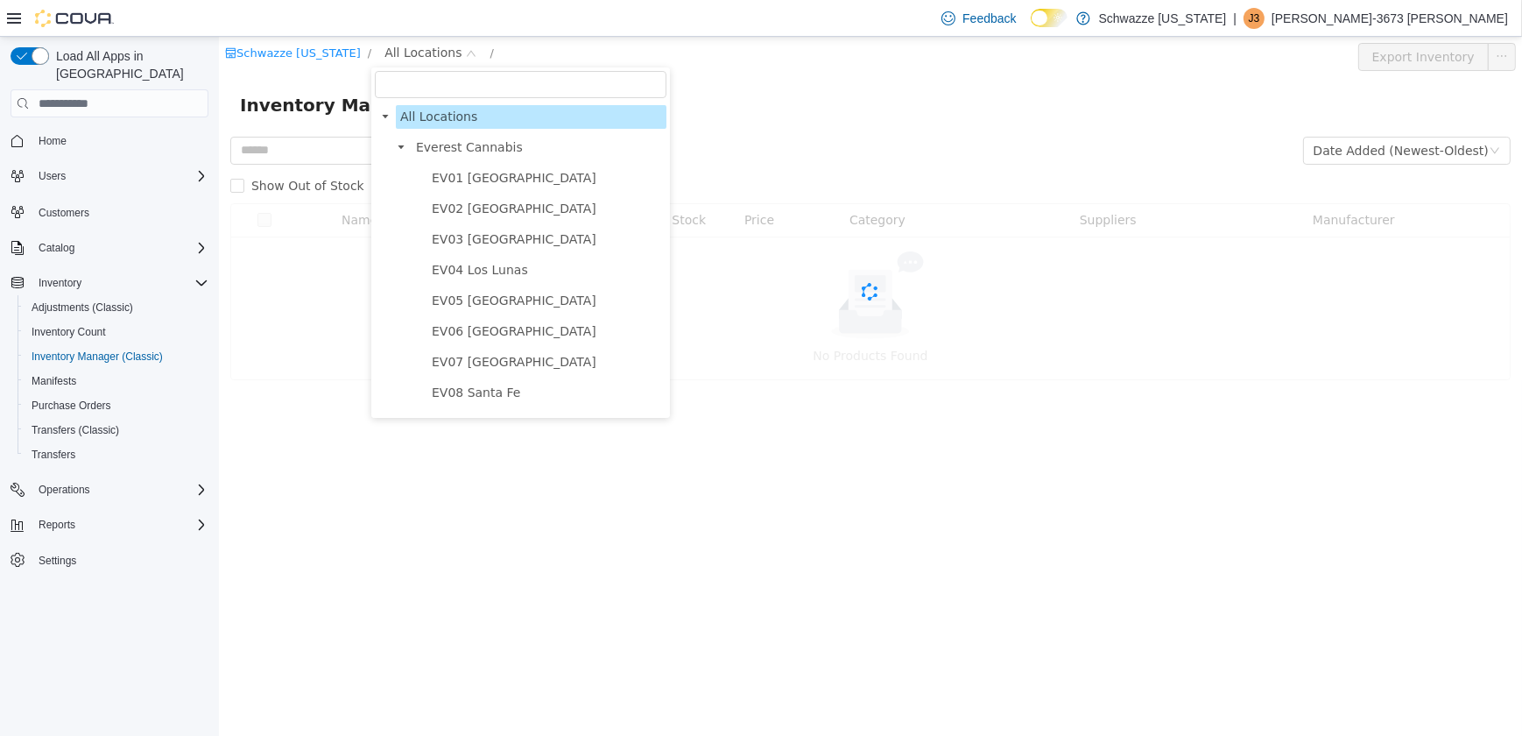
click at [456, 416] on ul "[GEOGRAPHIC_DATA] [GEOGRAPHIC_DATA] Uptown [GEOGRAPHIC_DATA] [GEOGRAPHIC_DATA] …" at bounding box center [528, 377] width 276 height 422
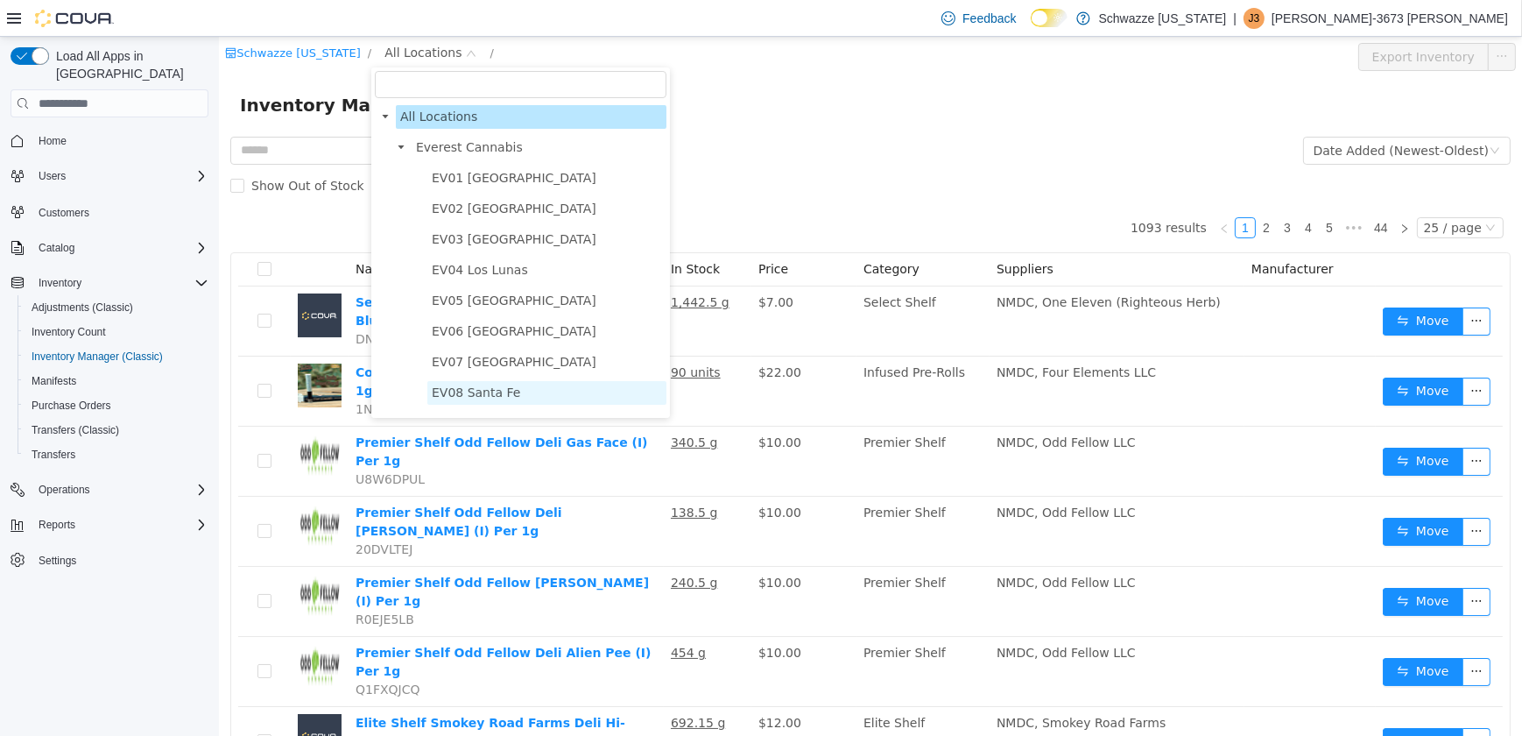
click at [456, 399] on span "EV08 Santa Fe" at bounding box center [475, 392] width 88 height 14
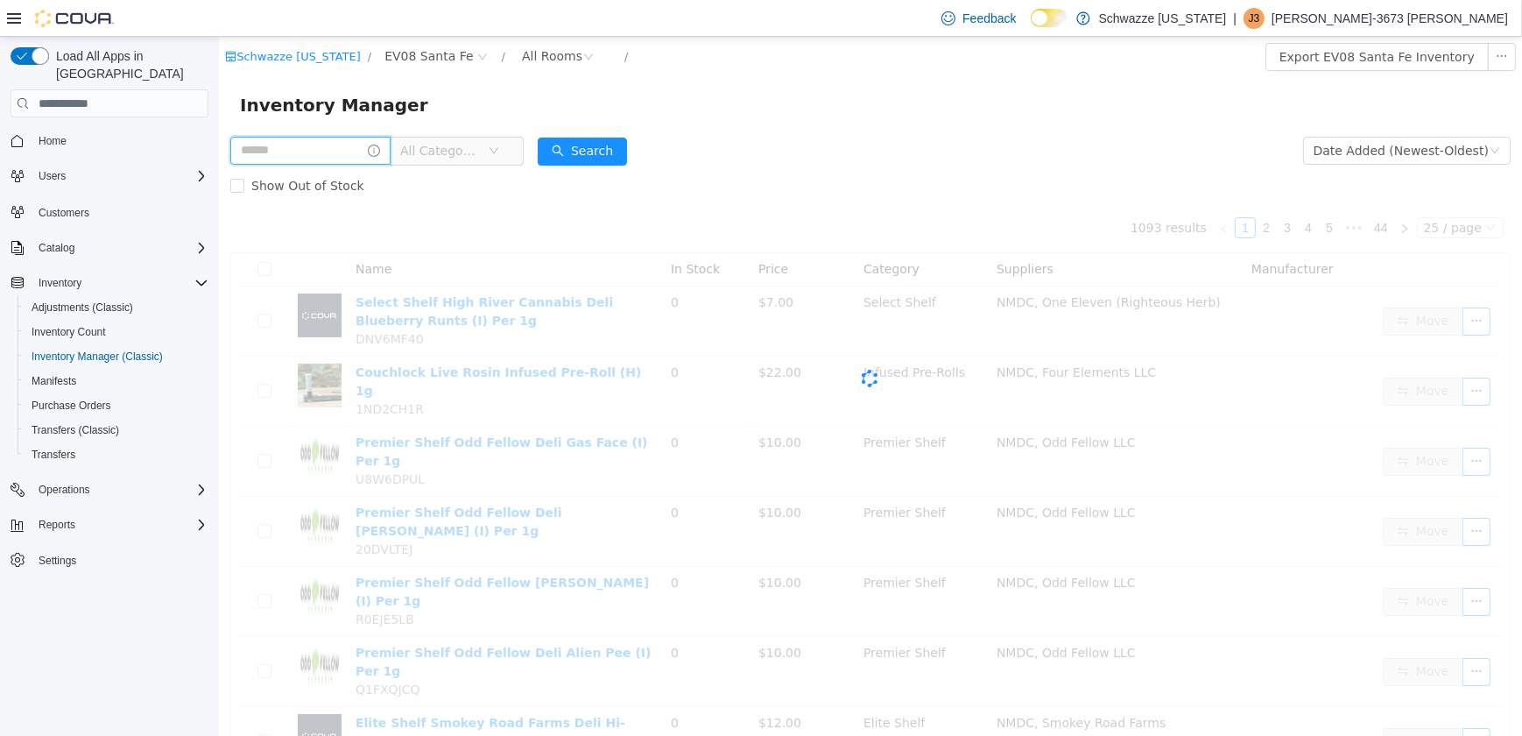
click at [305, 152] on input "text" at bounding box center [310, 151] width 160 height 28
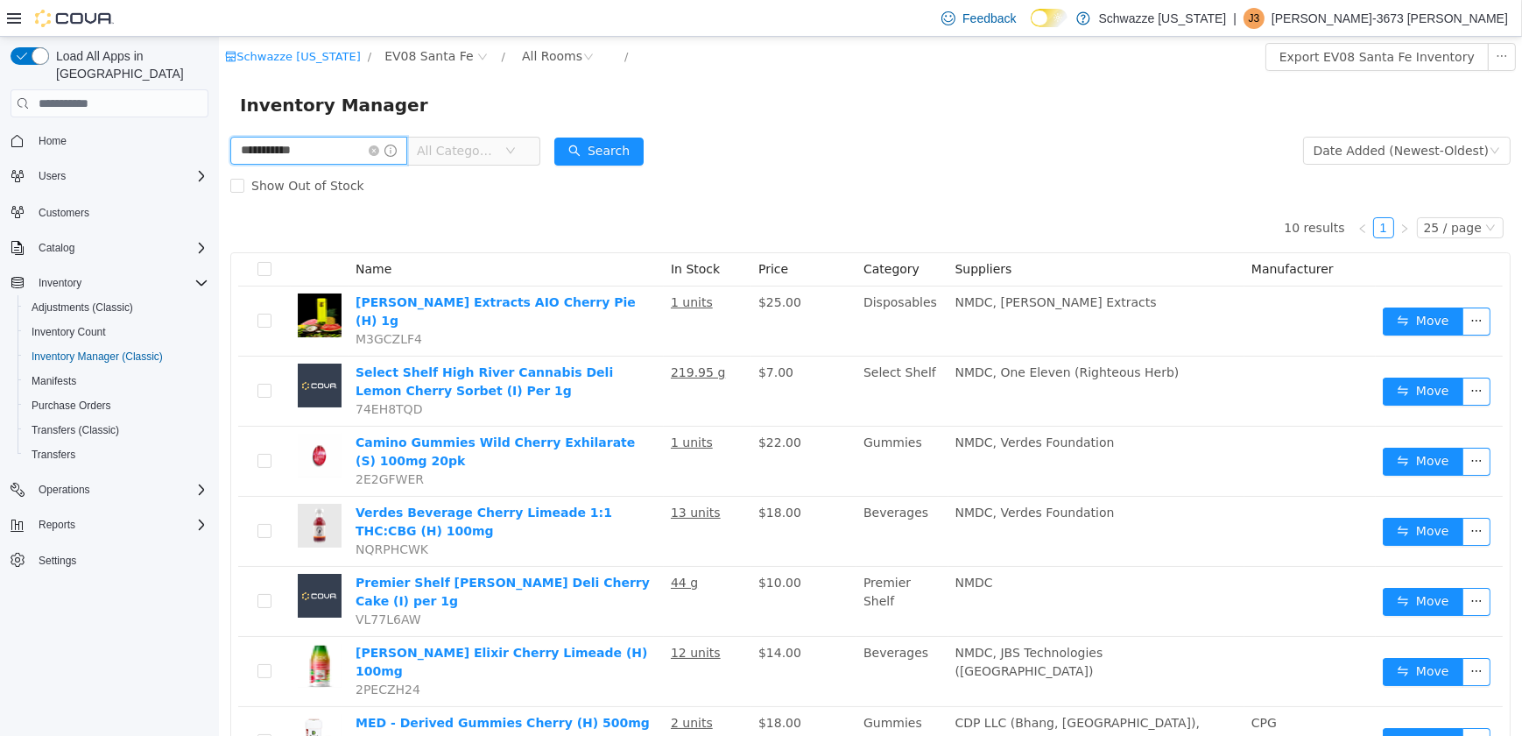
type input "**********"
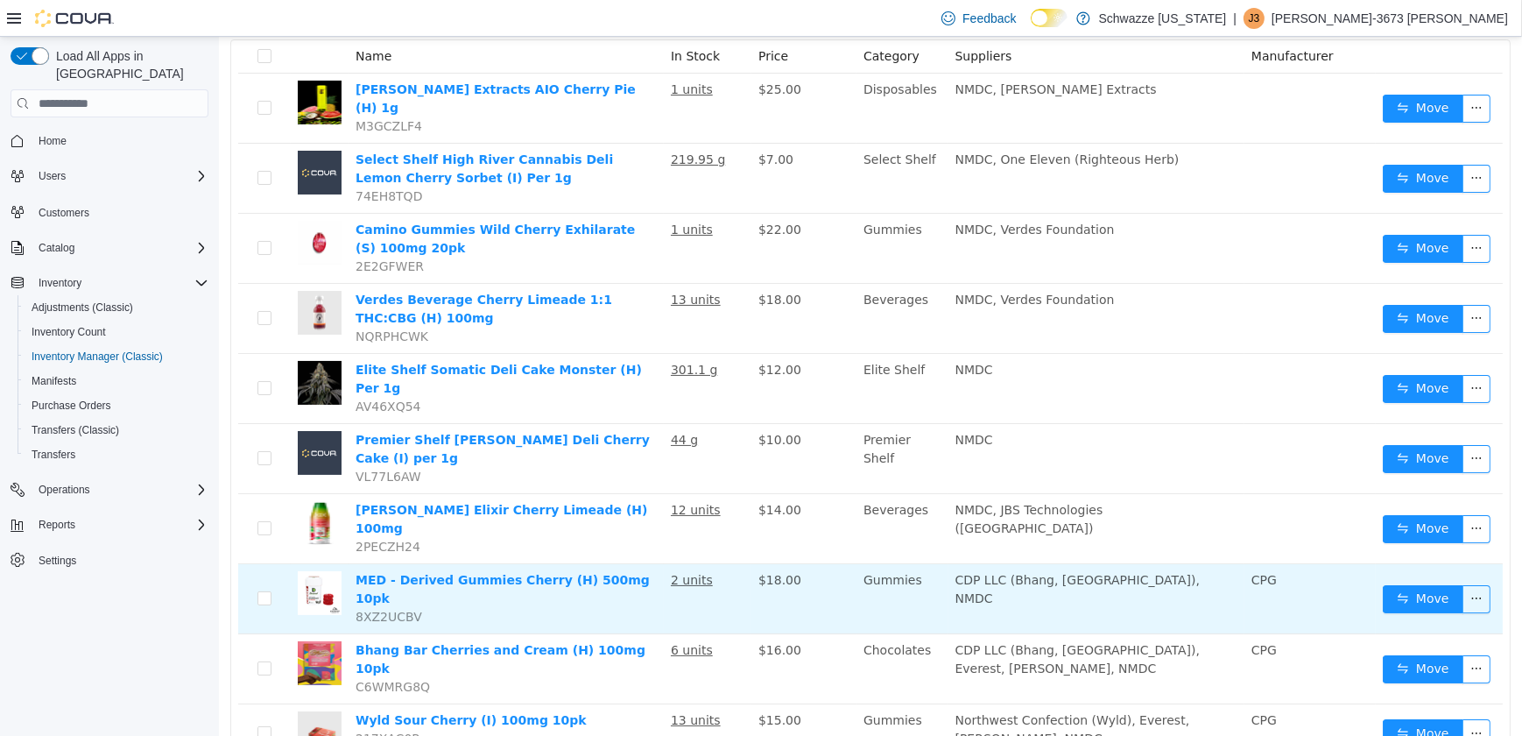
scroll to position [280, 0]
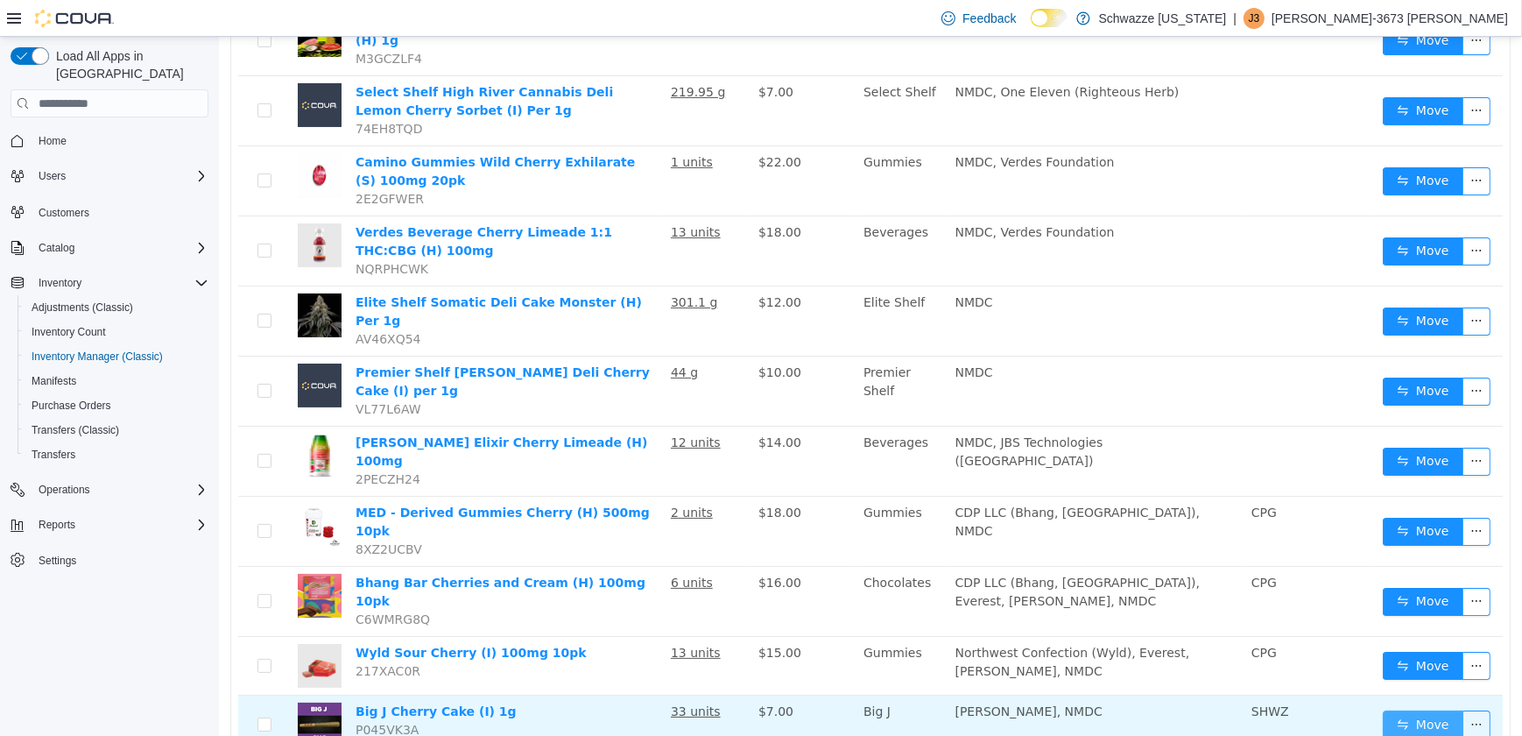
click at [1382, 710] on button "Move" at bounding box center [1422, 724] width 81 height 28
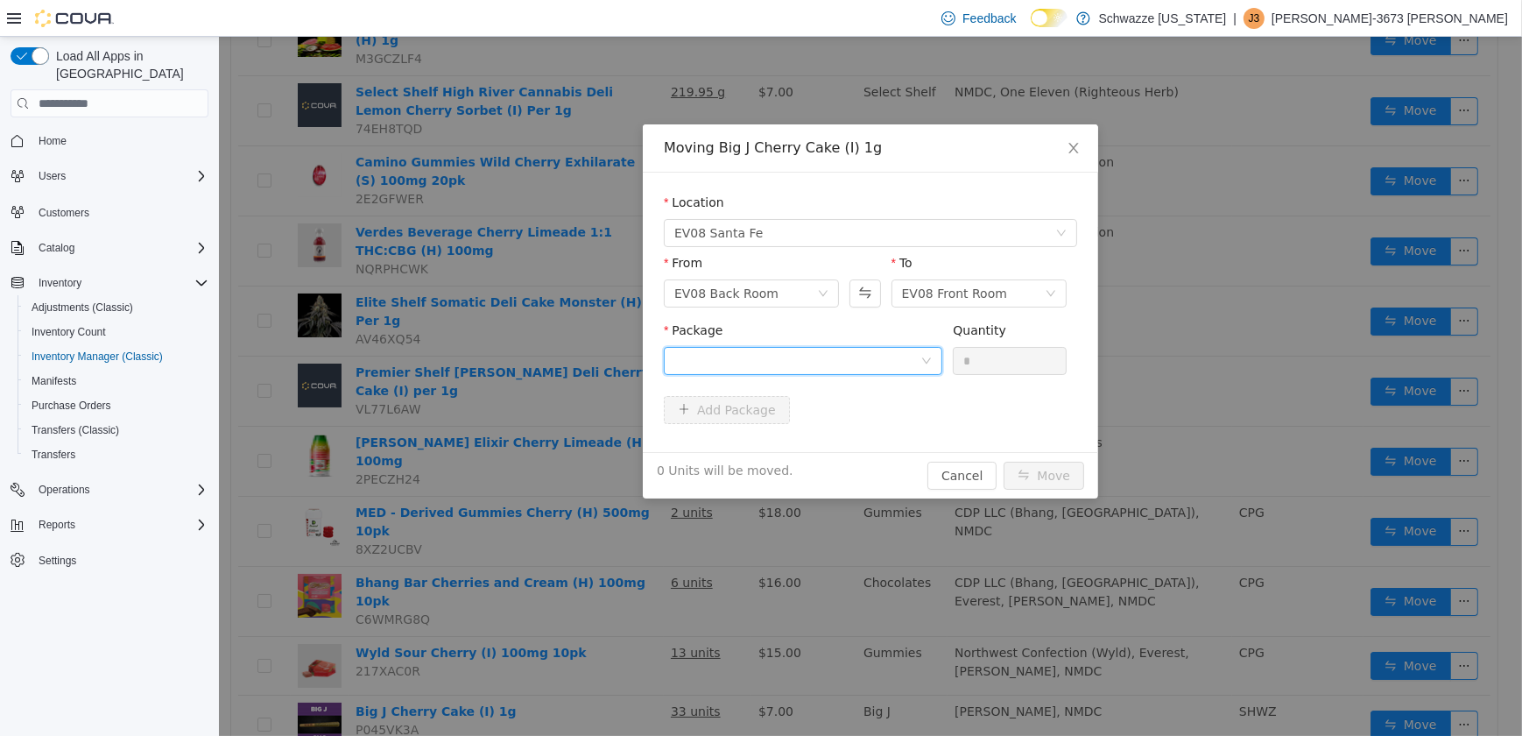
click at [892, 368] on div at bounding box center [797, 361] width 246 height 26
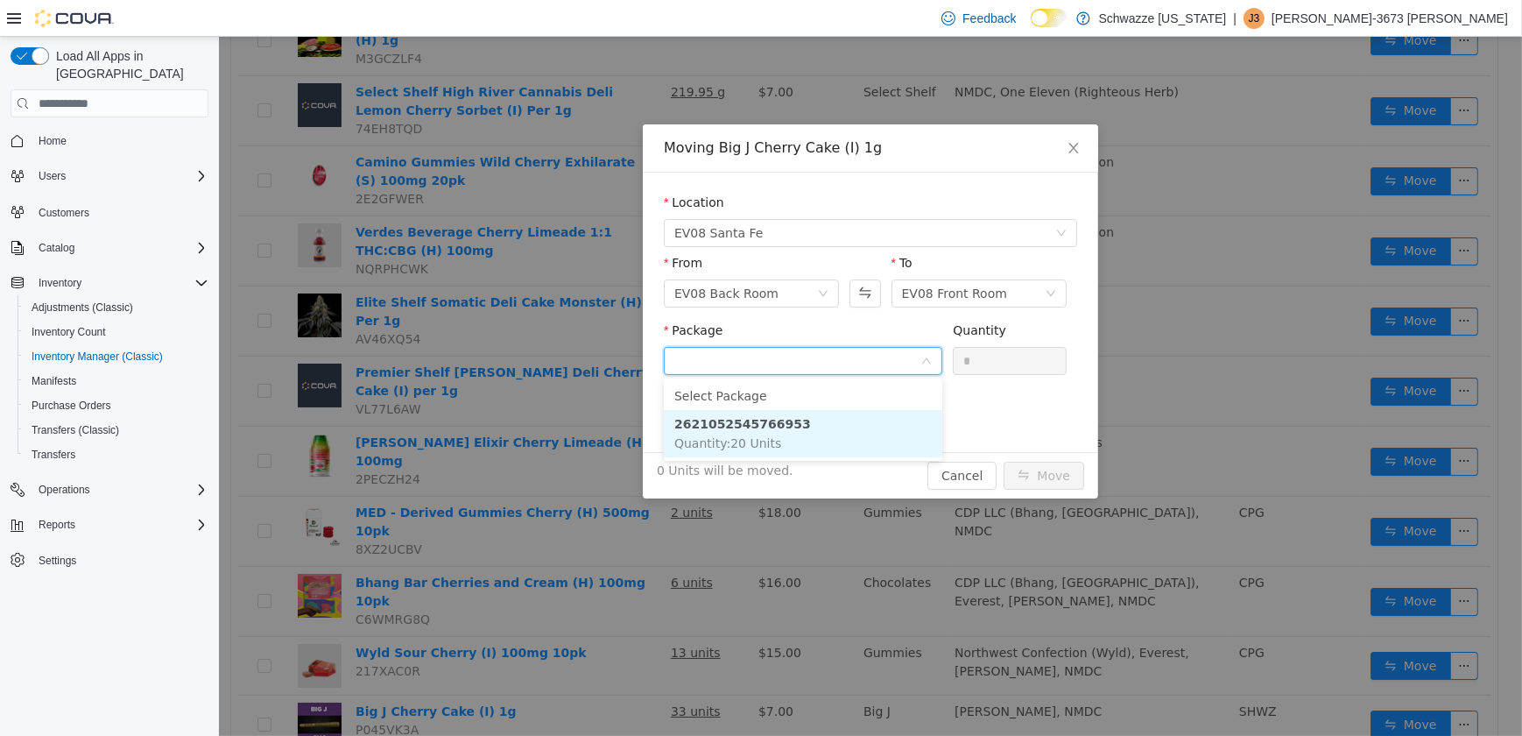
click at [872, 442] on li "2621052545766953 Quantity : 20 Units" at bounding box center [802, 433] width 279 height 47
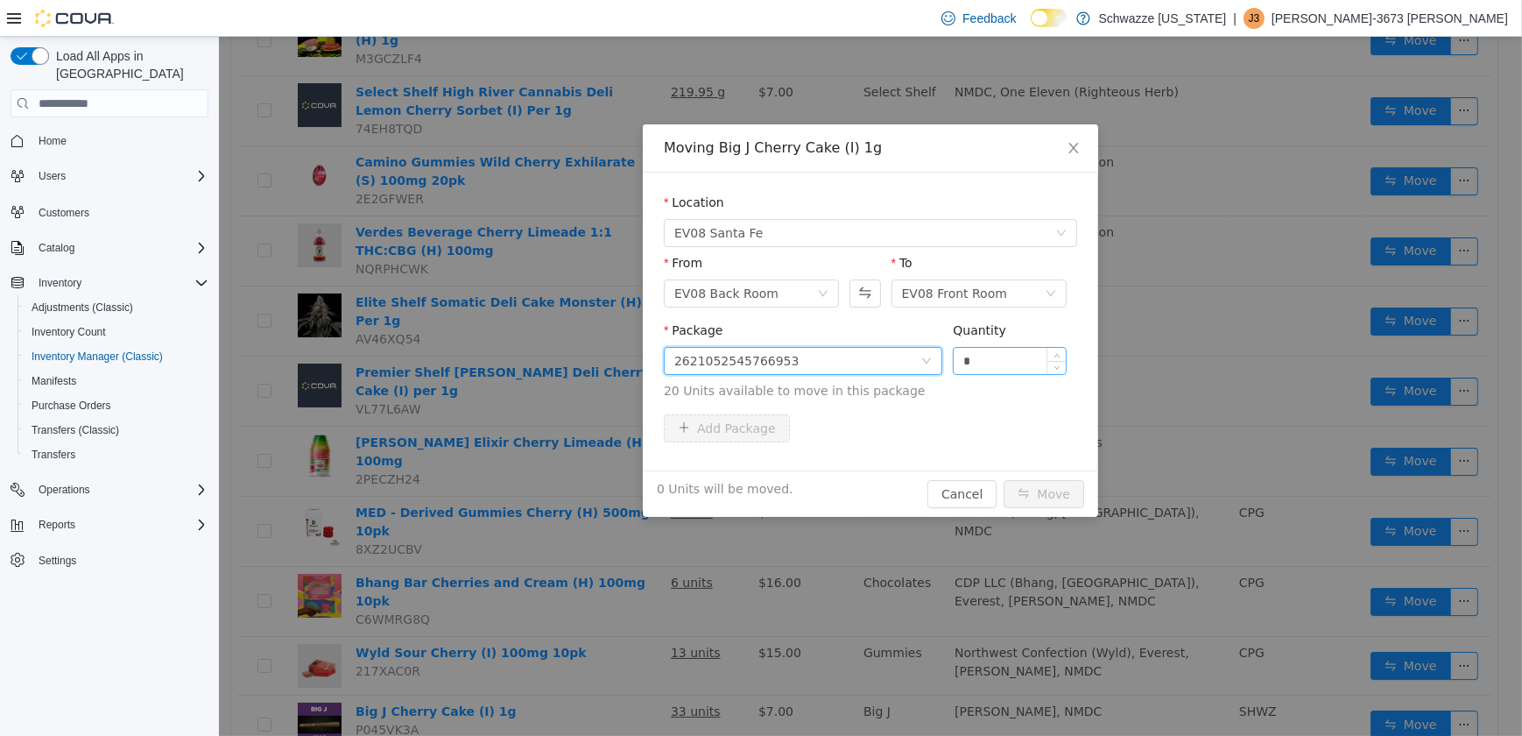
click at [964, 364] on input "*" at bounding box center [1009, 361] width 112 height 26
type input "**"
click at [1022, 493] on button "Move" at bounding box center [1043, 494] width 81 height 28
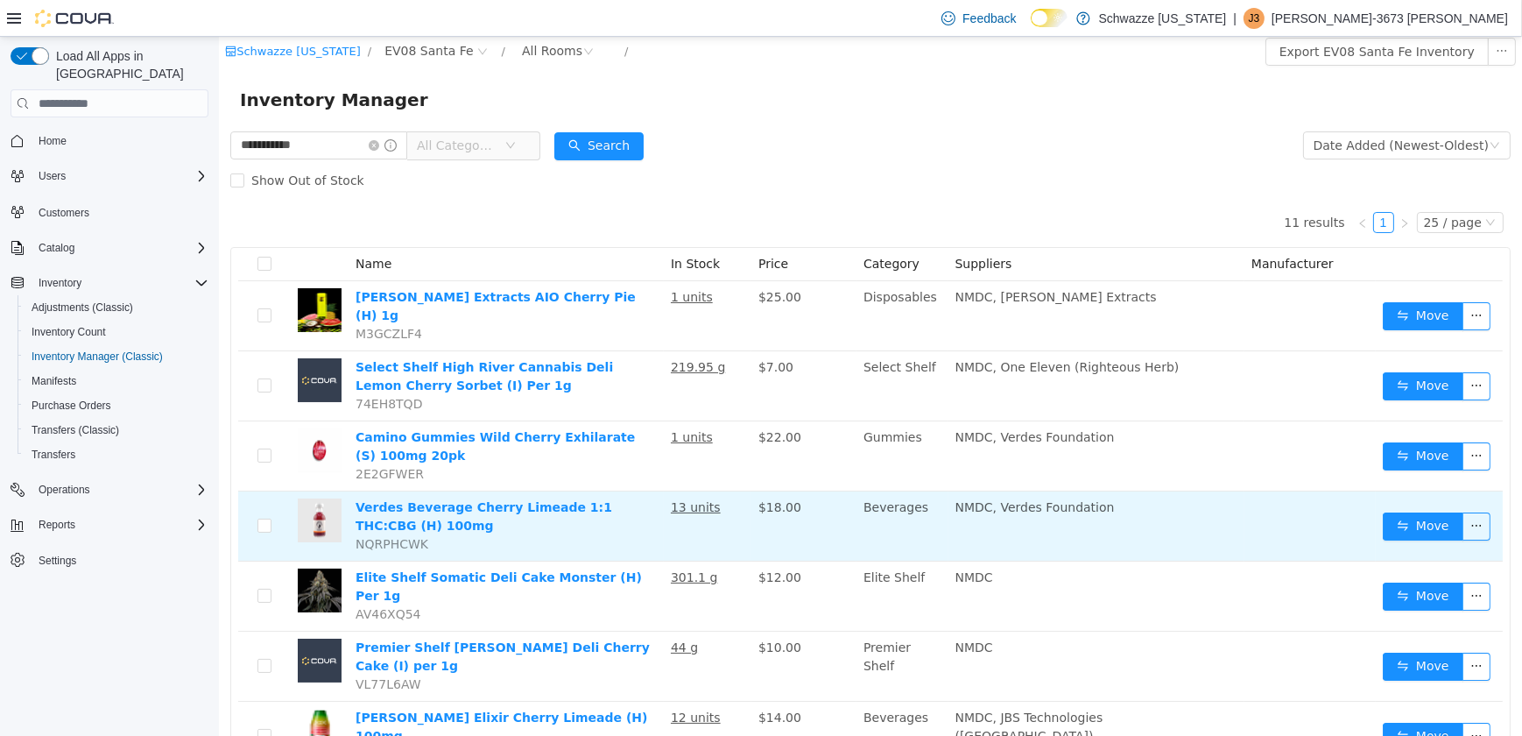
scroll to position [0, 0]
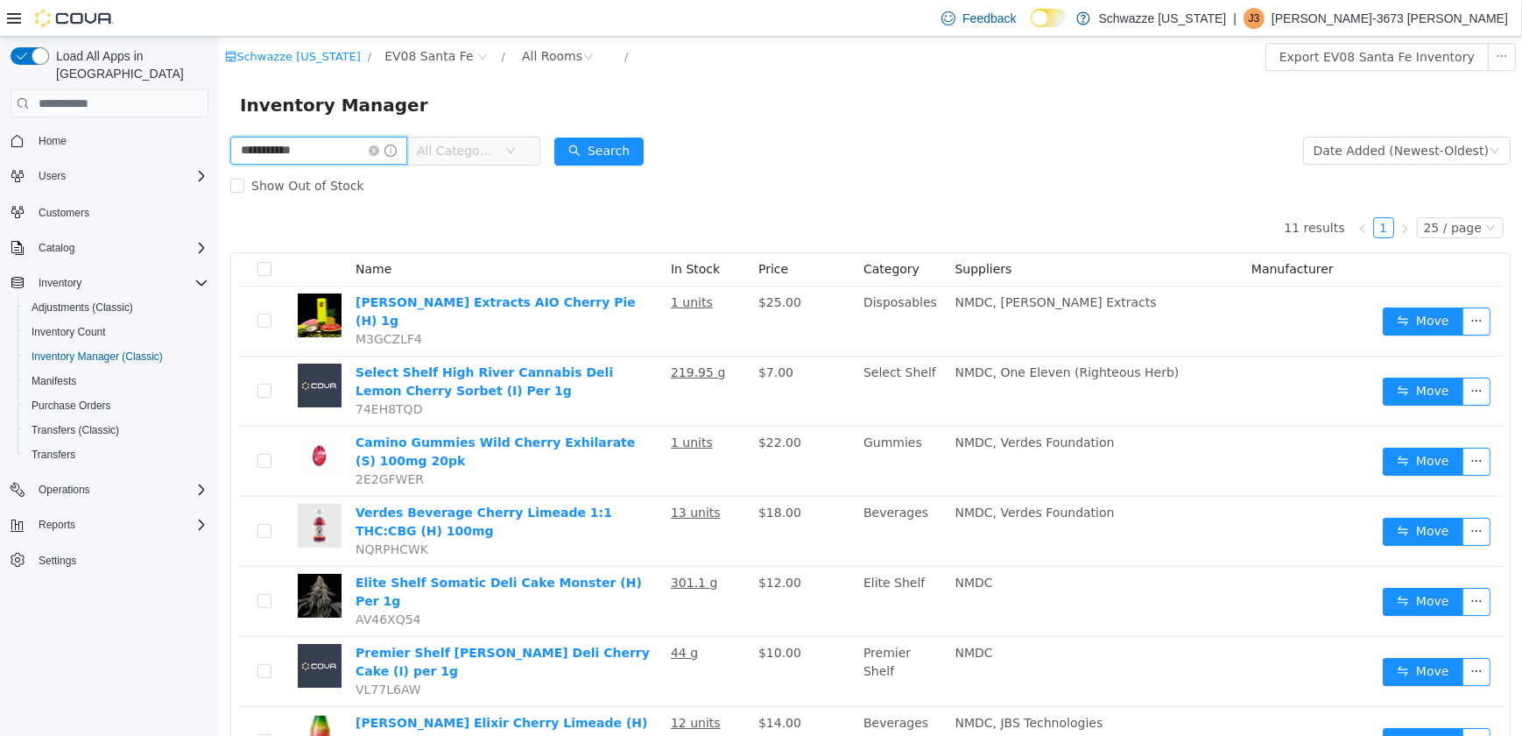
drag, startPoint x: 319, startPoint y: 145, endPoint x: -4, endPoint y: 176, distance: 324.7
click at [218, 176] on html "**********" at bounding box center [869, 386] width 1303 height 699
type input "******"
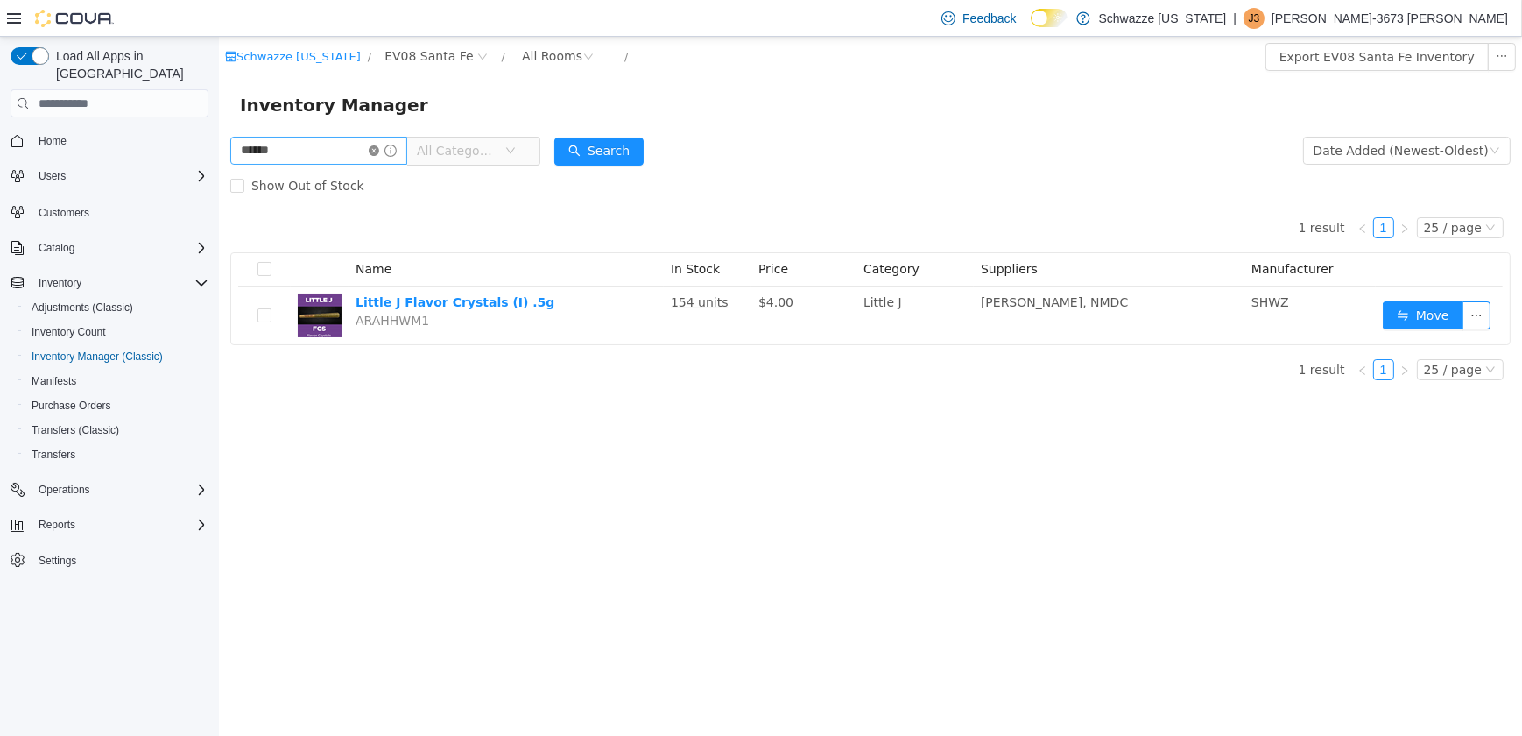
click at [378, 151] on icon "icon: close-circle" at bounding box center [373, 150] width 11 height 11
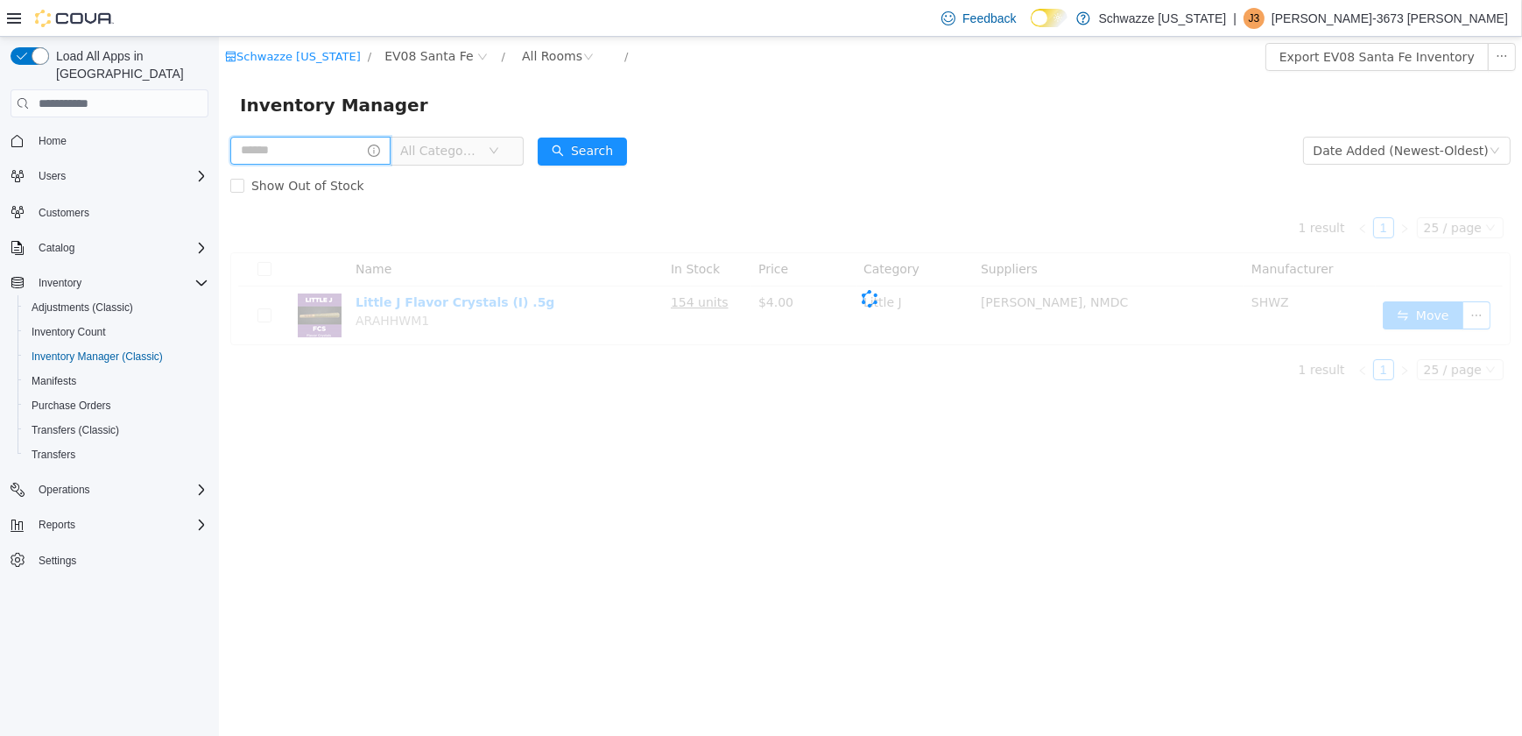
click at [350, 153] on input "text" at bounding box center [310, 151] width 160 height 28
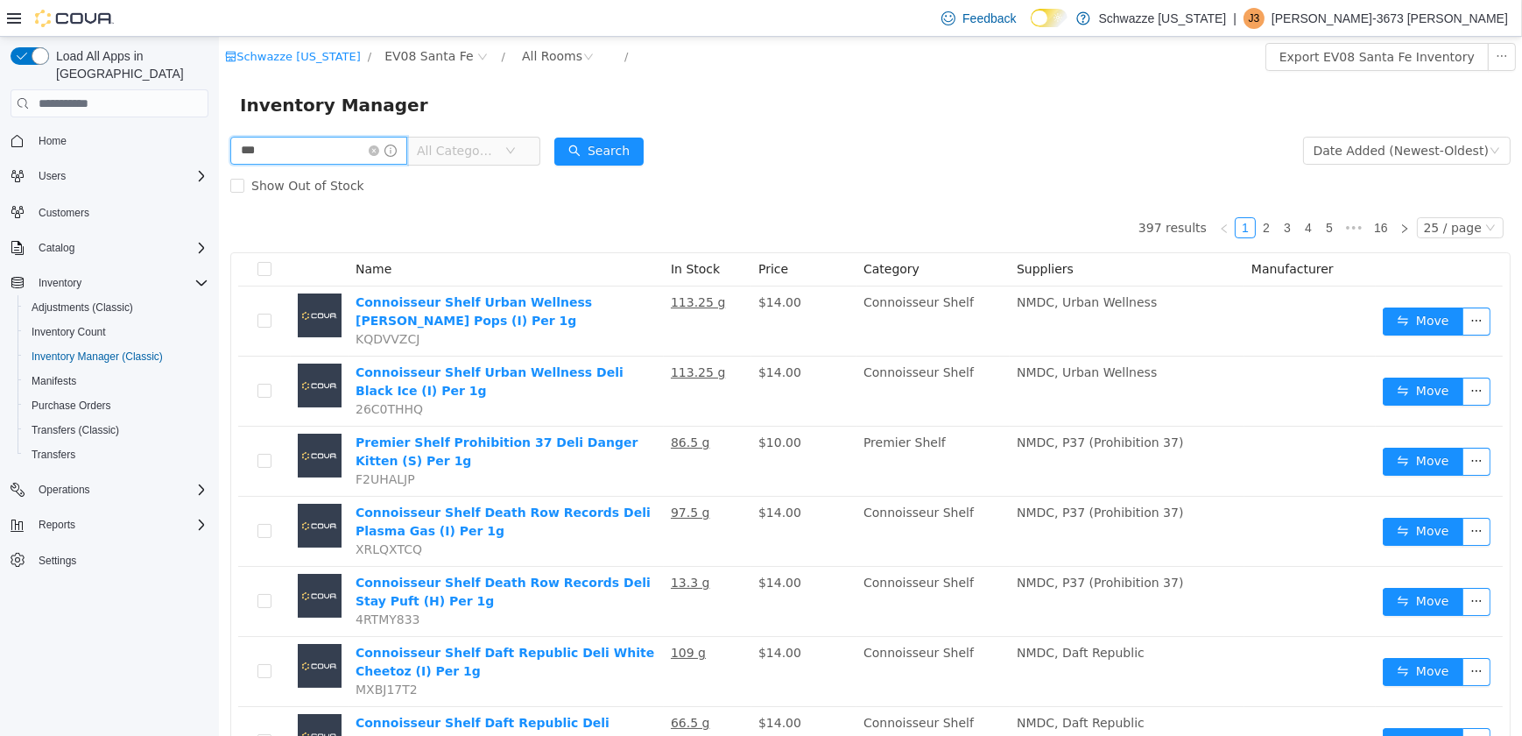
type input "***"
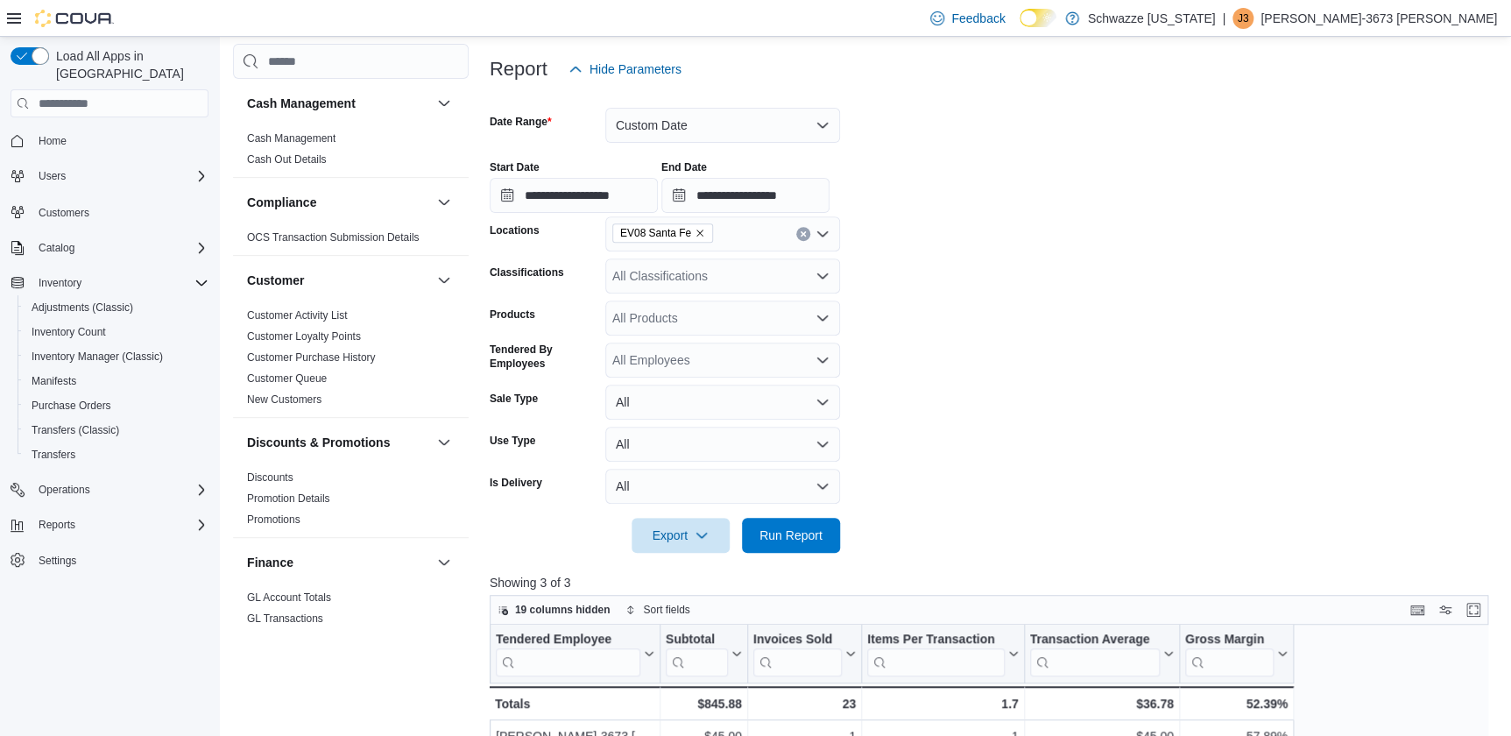
scroll to position [200, 0]
click at [822, 540] on span "Run Report" at bounding box center [790, 536] width 63 height 18
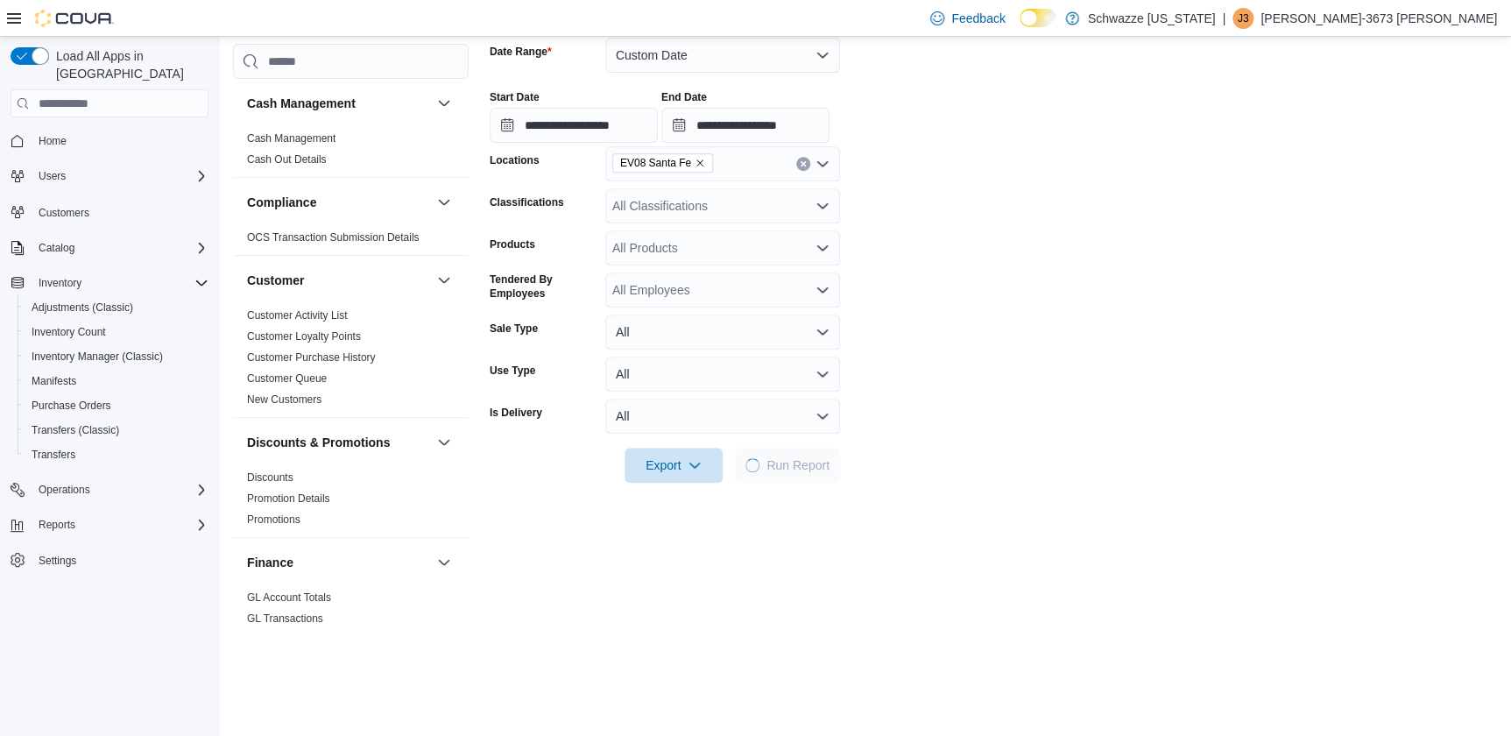
scroll to position [359, 0]
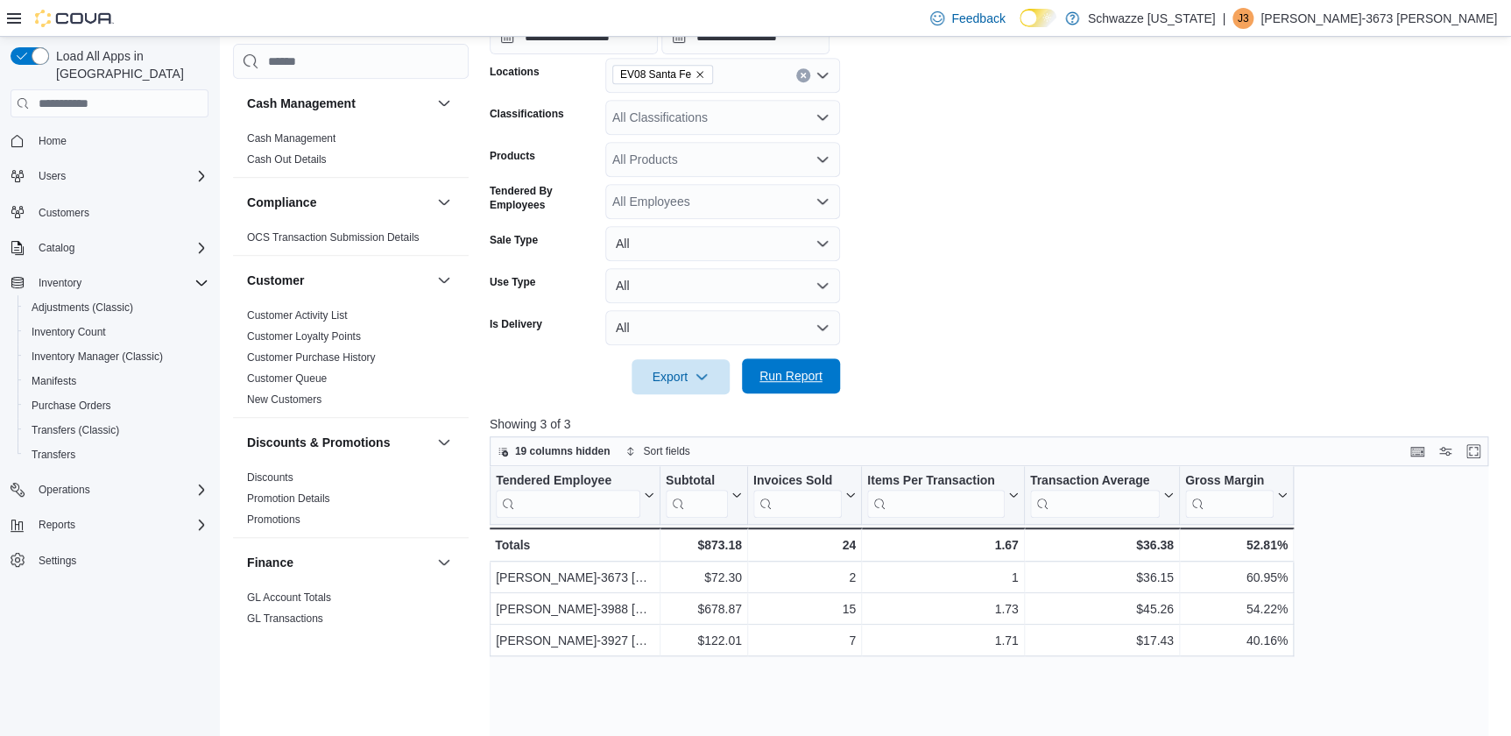
click at [809, 392] on span "Run Report" at bounding box center [790, 375] width 77 height 35
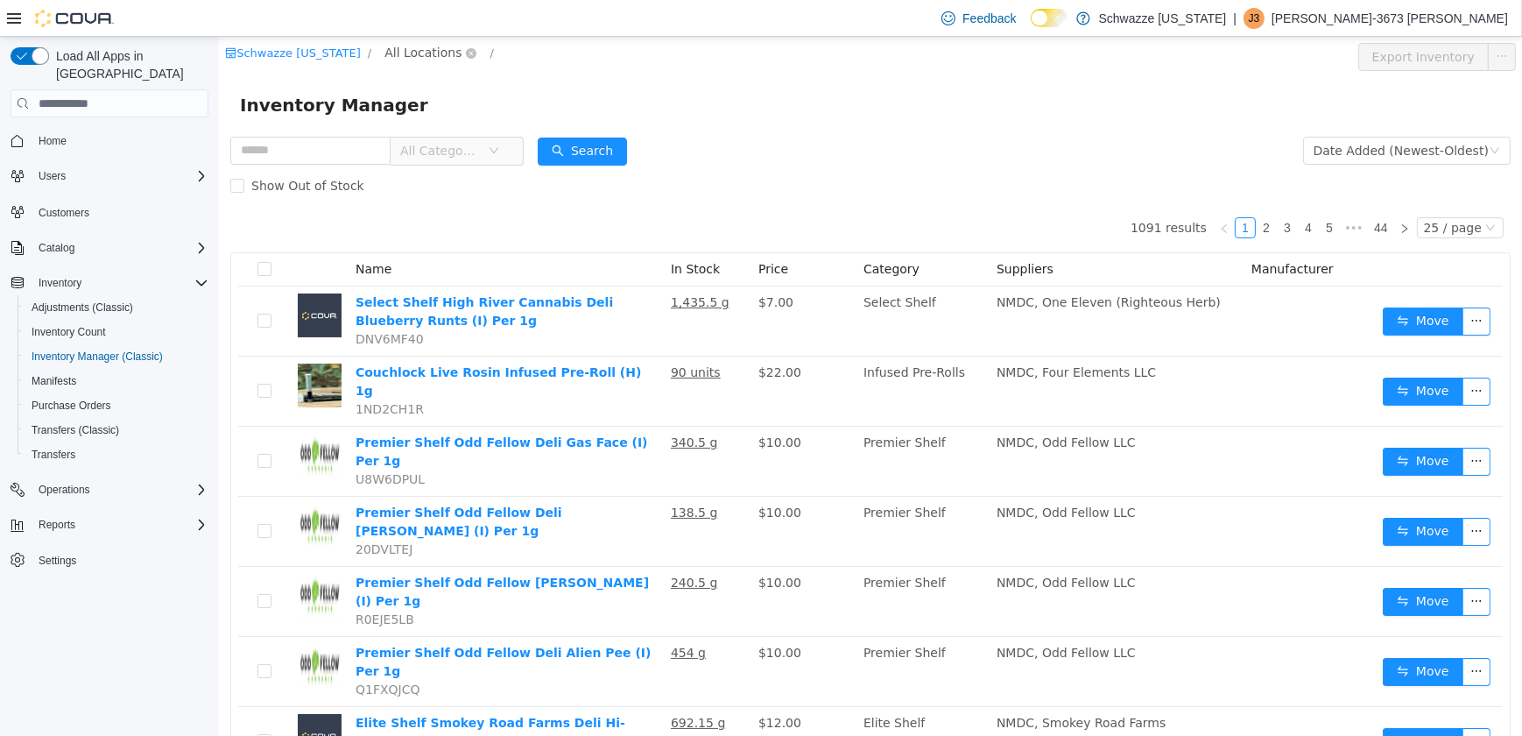
click at [394, 56] on span "All Locations" at bounding box center [422, 52] width 77 height 19
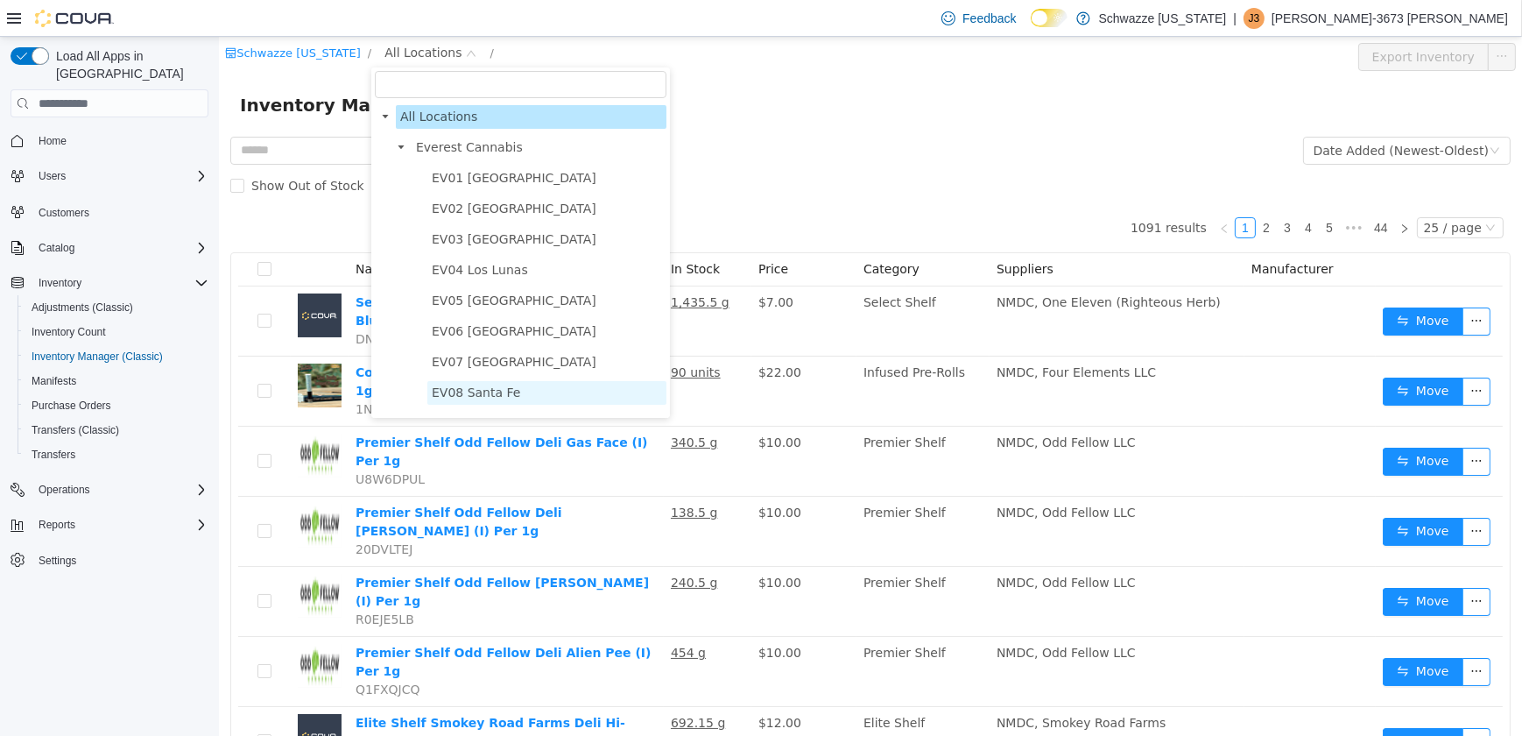
click at [470, 399] on span "EV08 Santa Fe" at bounding box center [475, 392] width 88 height 14
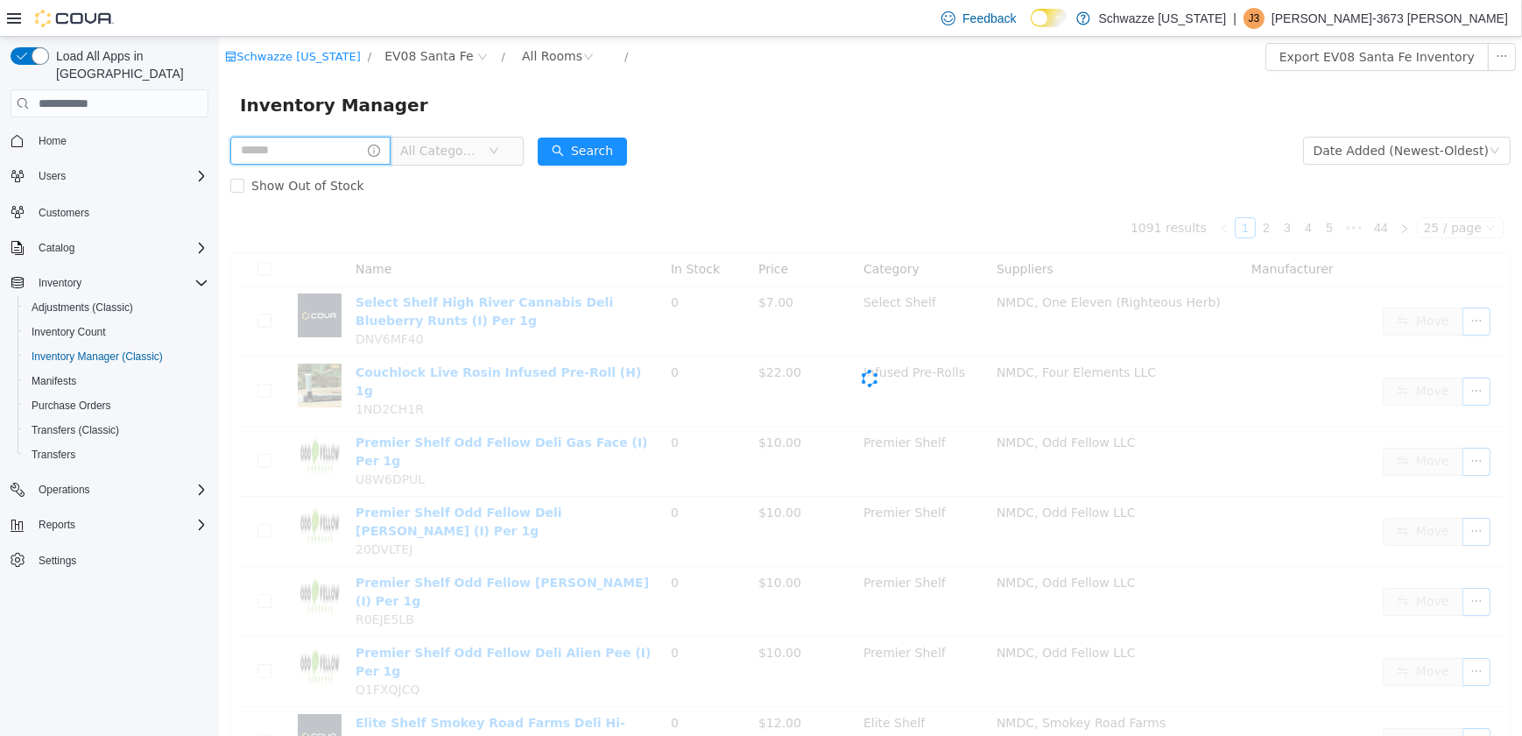
click at [293, 160] on input "text" at bounding box center [310, 151] width 160 height 28
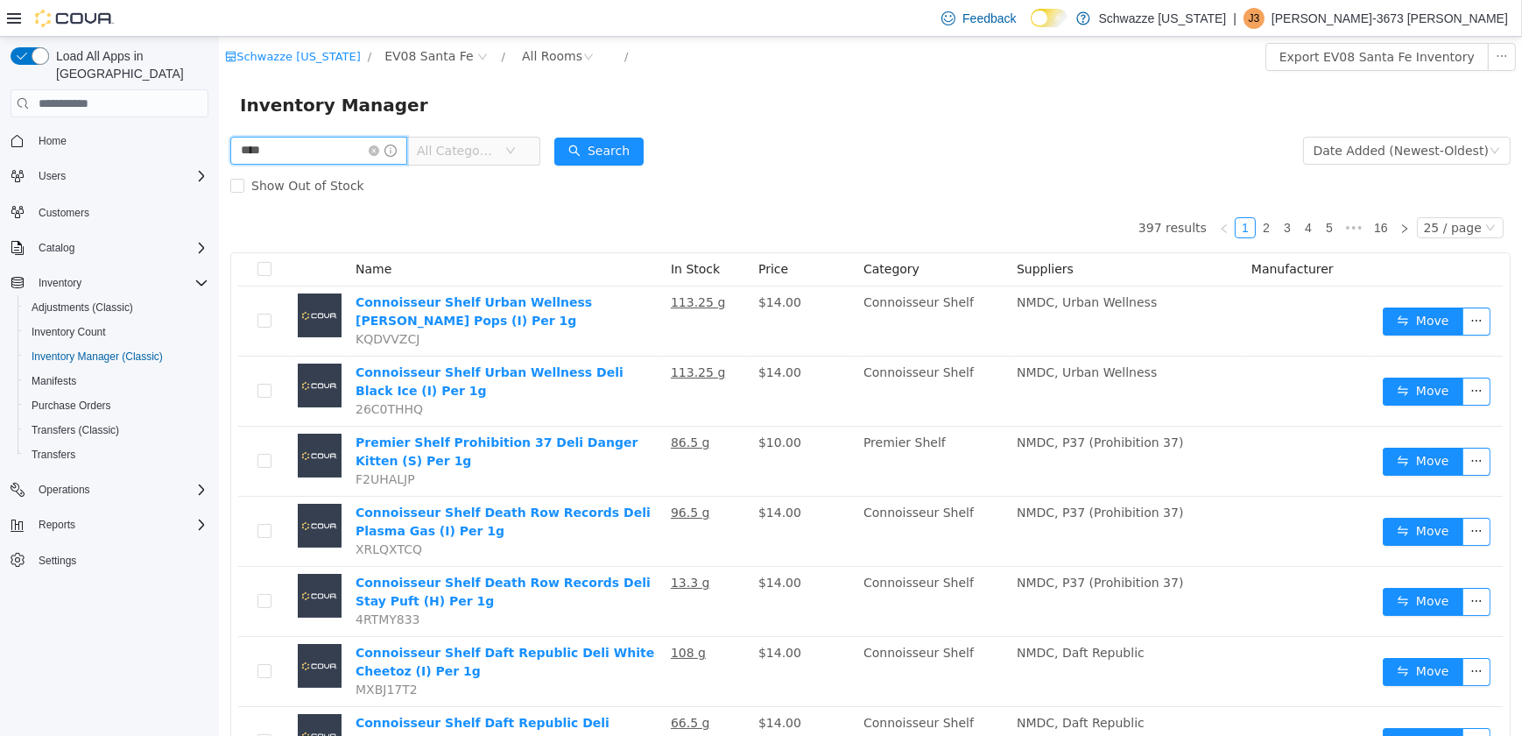
type input "****"
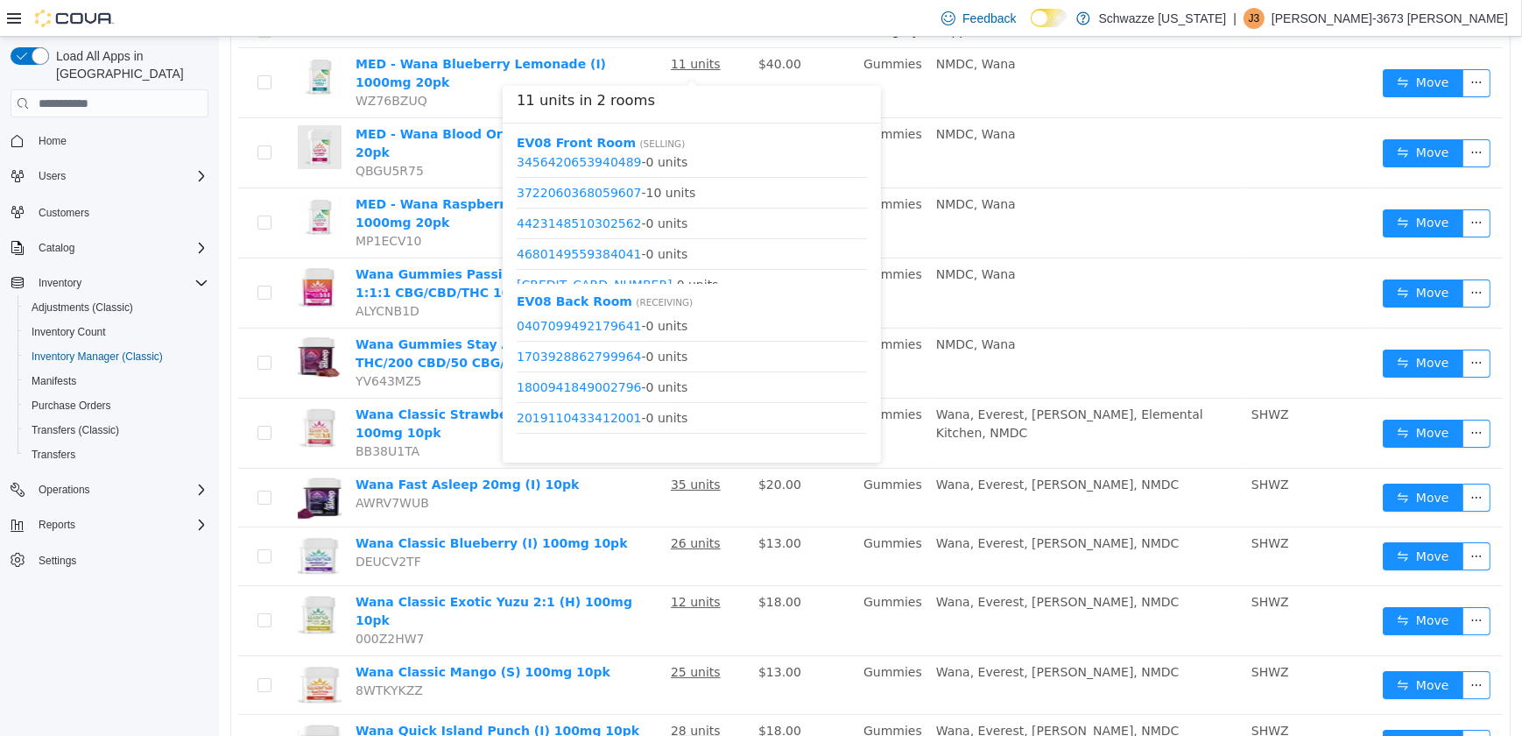
scroll to position [318, 0]
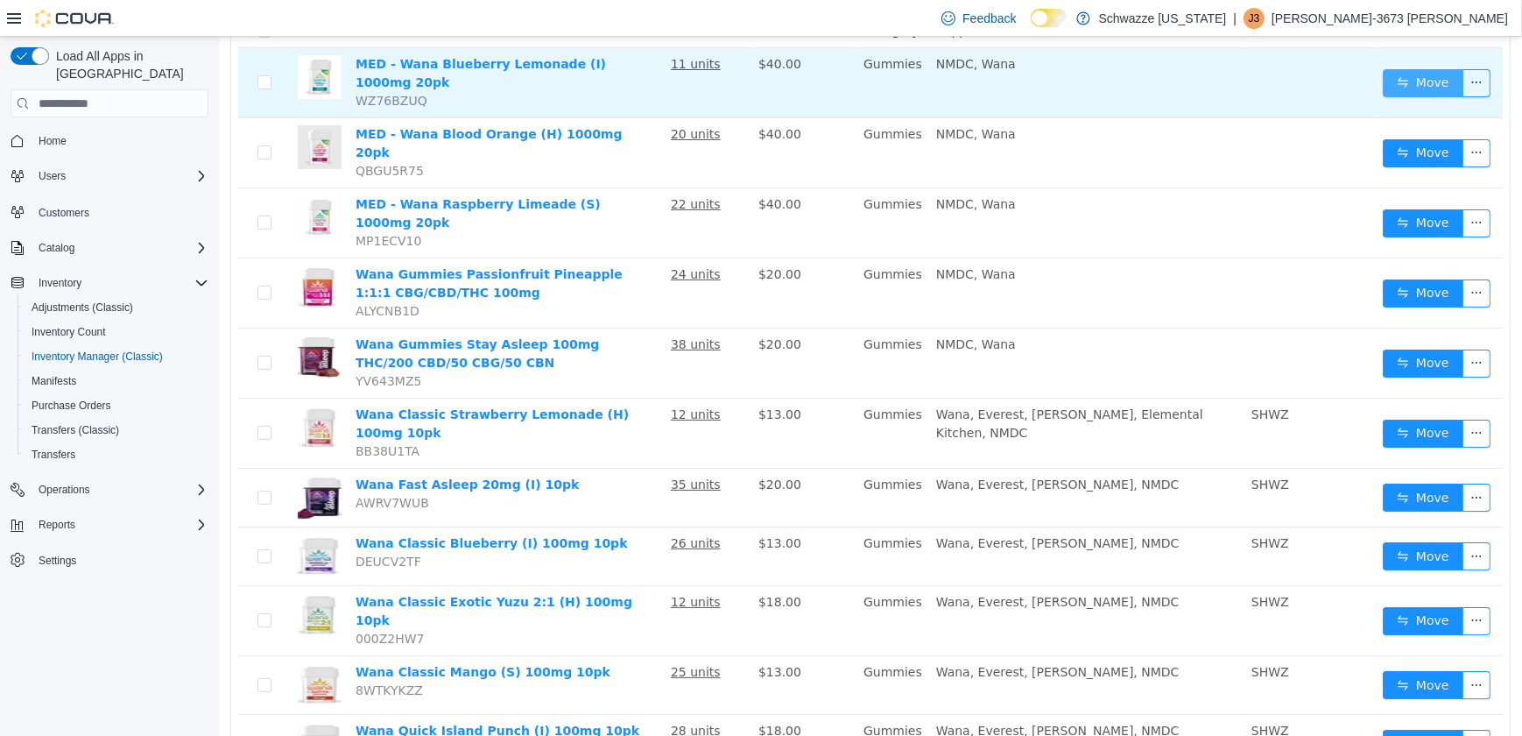
click at [1390, 78] on button "Move" at bounding box center [1422, 83] width 81 height 28
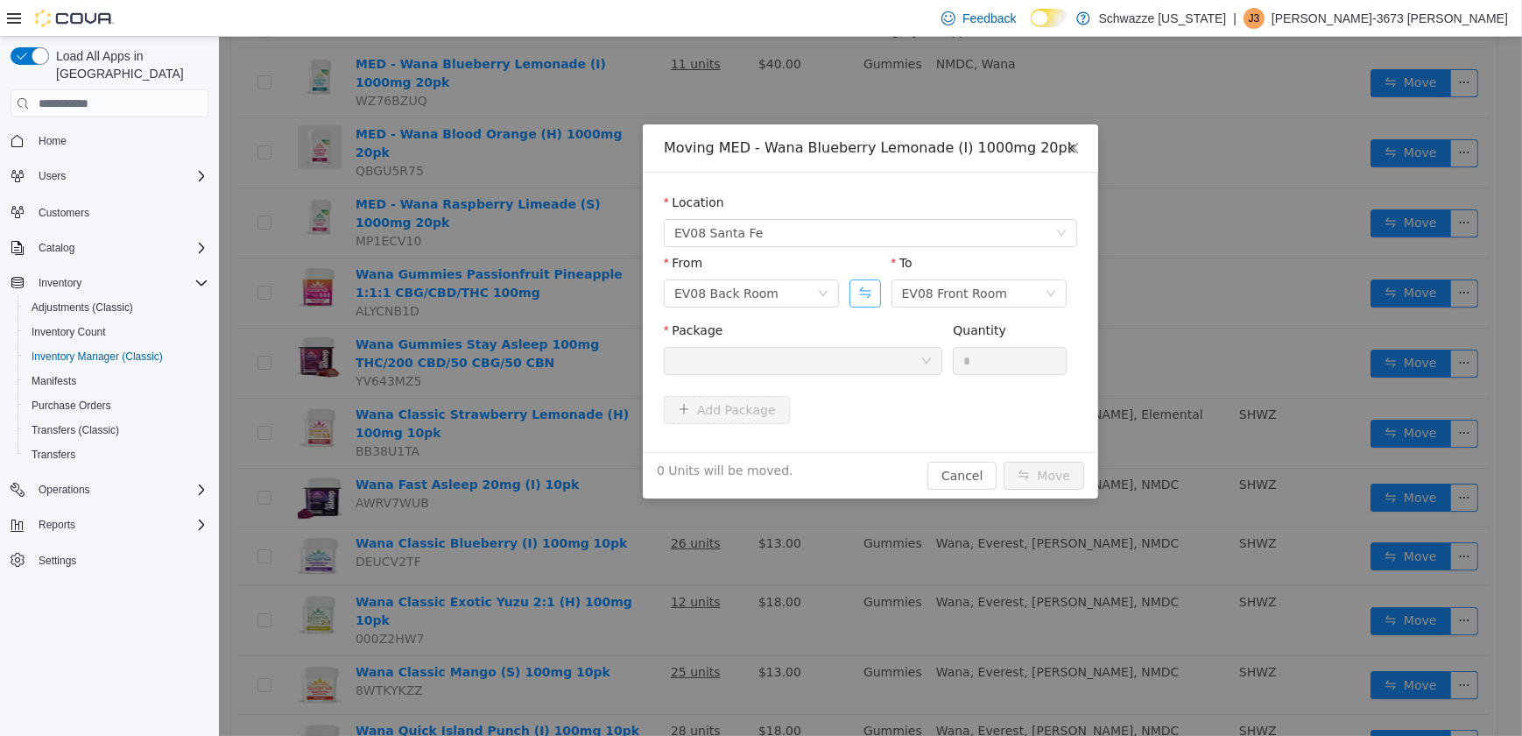
click at [860, 297] on button "Swap" at bounding box center [864, 293] width 31 height 28
click at [847, 368] on div at bounding box center [797, 361] width 246 height 26
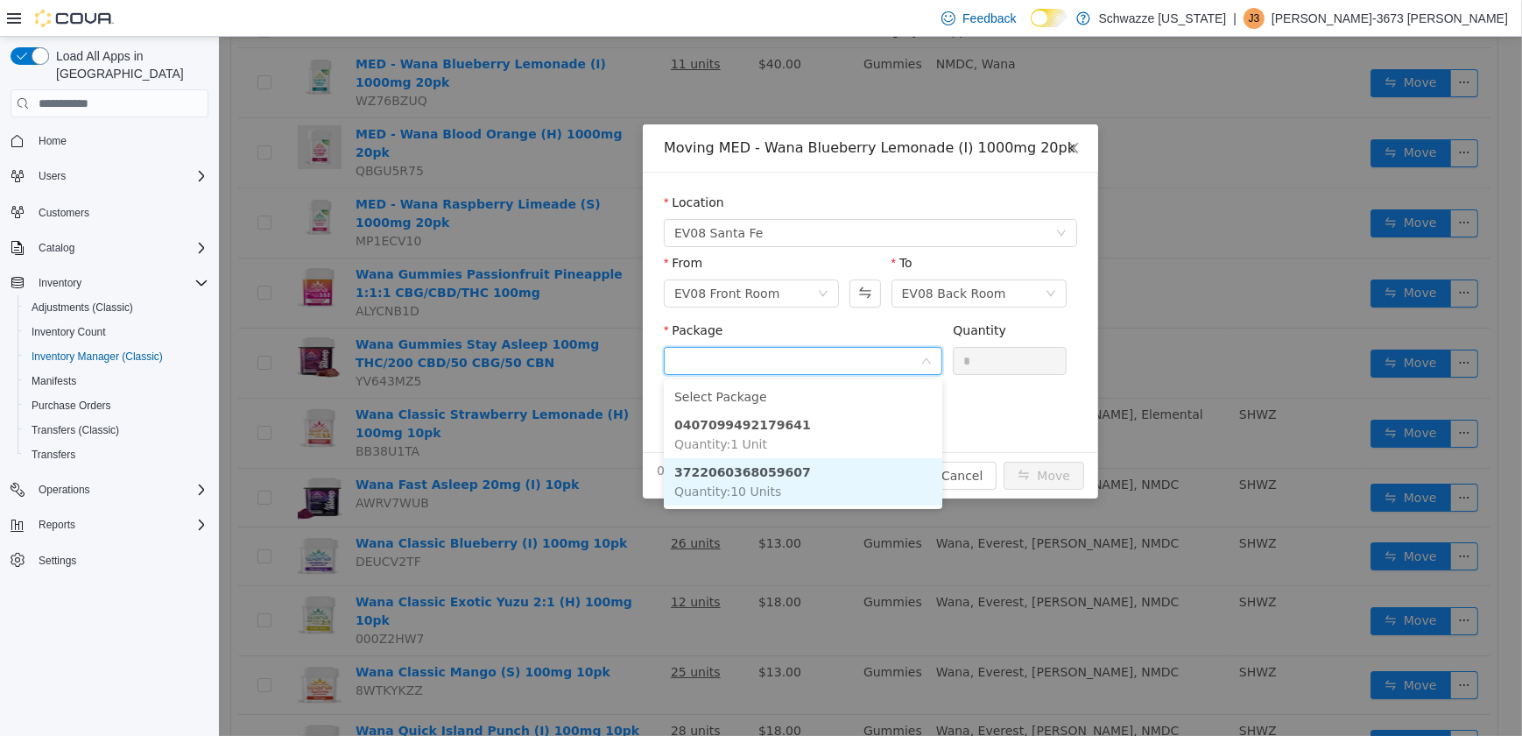
click at [800, 475] on li "3722060368059607 Quantity : 10 Units" at bounding box center [802, 481] width 279 height 47
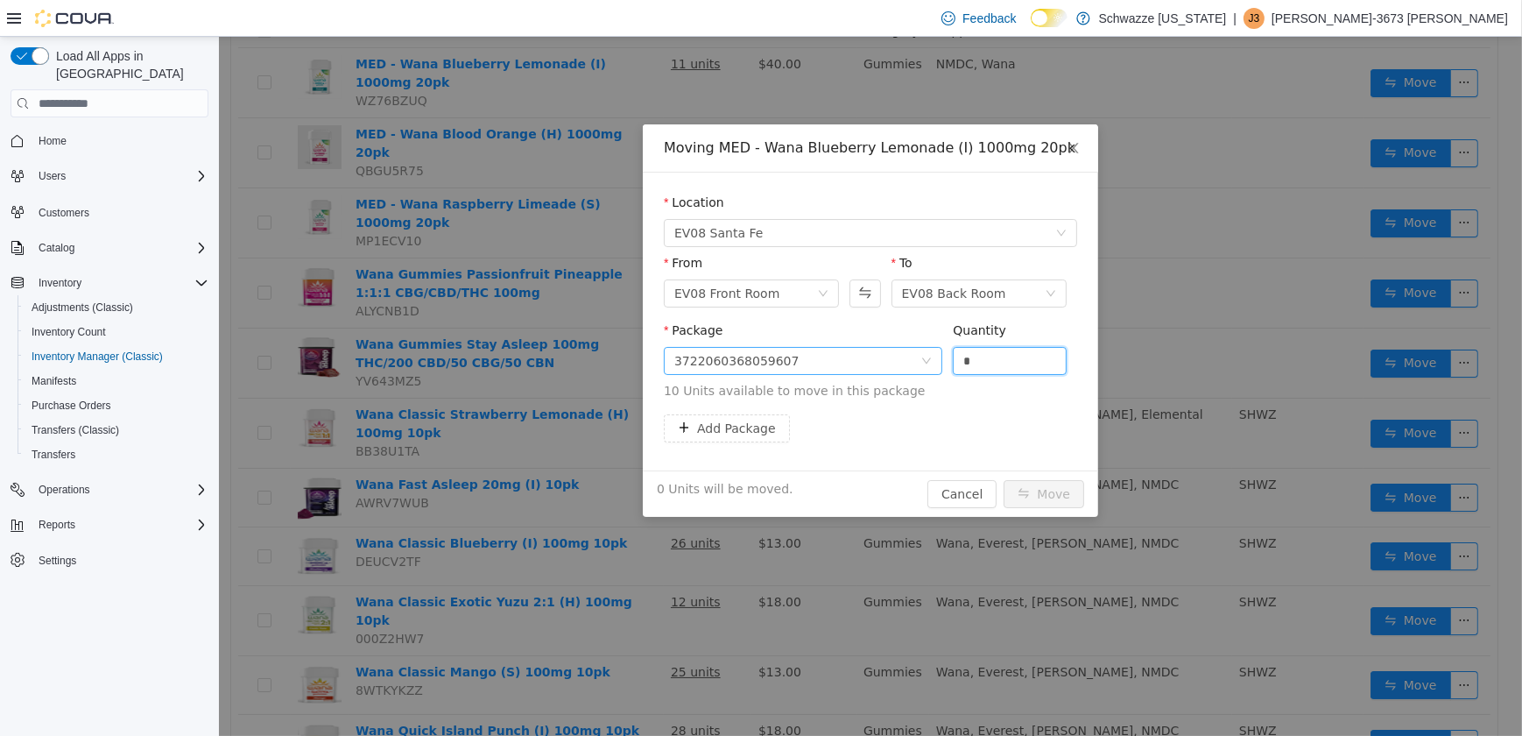
drag, startPoint x: 978, startPoint y: 365, endPoint x: 873, endPoint y: 350, distance: 106.2
click at [896, 358] on span "Package 3722060368059607 Quantity * 10 Units available to move in this package" at bounding box center [869, 361] width 413 height 77
type input "**"
click at [1003, 480] on button "Move" at bounding box center [1043, 494] width 81 height 28
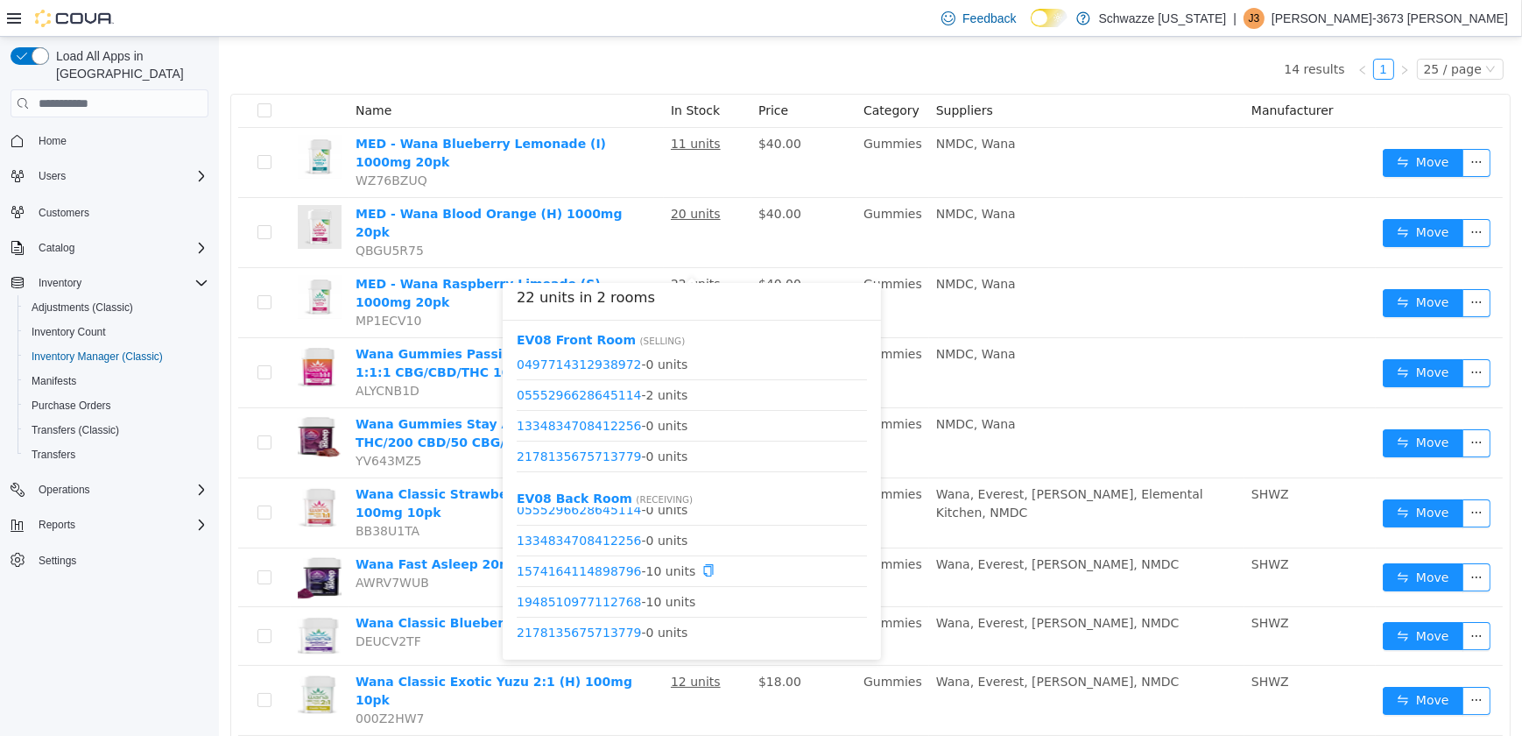
scroll to position [79, 0]
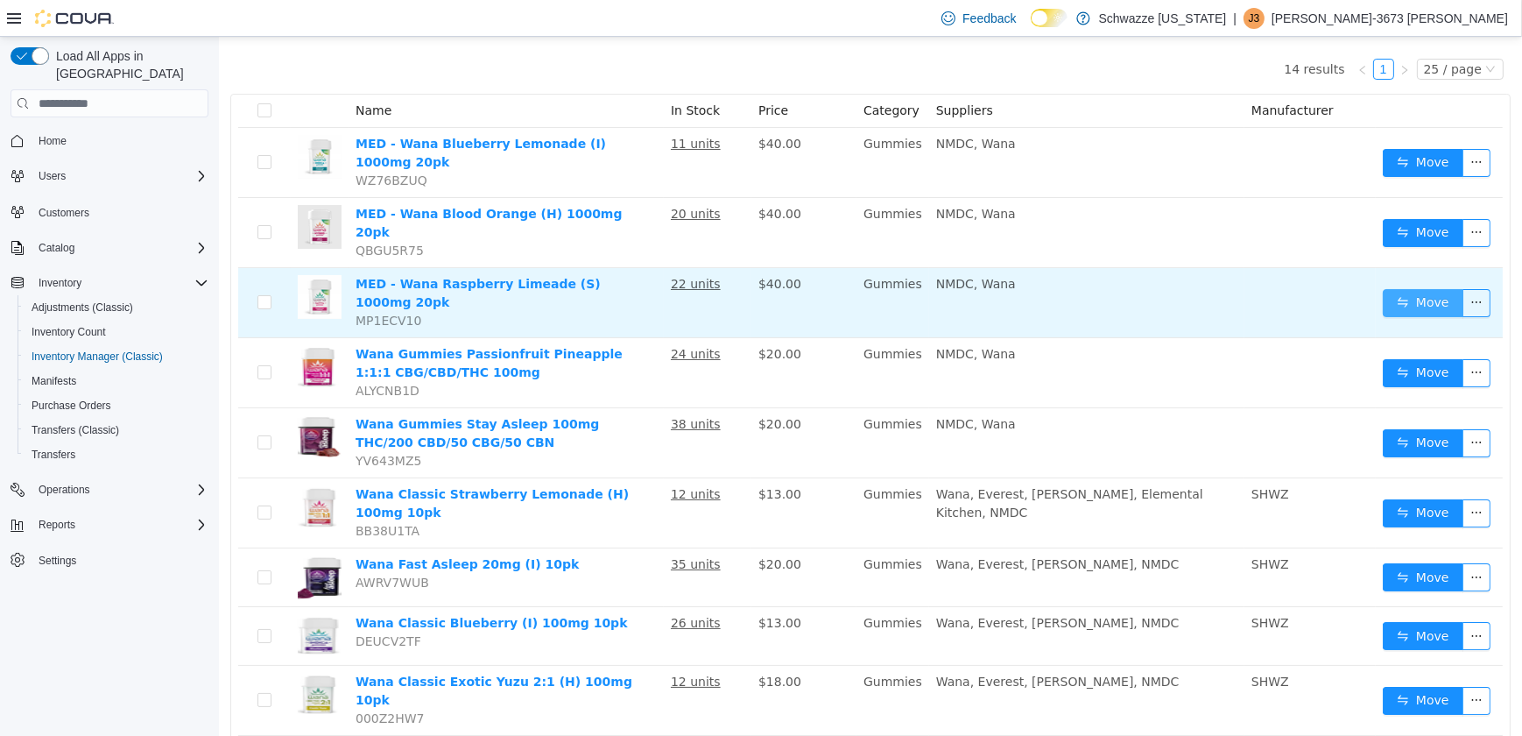
click at [1436, 289] on button "Move" at bounding box center [1422, 303] width 81 height 28
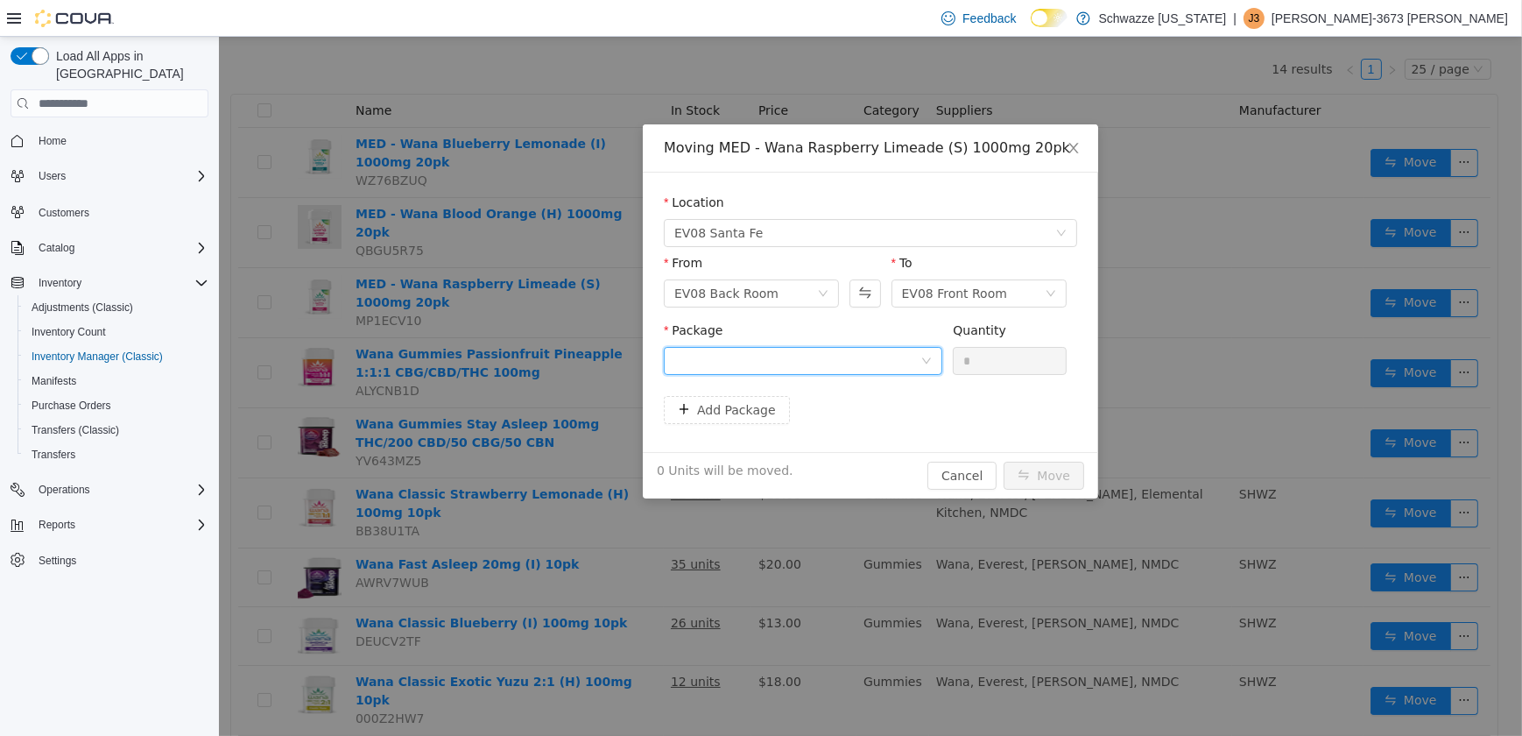
click at [809, 369] on div at bounding box center [797, 361] width 246 height 26
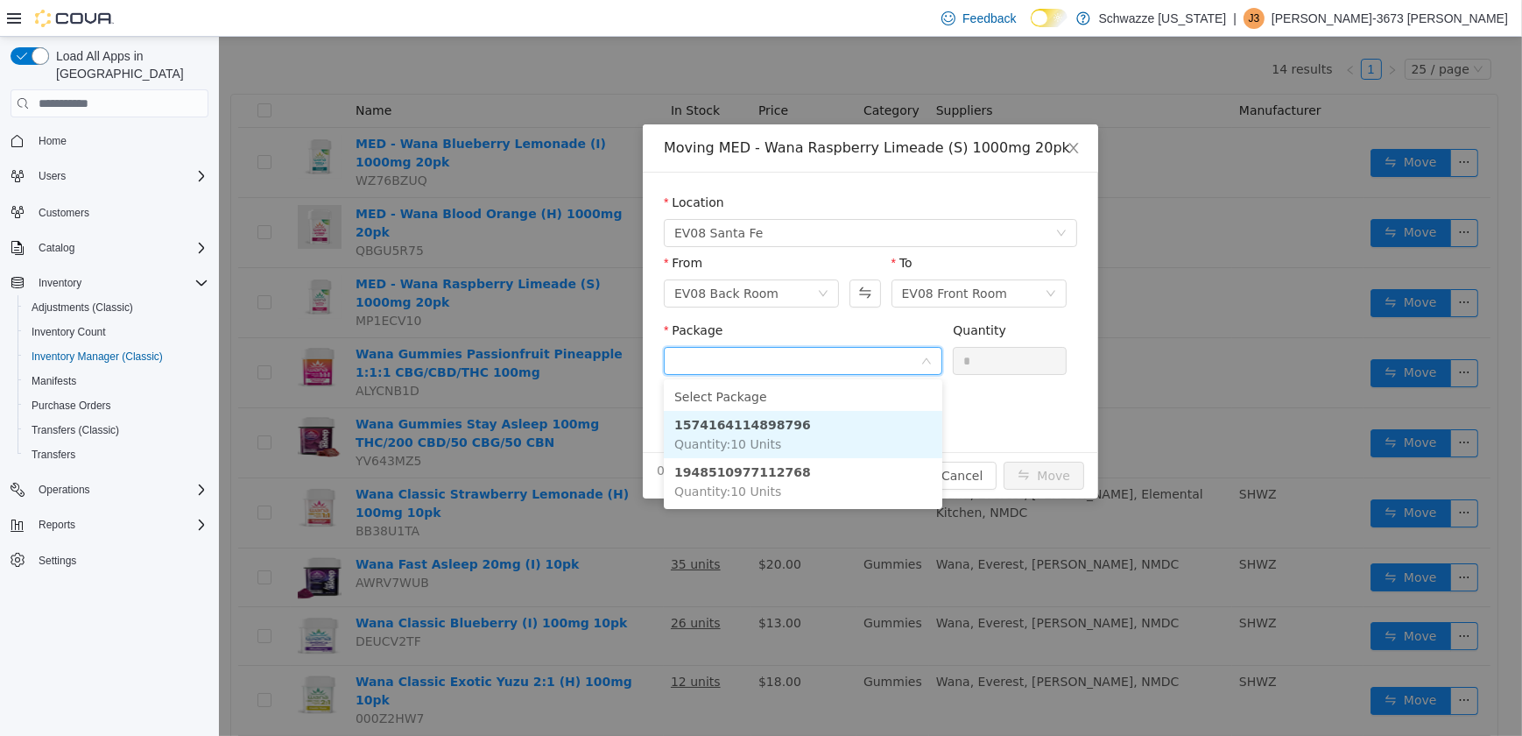
click at [787, 431] on li "1574164114898796 Quantity : 10 Units" at bounding box center [802, 434] width 279 height 47
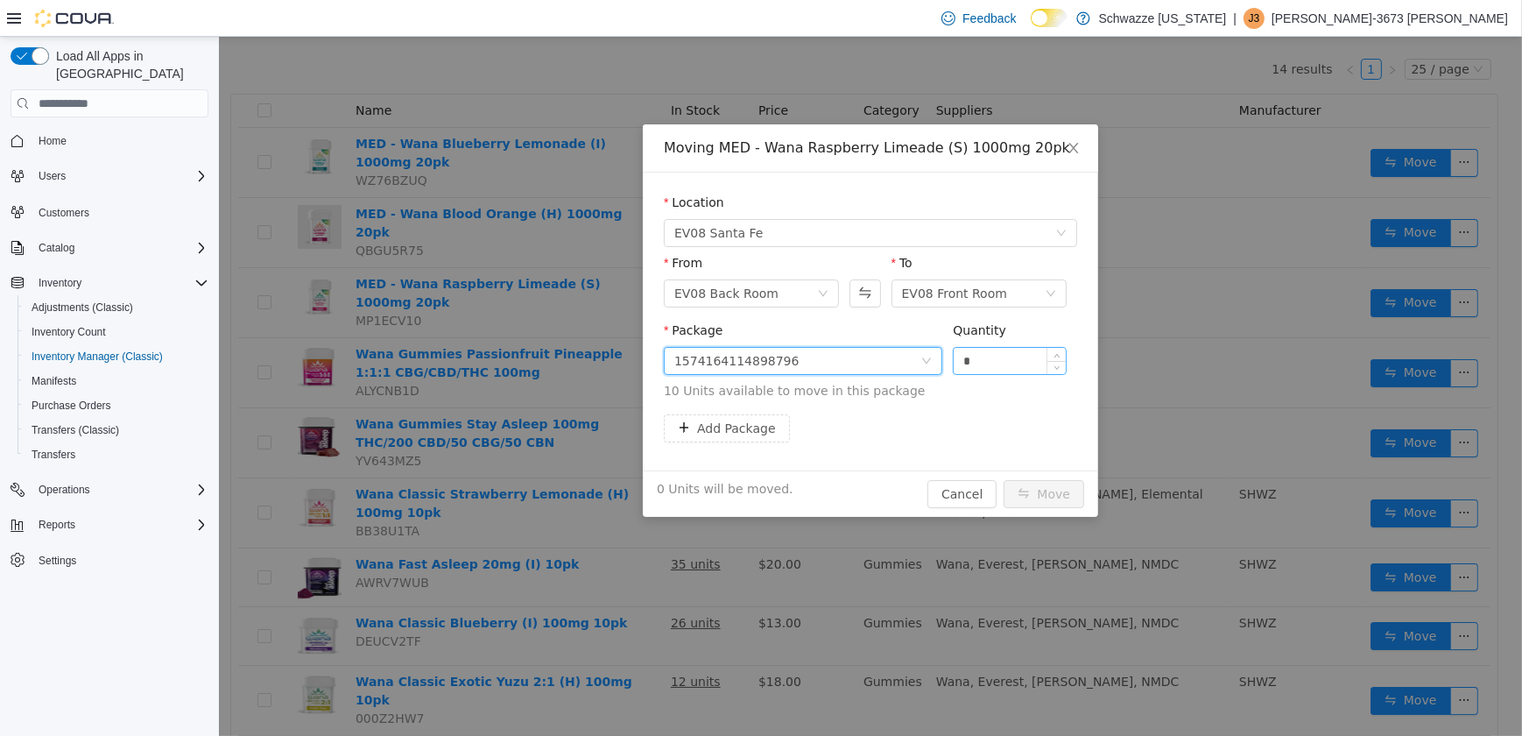
click at [961, 356] on input "*" at bounding box center [1009, 361] width 112 height 26
type input "**"
click at [1003, 480] on button "Move" at bounding box center [1043, 494] width 81 height 28
